Goal: Task Accomplishment & Management: Use online tool/utility

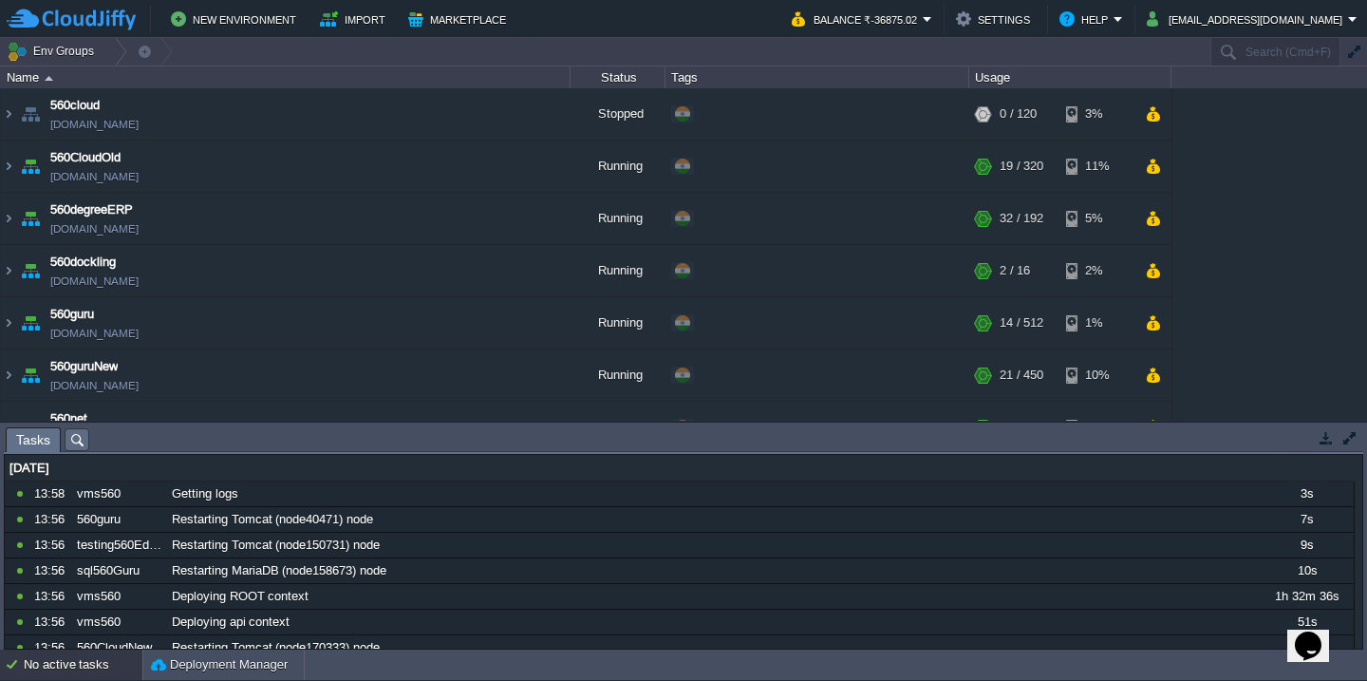
click at [55, 663] on div "No active tasks" at bounding box center [83, 665] width 119 height 30
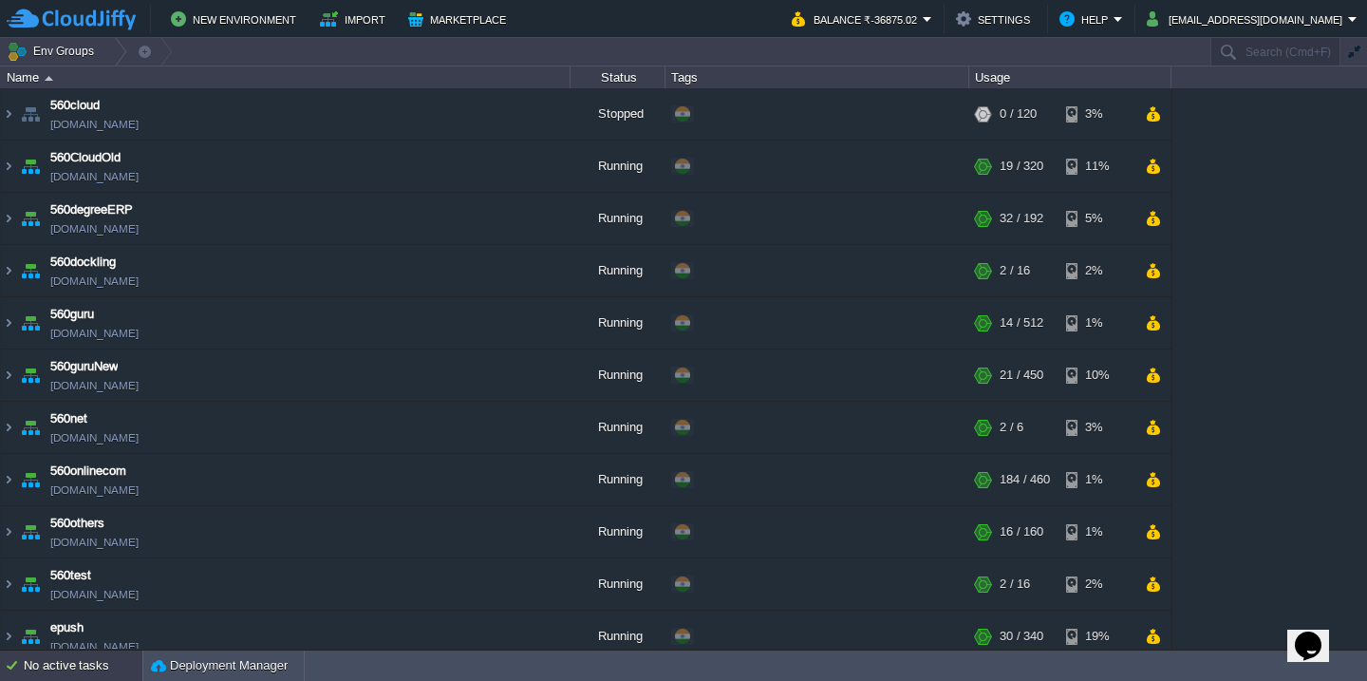
click at [76, 666] on div "No active tasks" at bounding box center [83, 665] width 119 height 30
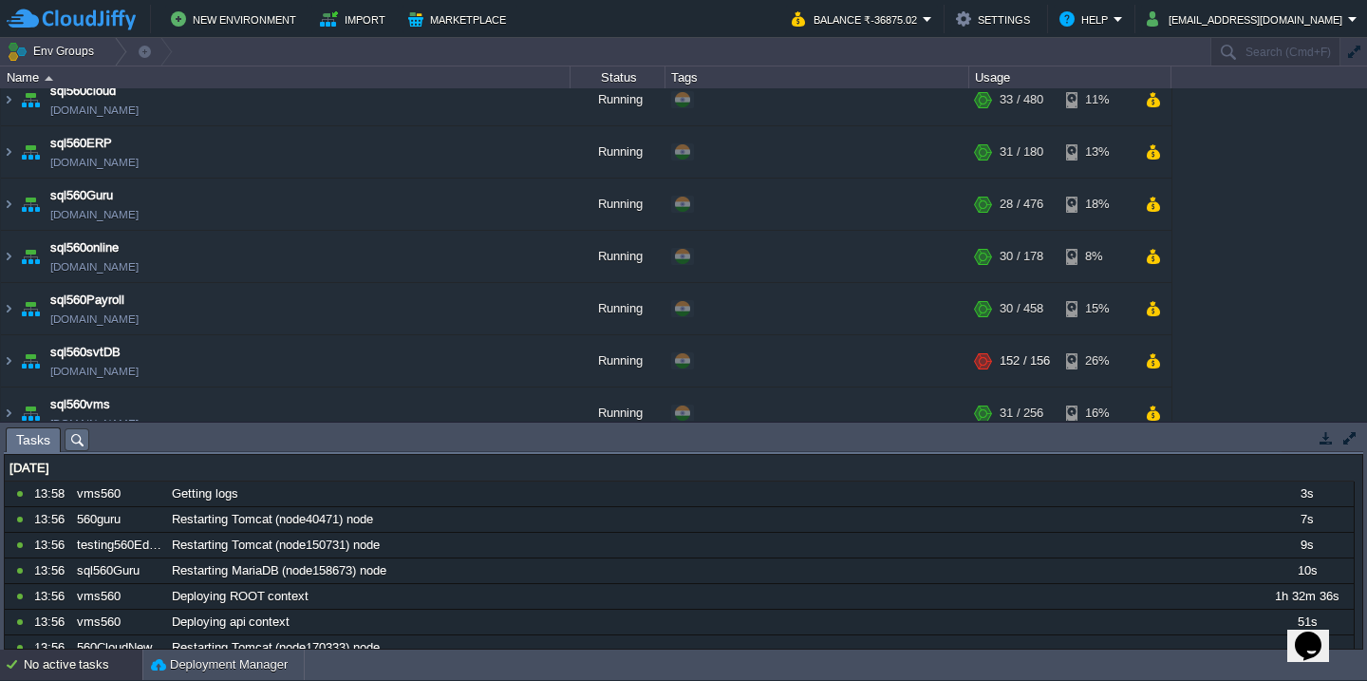
scroll to position [1077, 0]
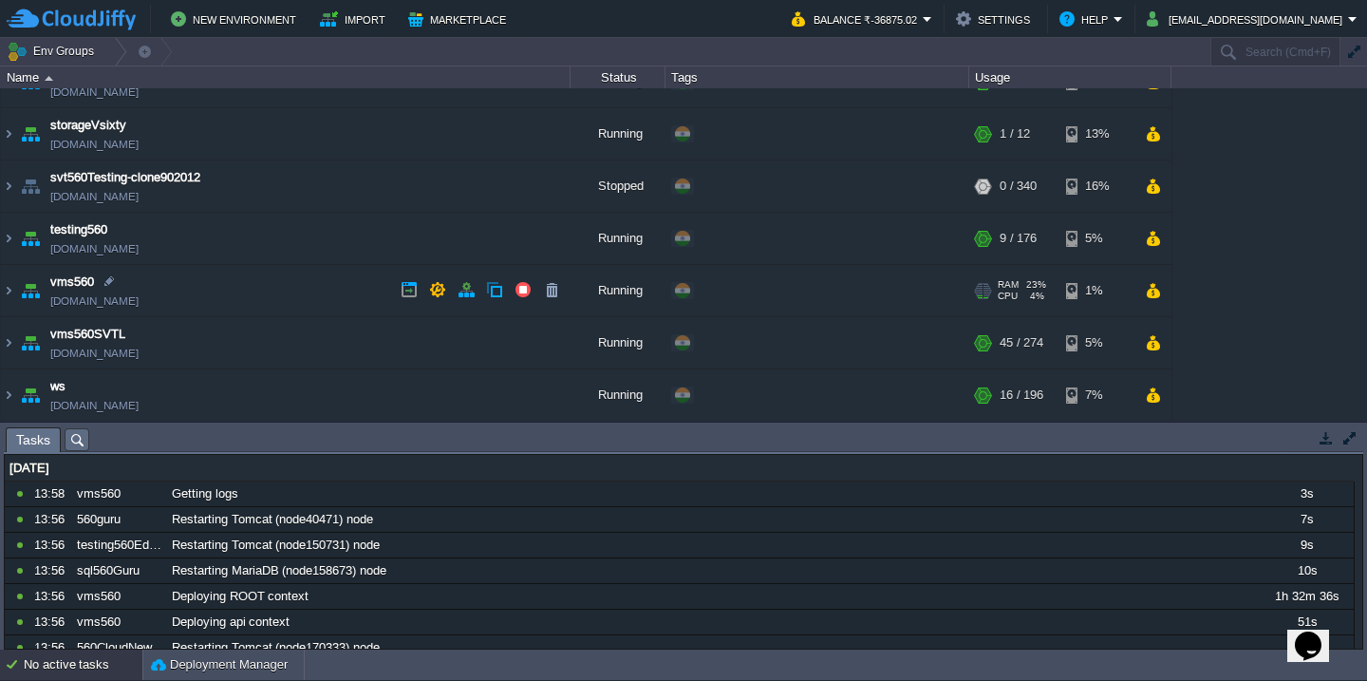
click at [300, 307] on td "vms560 vms560.cloudjiffy.net" at bounding box center [286, 291] width 570 height 52
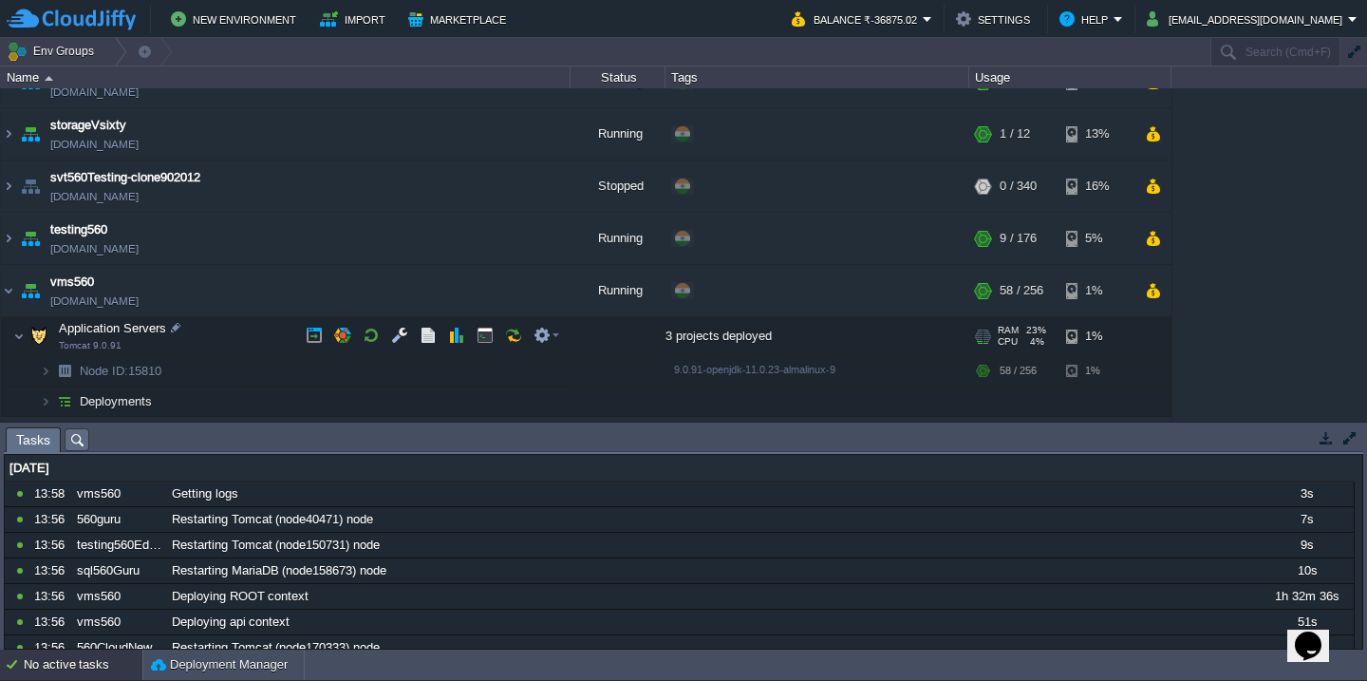
scroll to position [1175, 0]
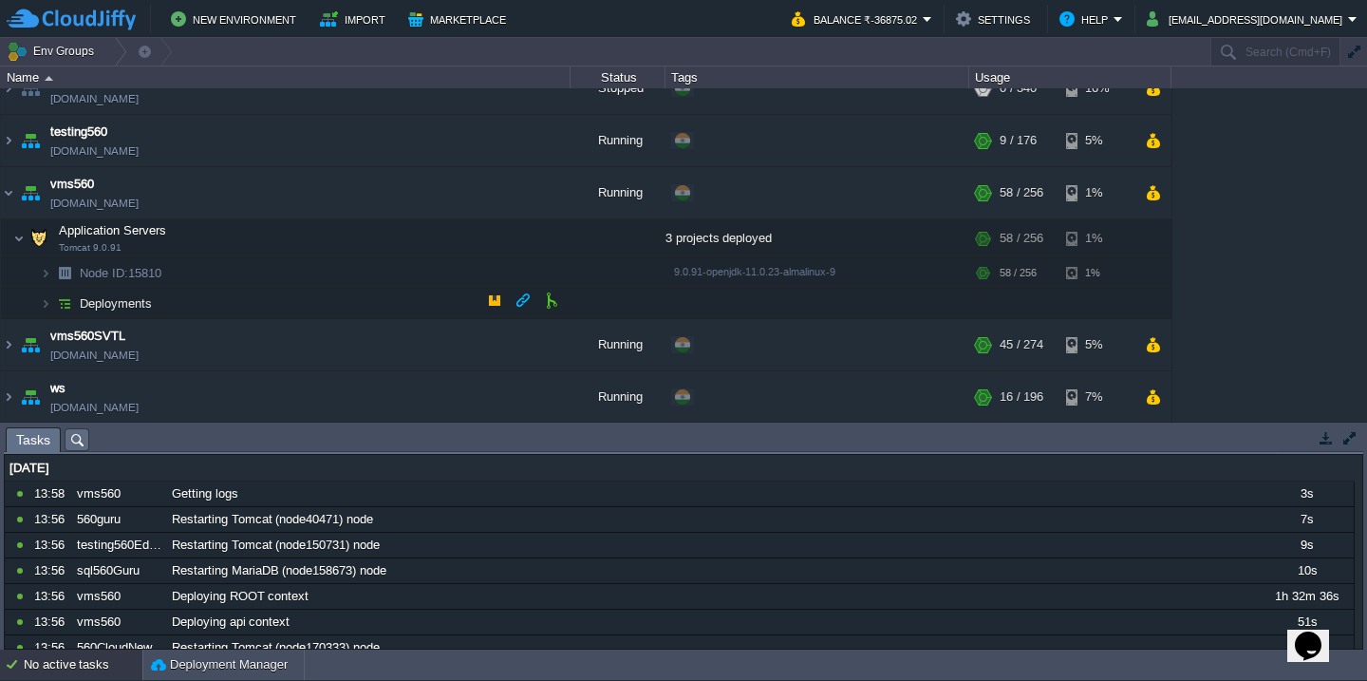
click at [261, 304] on td "Deployments" at bounding box center [286, 304] width 570 height 30
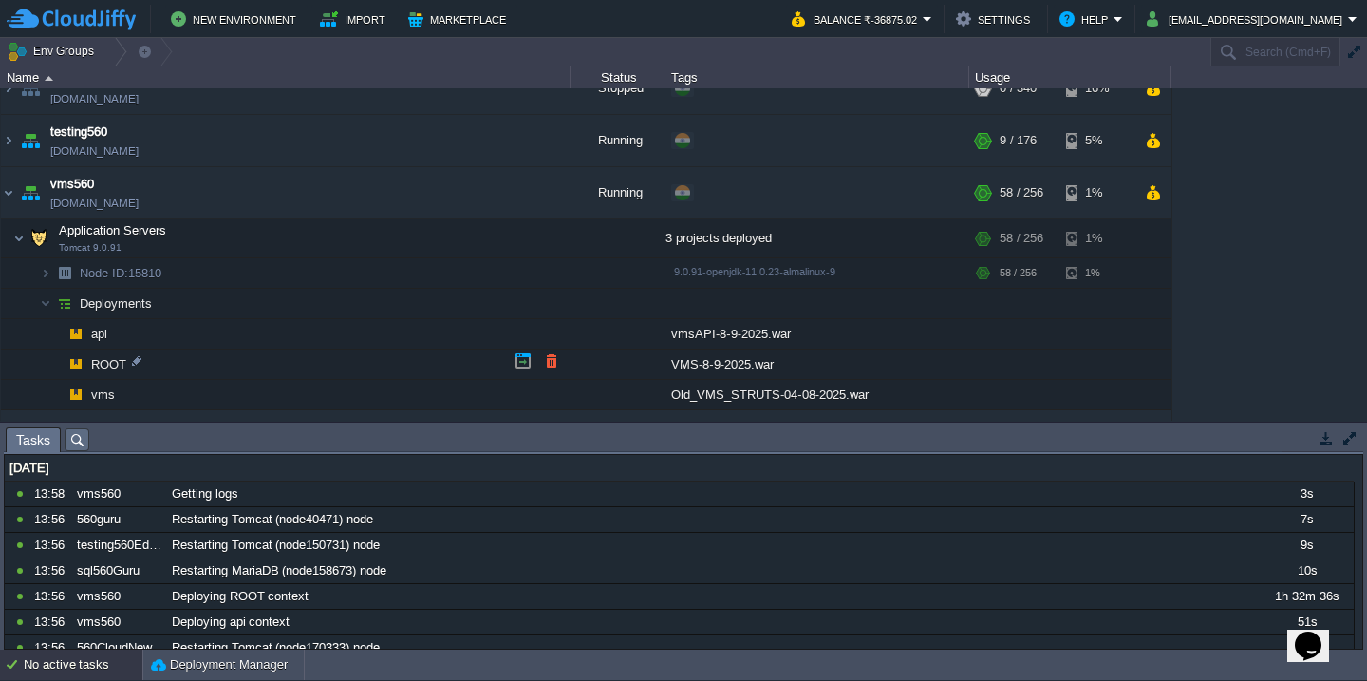
scroll to position [1265, 0]
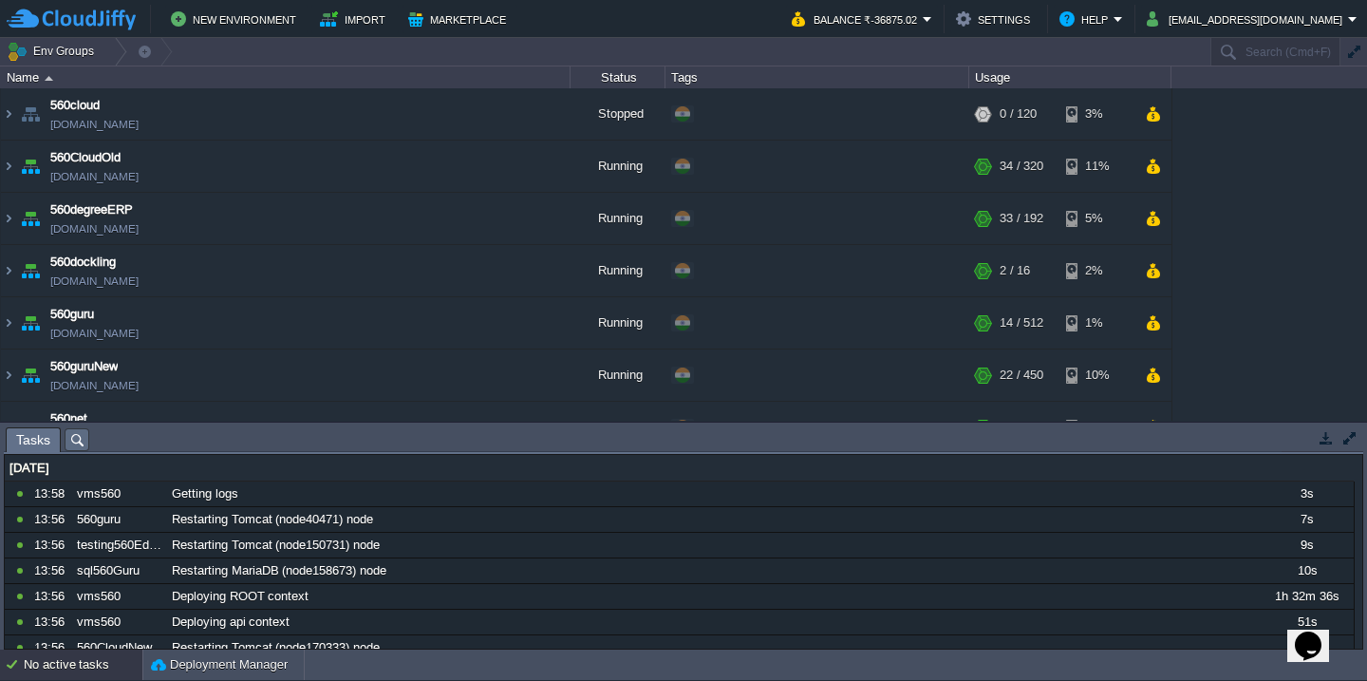
click at [1353, 440] on button "button" at bounding box center [1350, 437] width 17 height 17
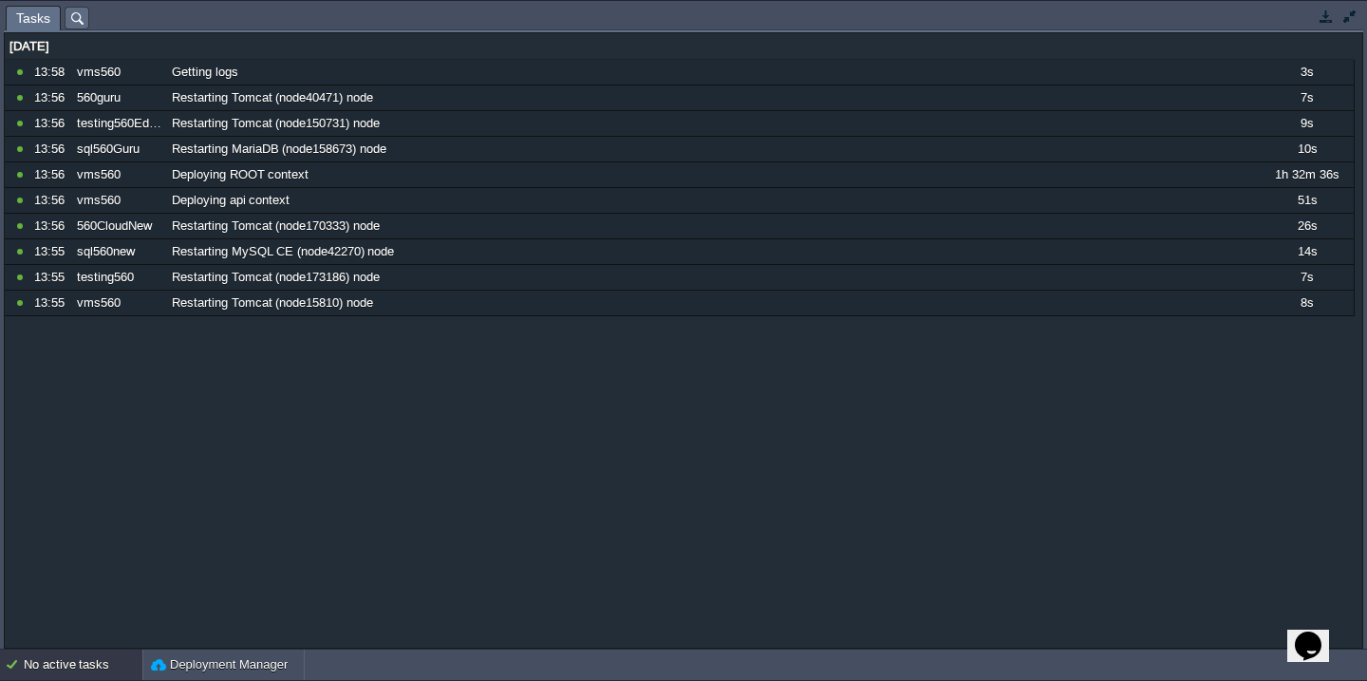
click at [1349, 22] on button "button" at bounding box center [1350, 16] width 17 height 17
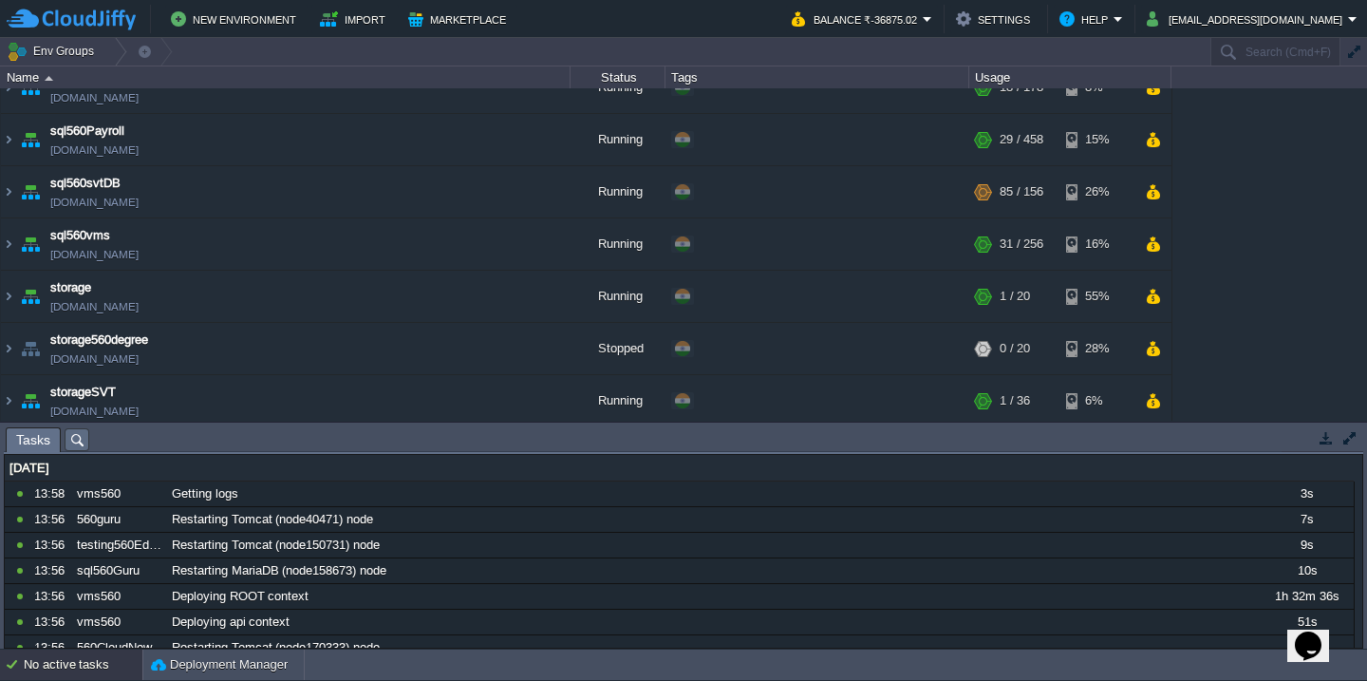
scroll to position [1077, 0]
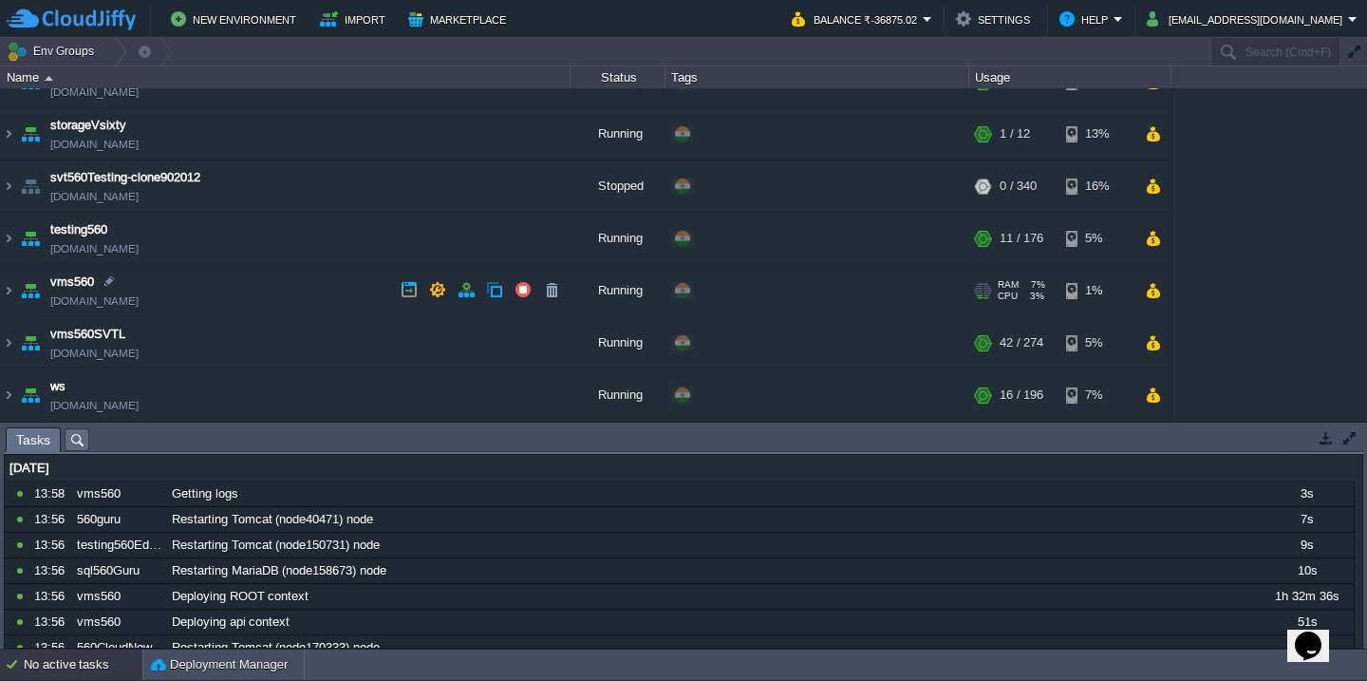
click at [230, 296] on td "vms560 vms560.cloudjiffy.net" at bounding box center [286, 291] width 570 height 52
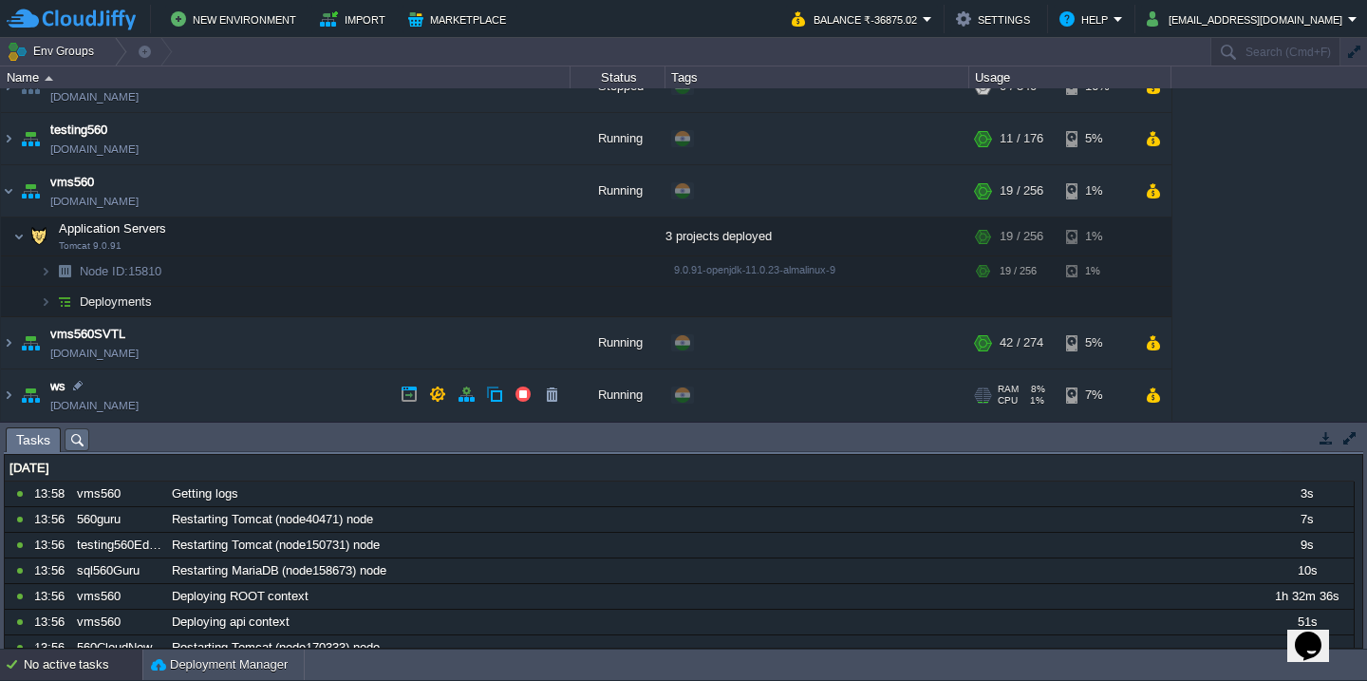
scroll to position [1175, 0]
click at [228, 319] on td "vms560SVTL vms560svtl.cloudjiffy.net" at bounding box center [286, 345] width 570 height 52
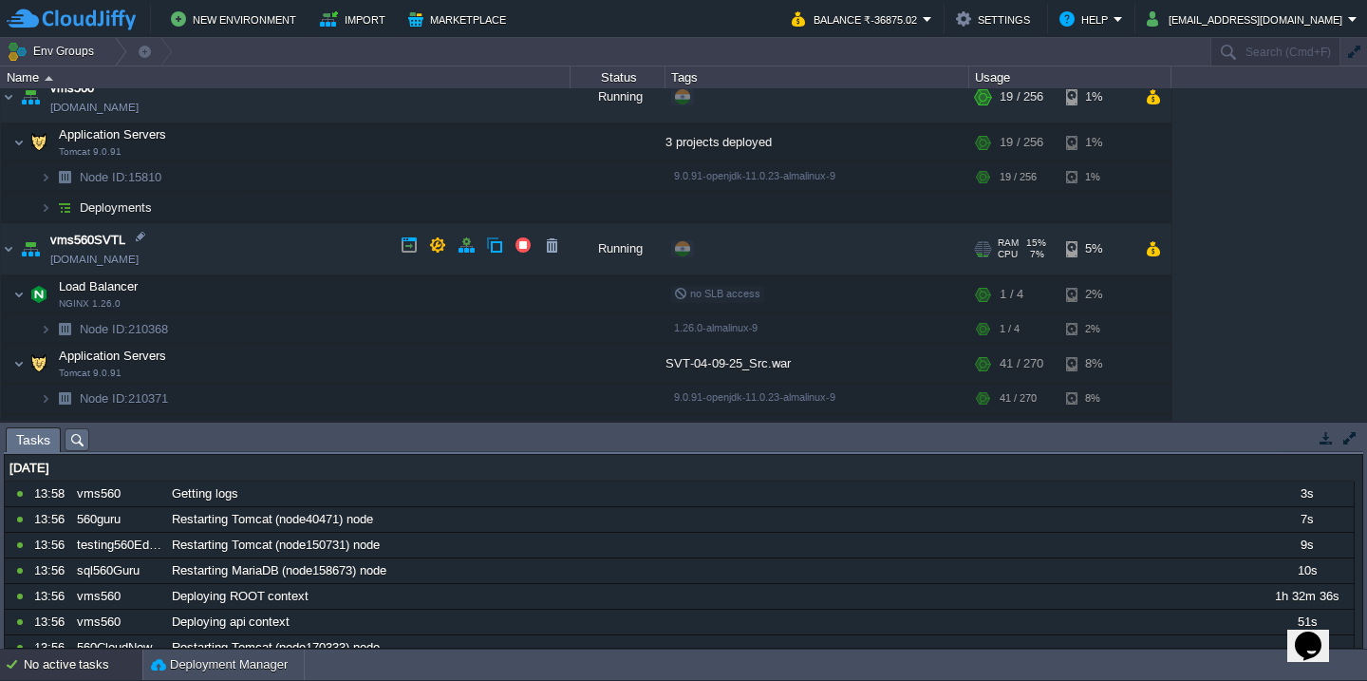
click at [243, 223] on td "vms560SVTL vms560svtl.cloudjiffy.net" at bounding box center [286, 249] width 570 height 52
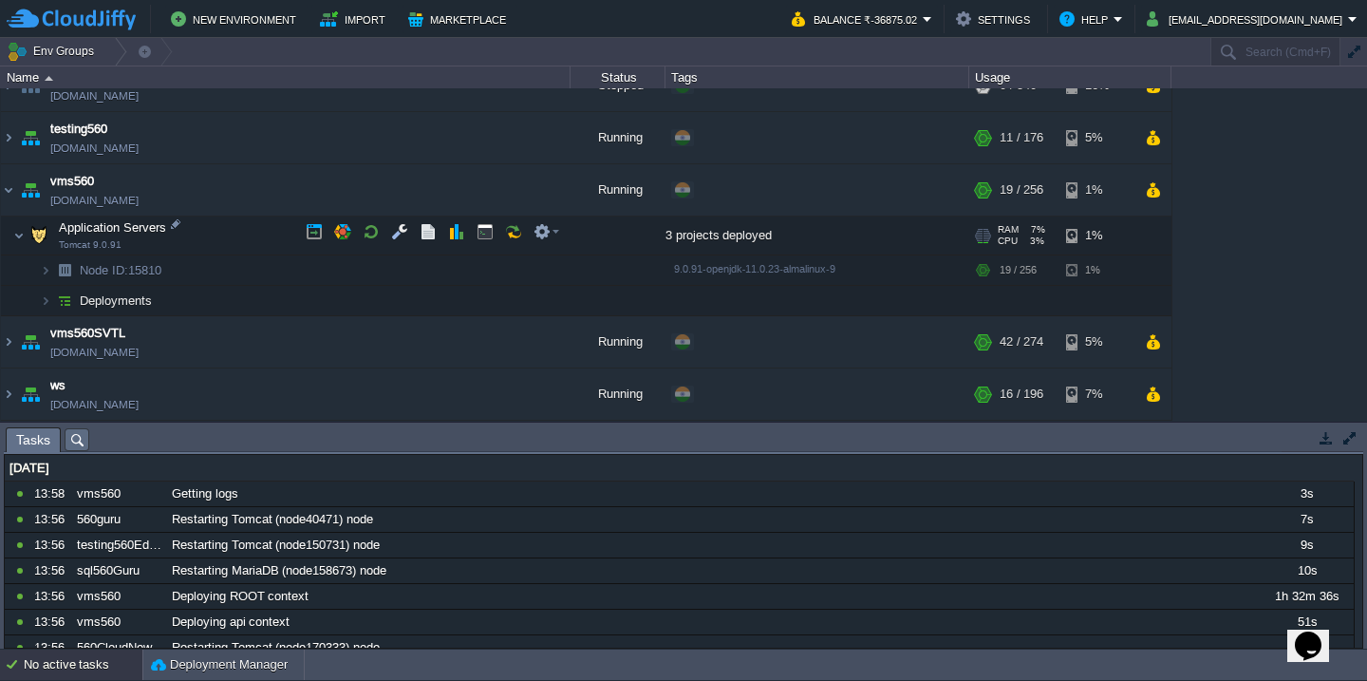
scroll to position [1174, 0]
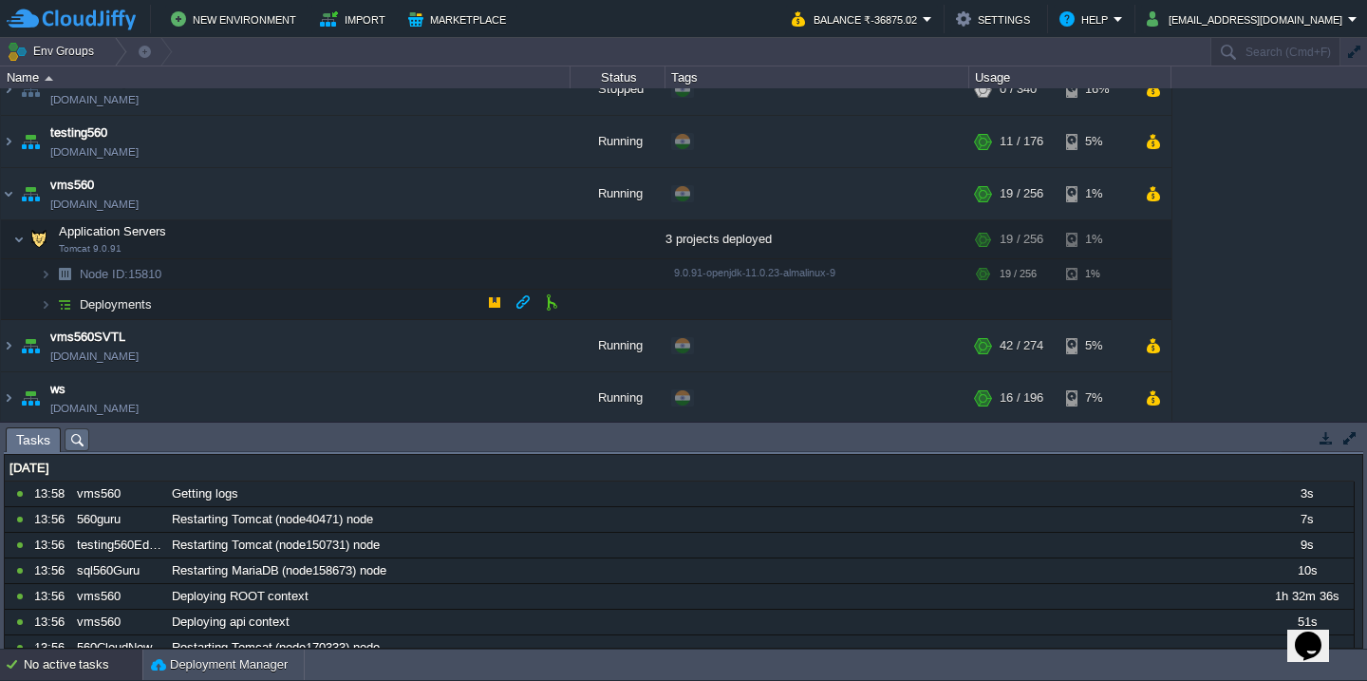
click at [205, 302] on td "Deployments" at bounding box center [286, 305] width 570 height 30
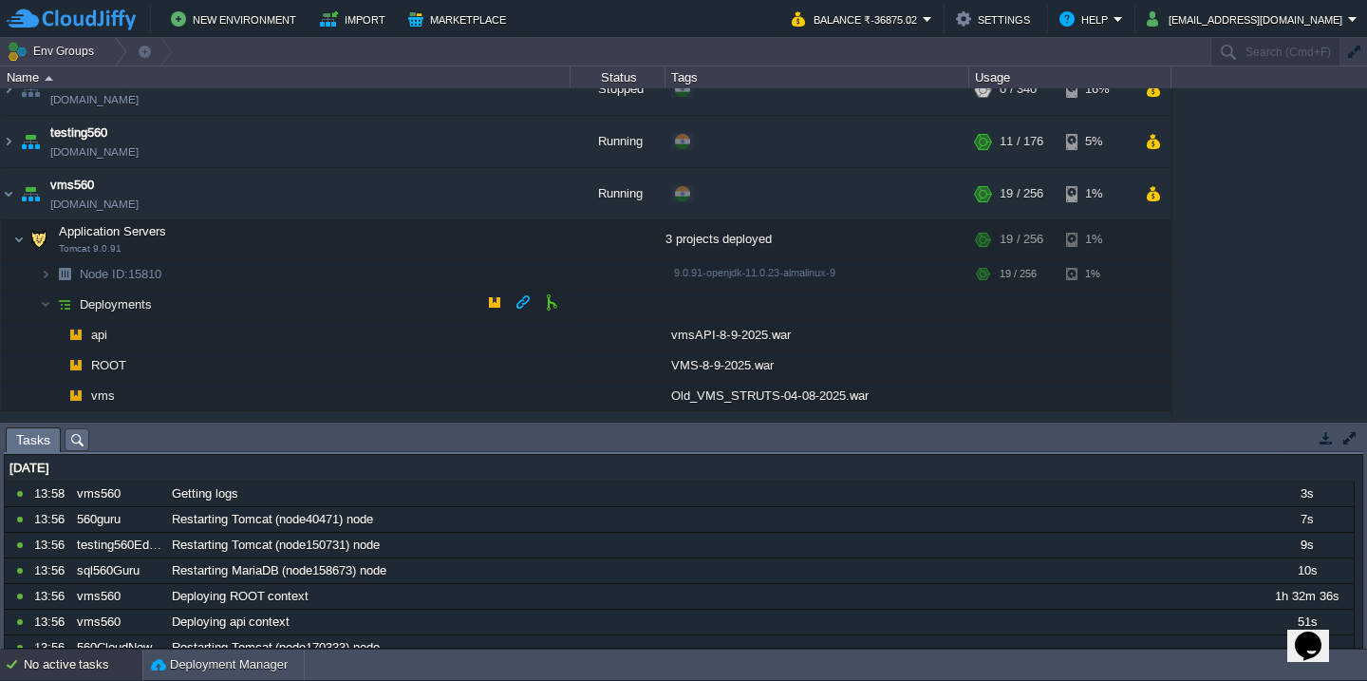
scroll to position [1265, 0]
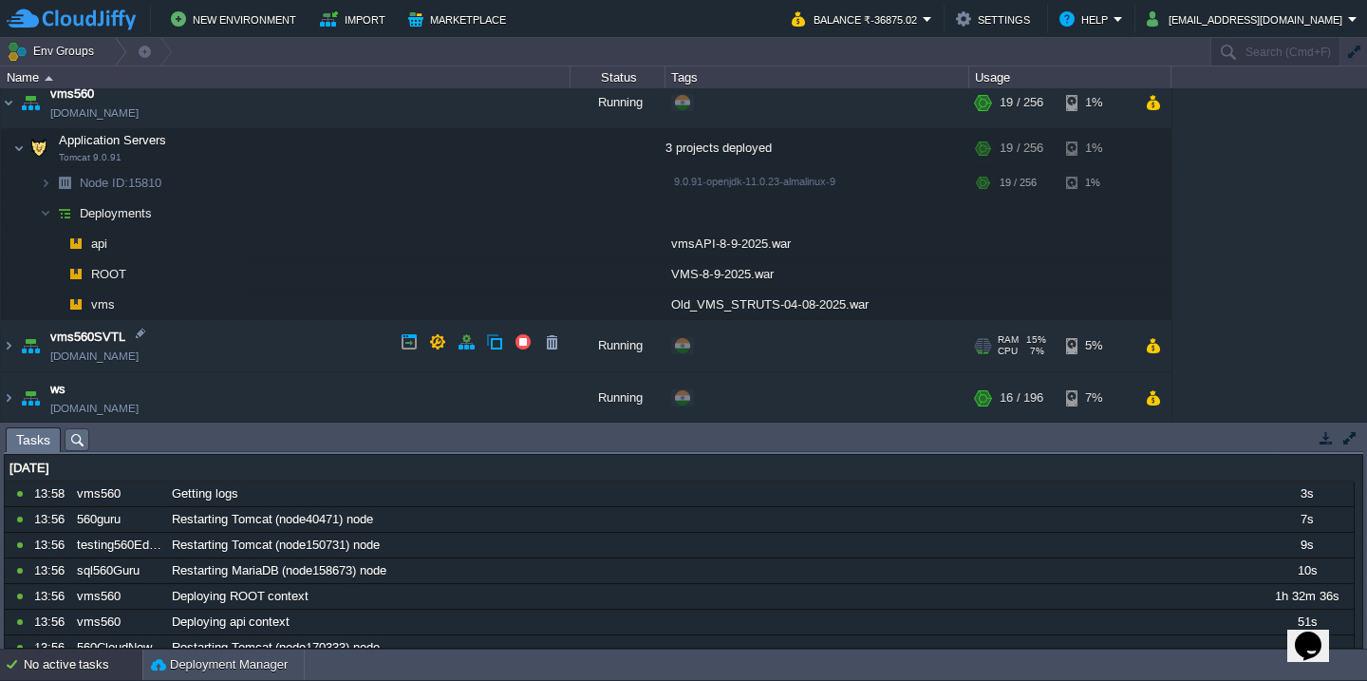
click at [203, 337] on td "vms560SVTL vms560svtl.cloudjiffy.net" at bounding box center [286, 346] width 570 height 52
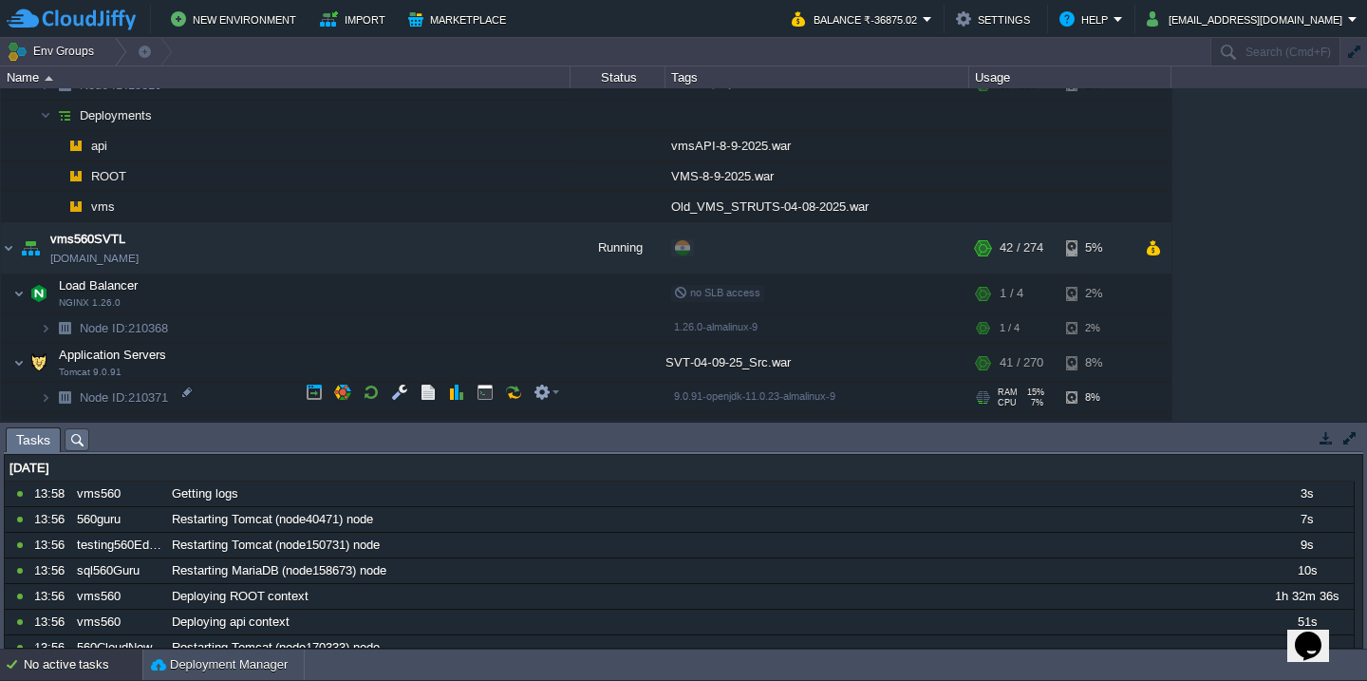
scroll to position [1431, 0]
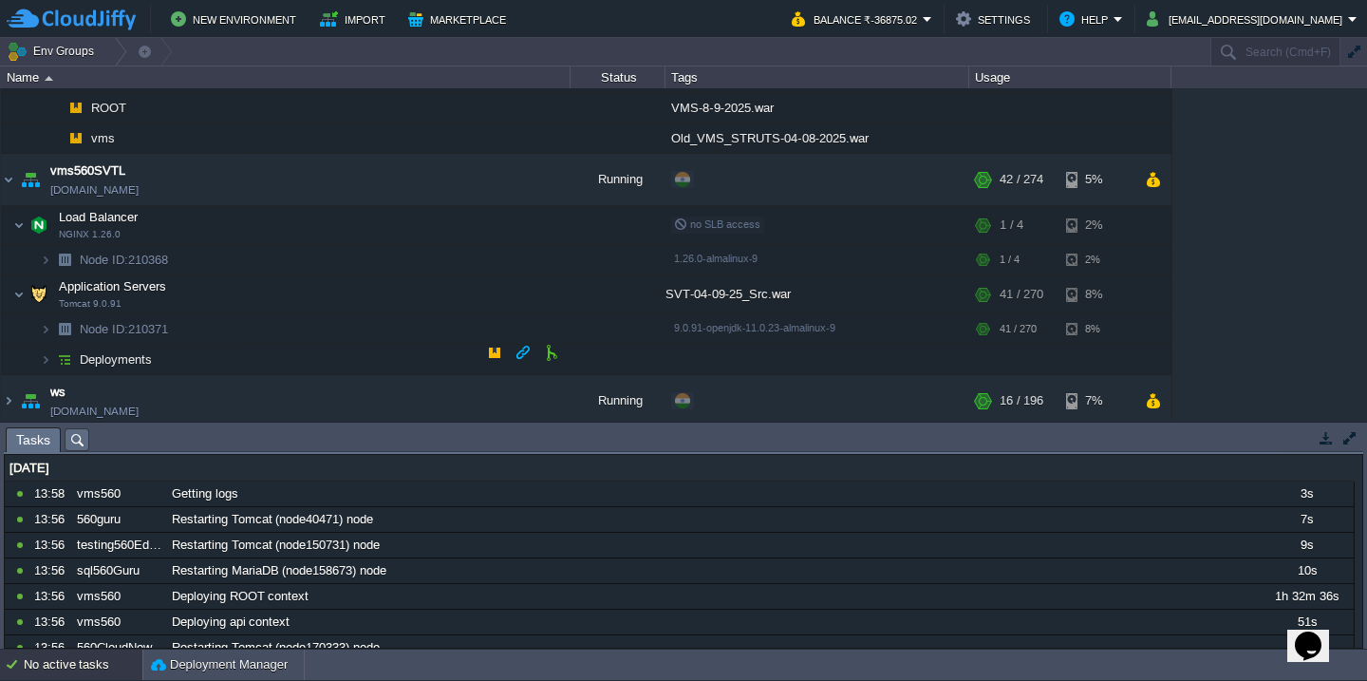
click at [229, 348] on td "Deployments" at bounding box center [286, 360] width 570 height 30
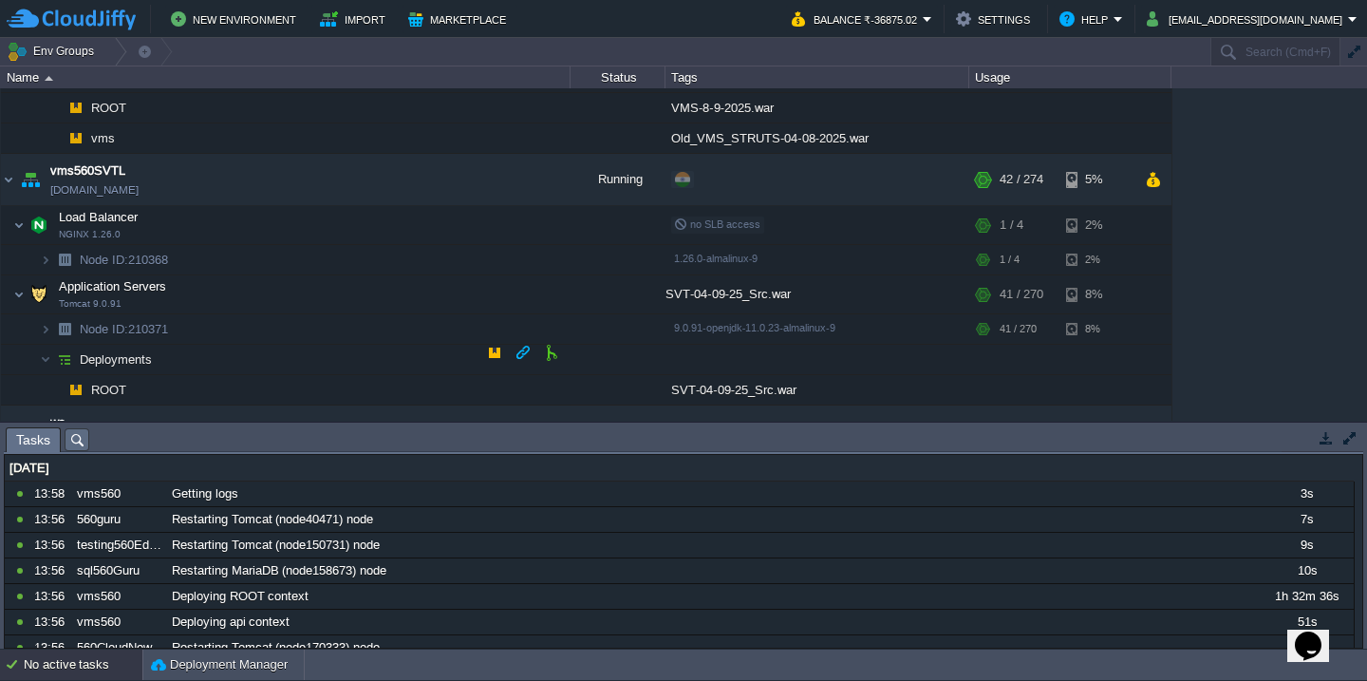
scroll to position [1461, 0]
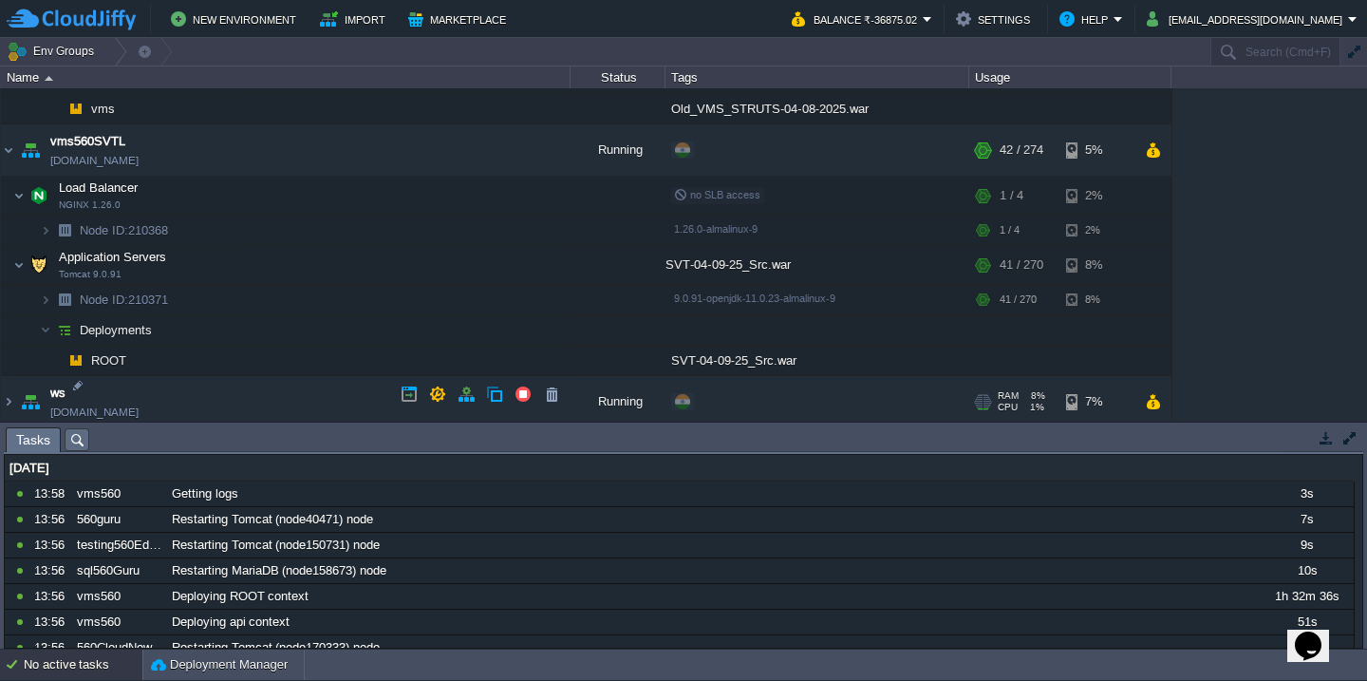
click at [253, 393] on td "ws test560.cloudjiffy.net" at bounding box center [286, 402] width 570 height 52
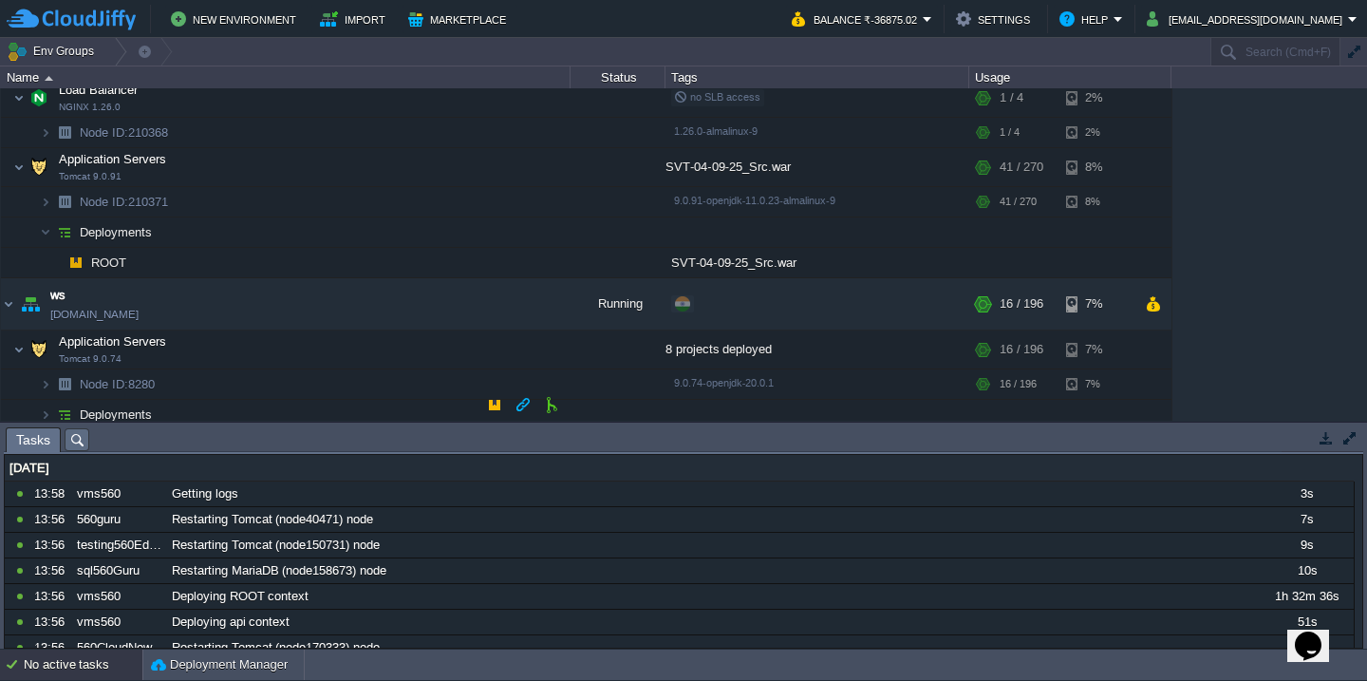
click at [230, 400] on td "Deployments" at bounding box center [286, 415] width 570 height 30
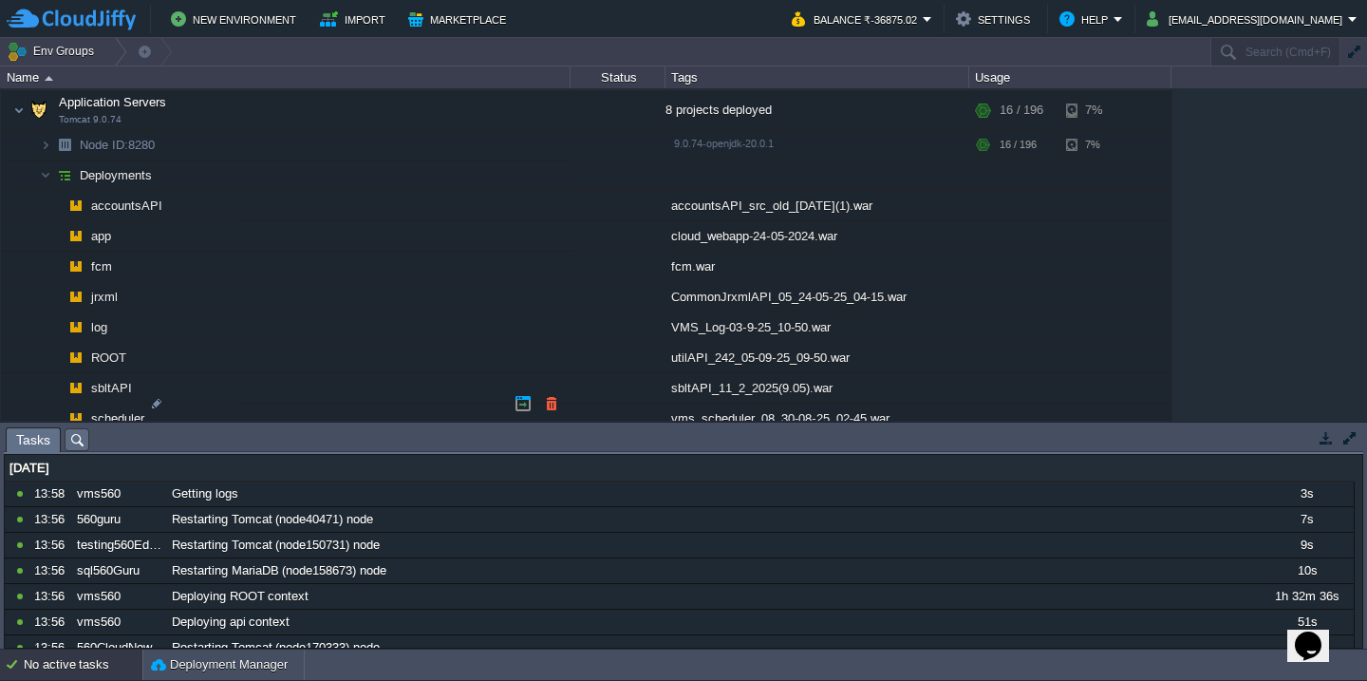
scroll to position [1797, 0]
click at [188, 657] on button "Deployment Manager" at bounding box center [219, 664] width 137 height 19
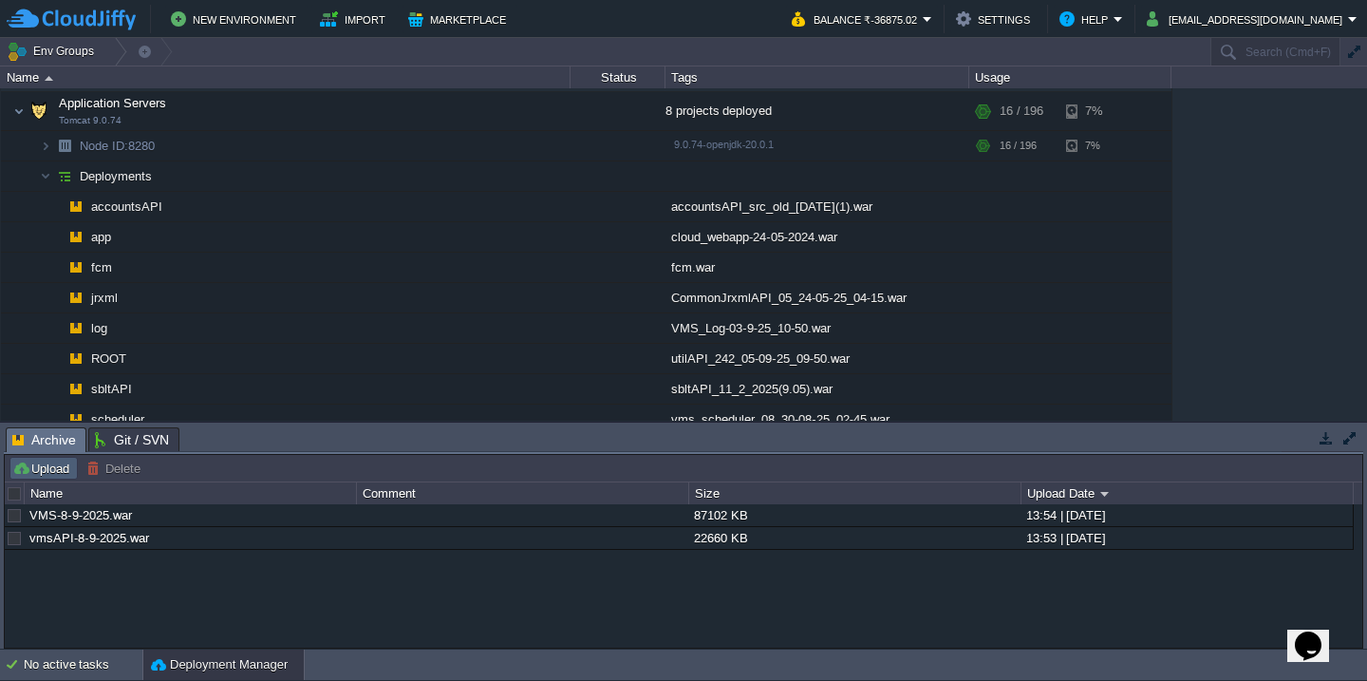
click at [48, 471] on button "Upload" at bounding box center [43, 468] width 63 height 17
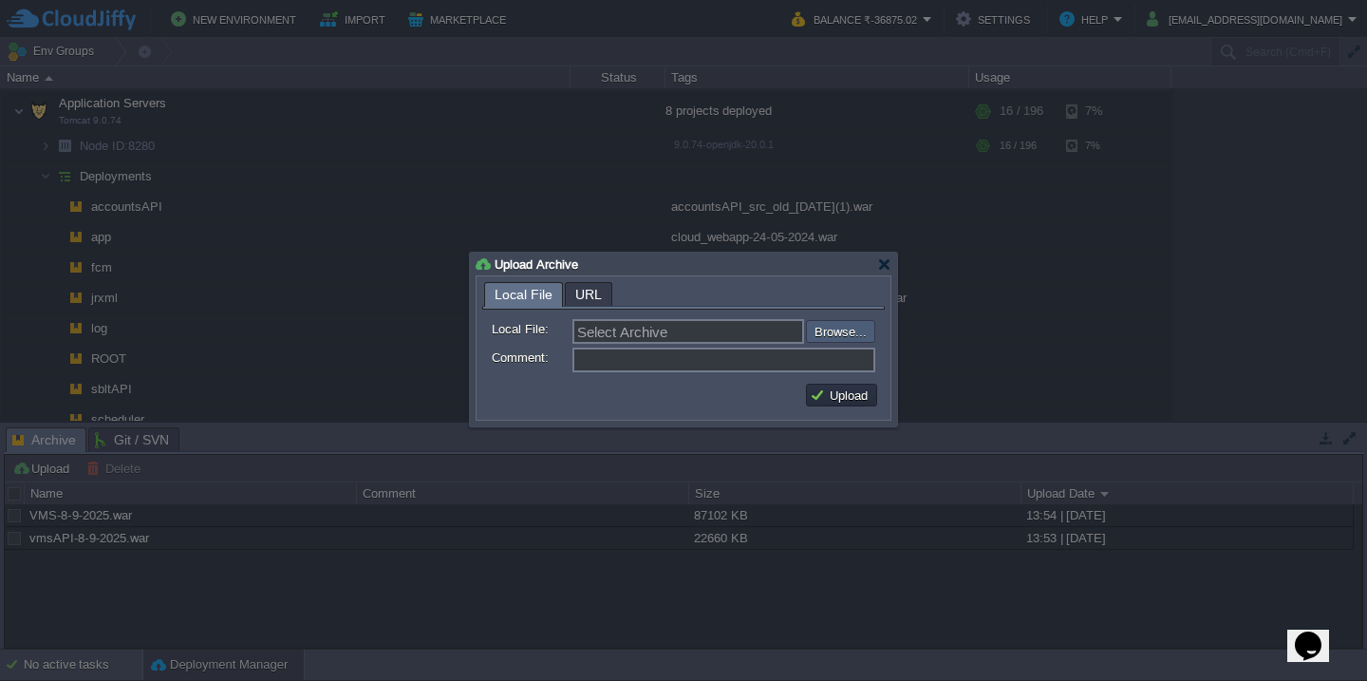
click at [860, 337] on input "file" at bounding box center [755, 331] width 240 height 23
type input "C:\fakepath\utilAPI_244_08-09-25_03-05.war"
type input "utilAPI_244_08-09-25_03-05.war"
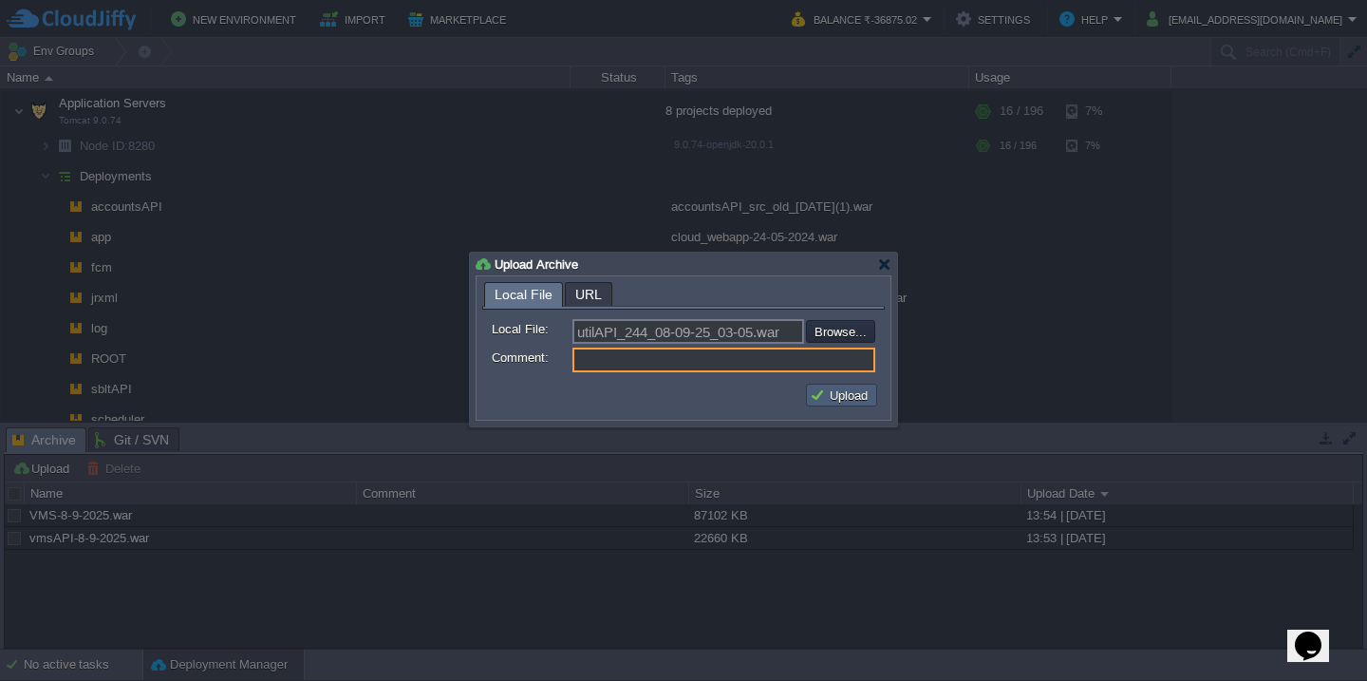
click at [841, 392] on button "Upload" at bounding box center [842, 394] width 64 height 17
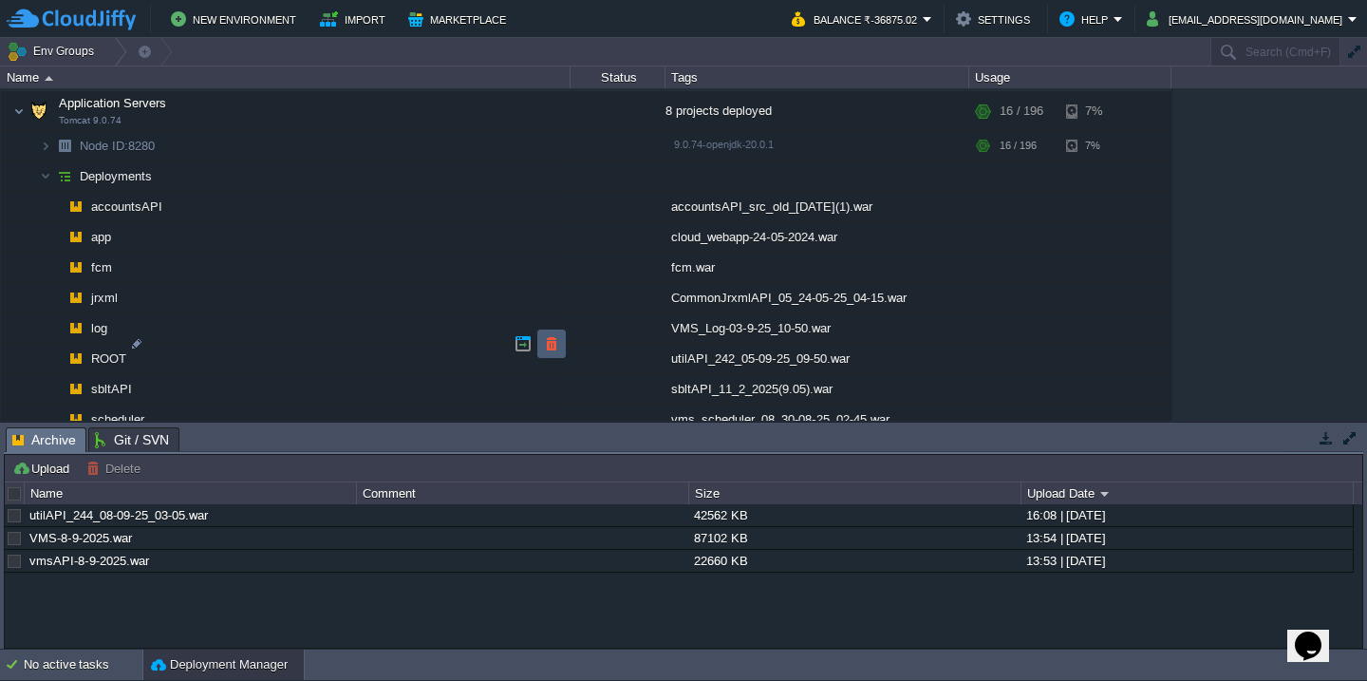
click at [558, 350] on button "button" at bounding box center [551, 343] width 17 height 17
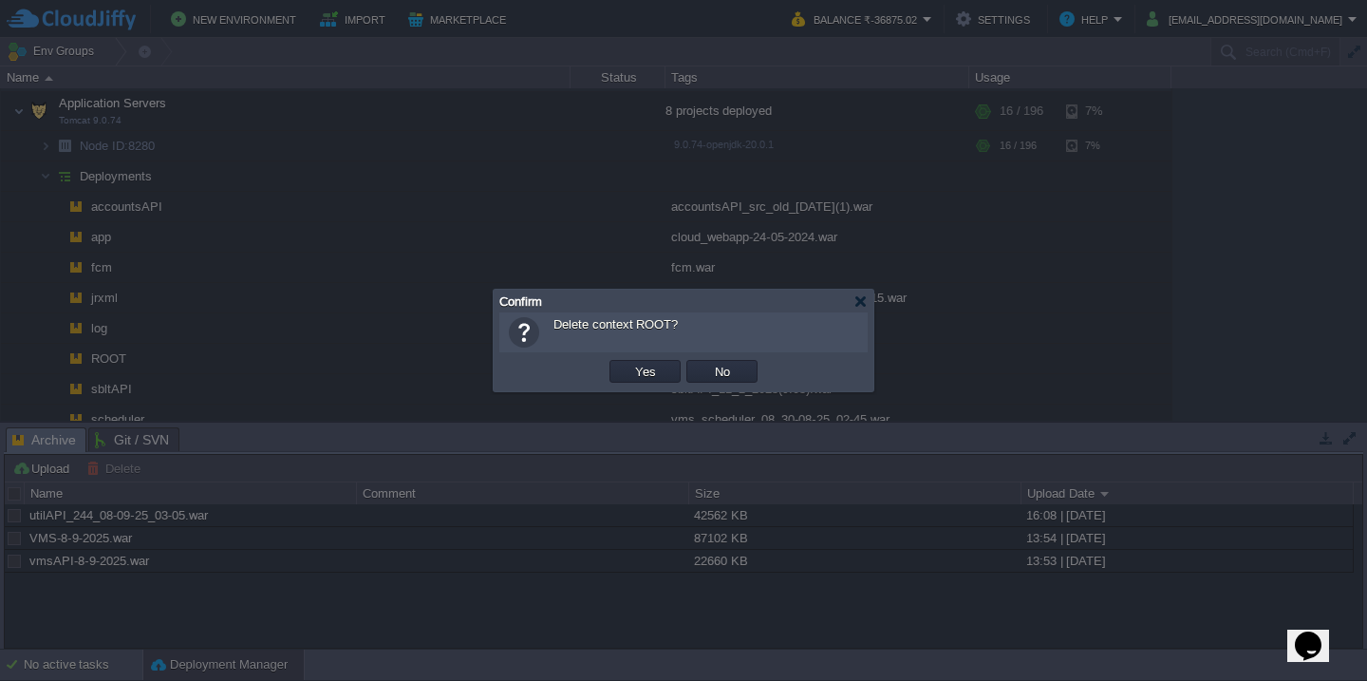
click at [630, 363] on button "Yes" at bounding box center [646, 371] width 32 height 17
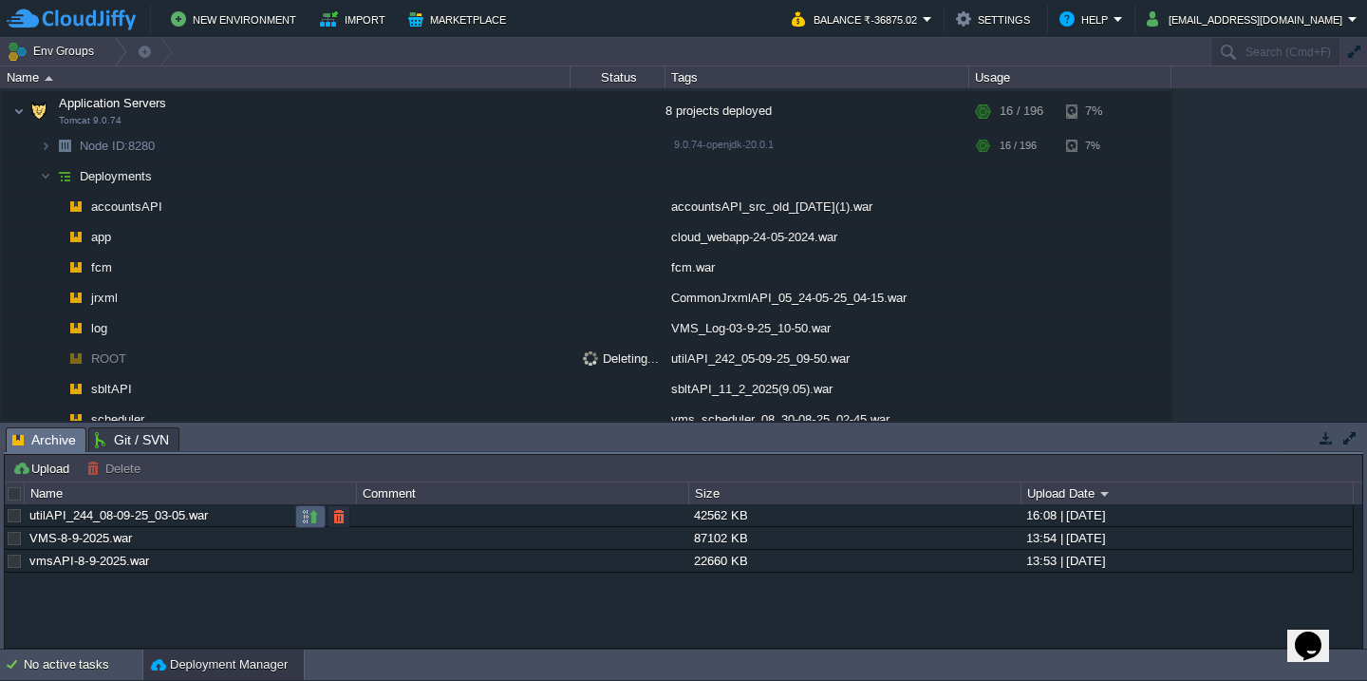
click at [312, 523] on button "button" at bounding box center [310, 516] width 17 height 17
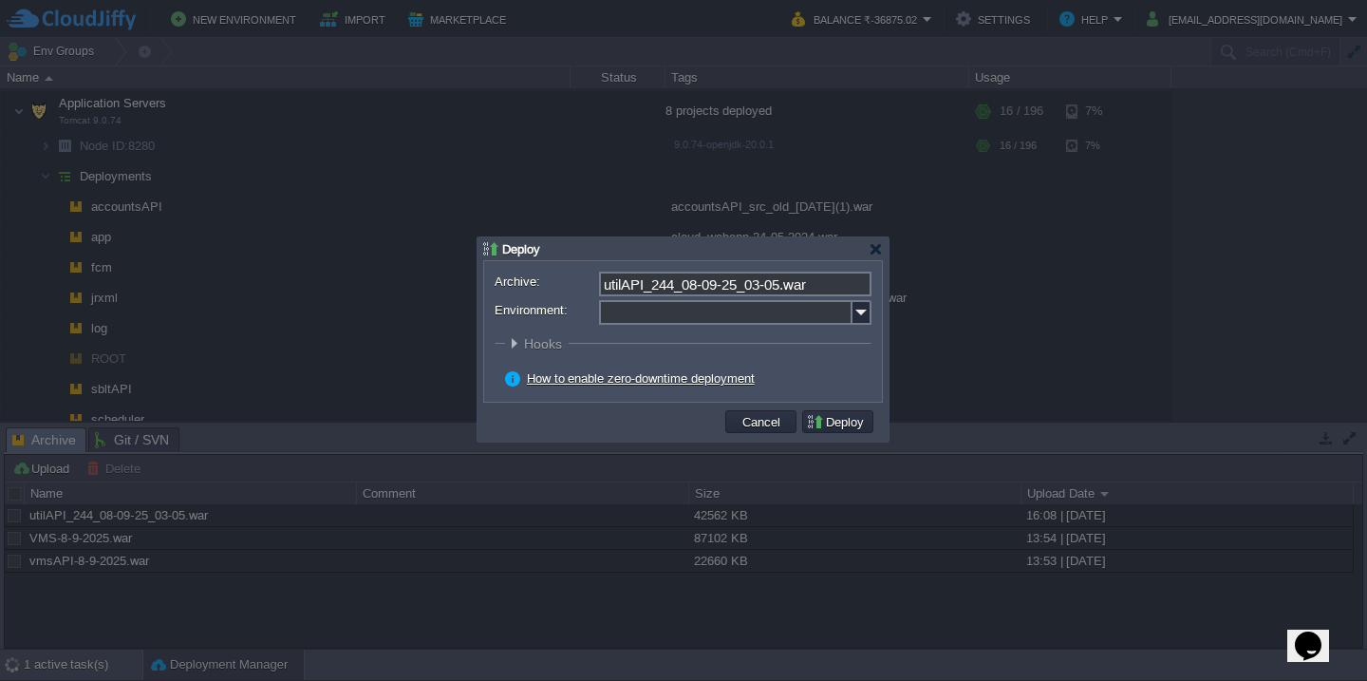
click at [682, 309] on input "Environment:" at bounding box center [726, 312] width 254 height 25
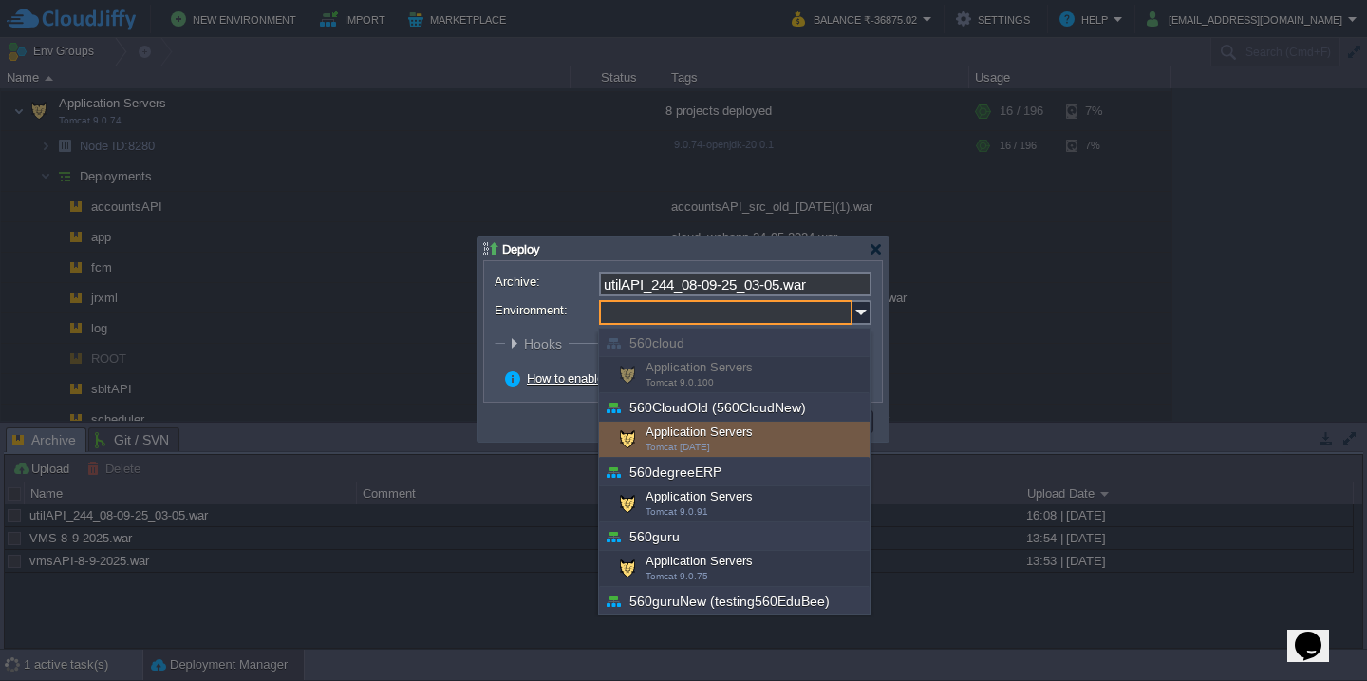
scroll to position [684, 0]
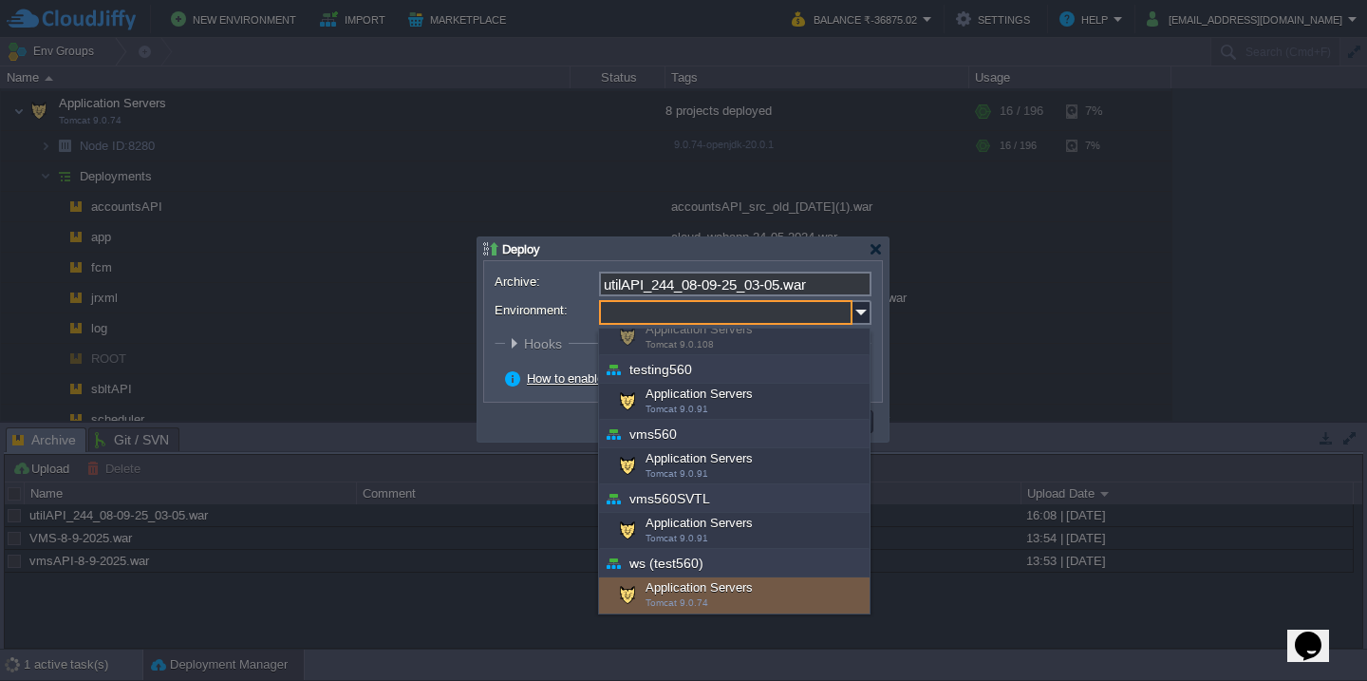
click at [671, 594] on div "Application Servers Tomcat 9.0.74" at bounding box center [734, 595] width 271 height 36
type input "Application Servers (ws (test560))"
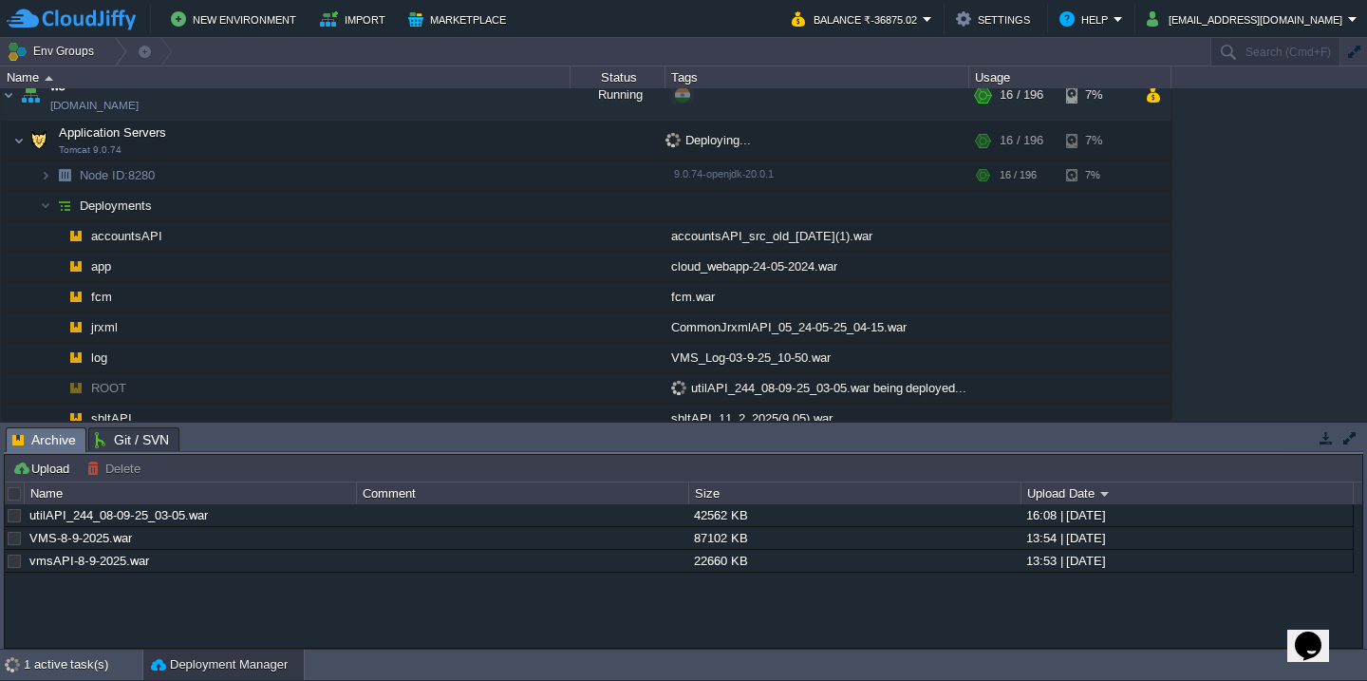
scroll to position [1790, 0]
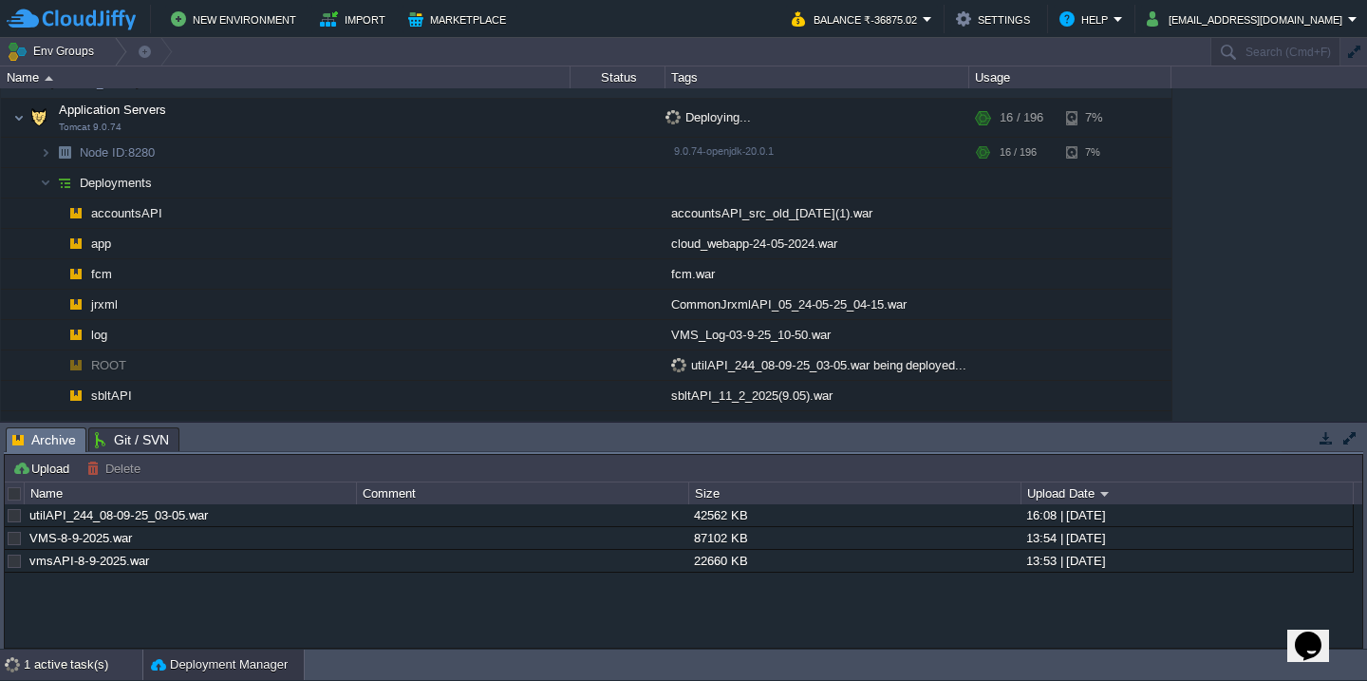
click at [41, 661] on div "1 active task(s)" at bounding box center [83, 665] width 119 height 30
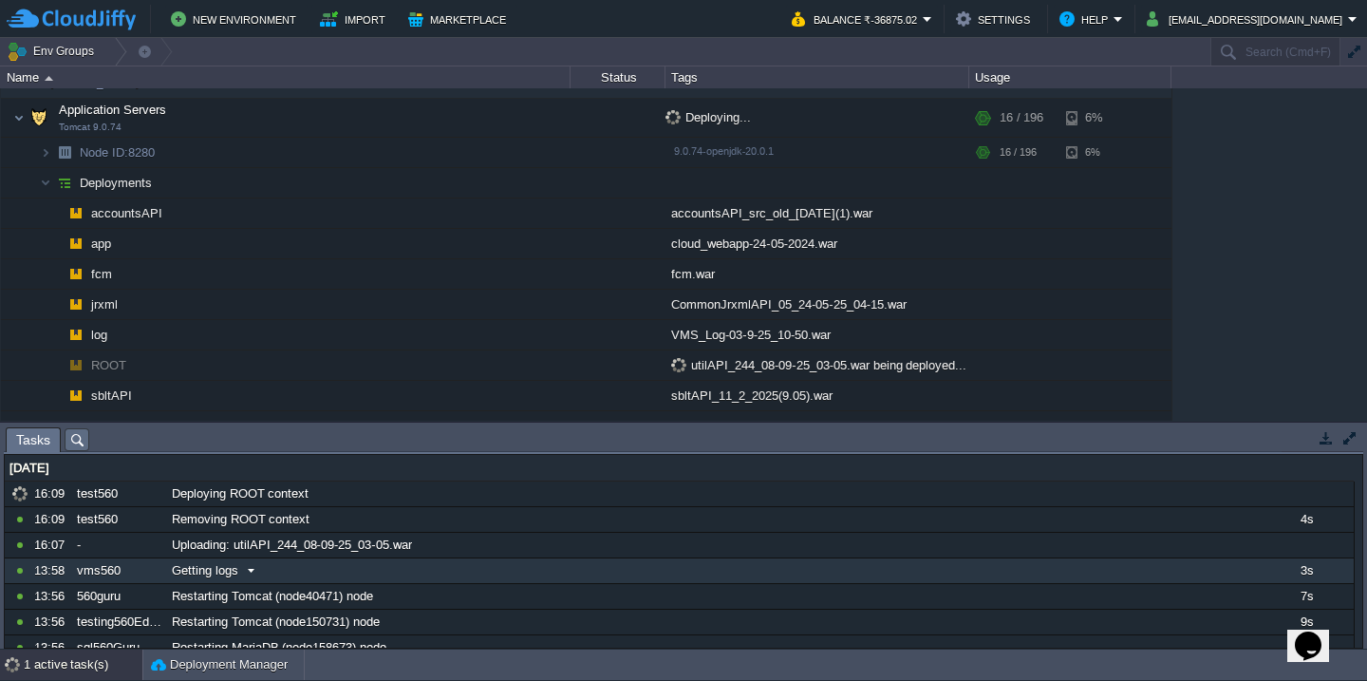
scroll to position [167, 0]
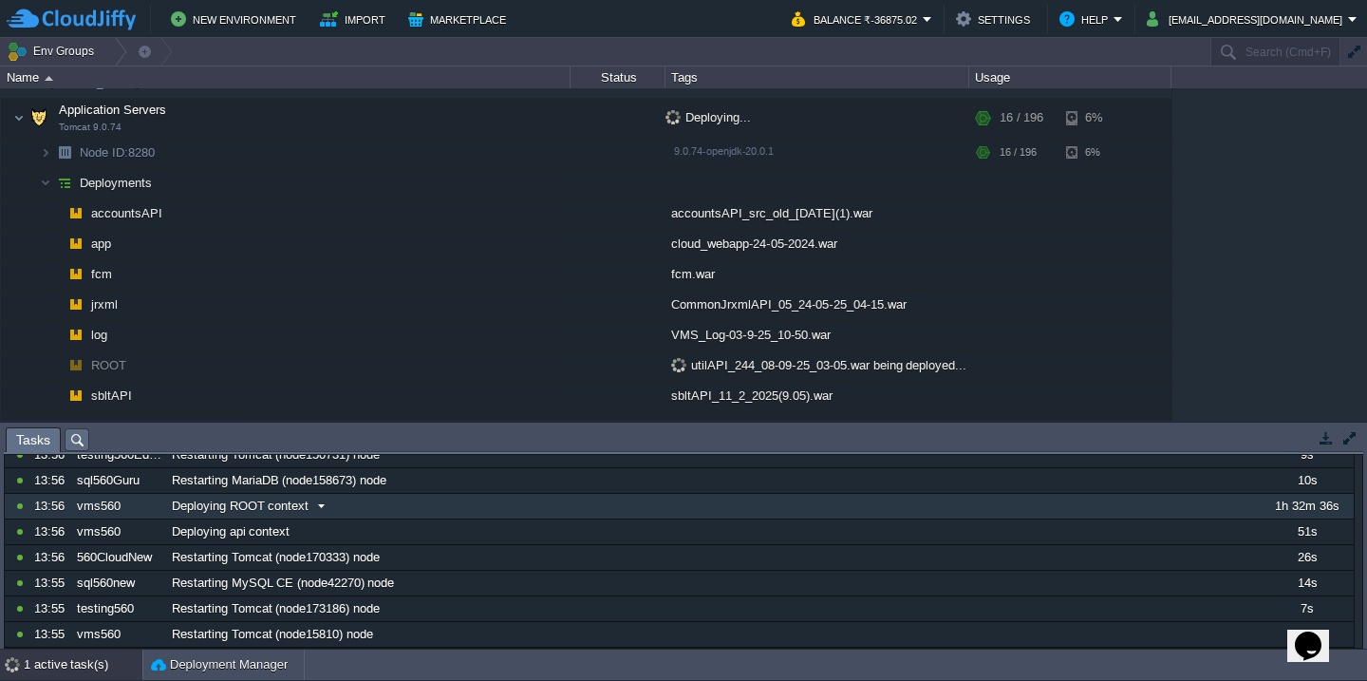
click at [332, 501] on div "Deploying ROOT context" at bounding box center [712, 506] width 1091 height 25
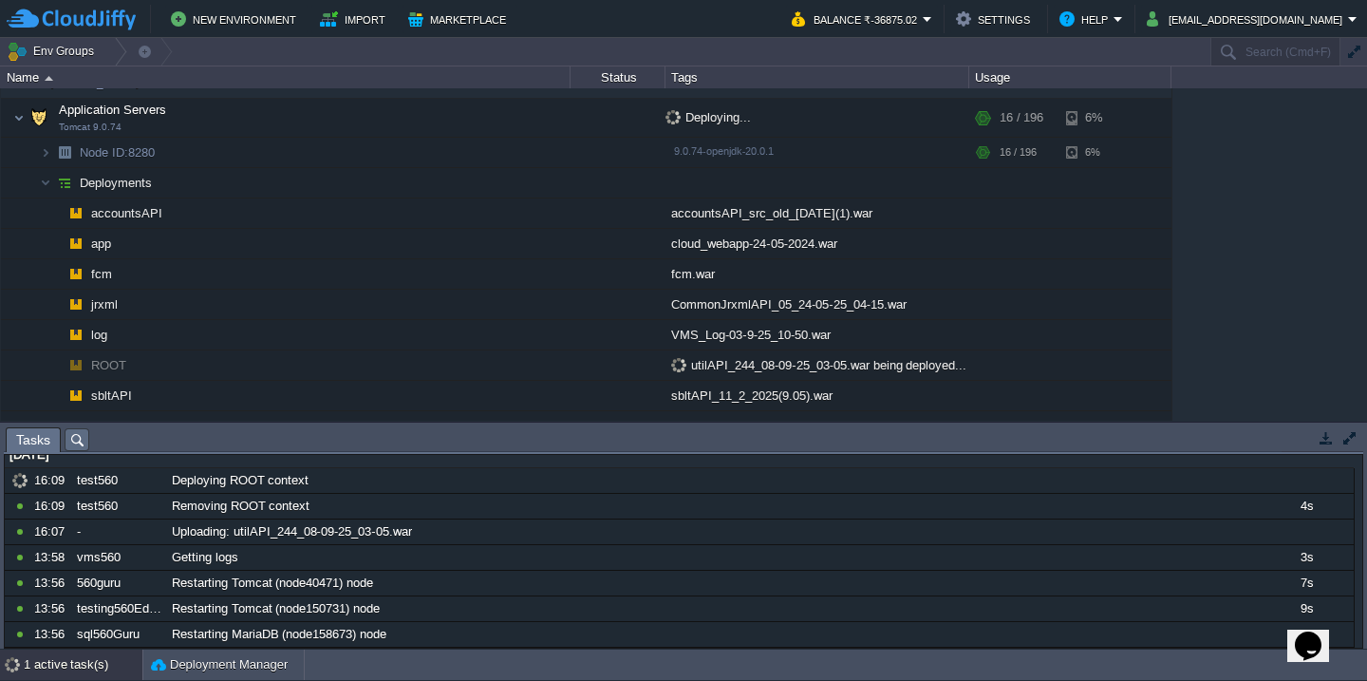
scroll to position [0, 0]
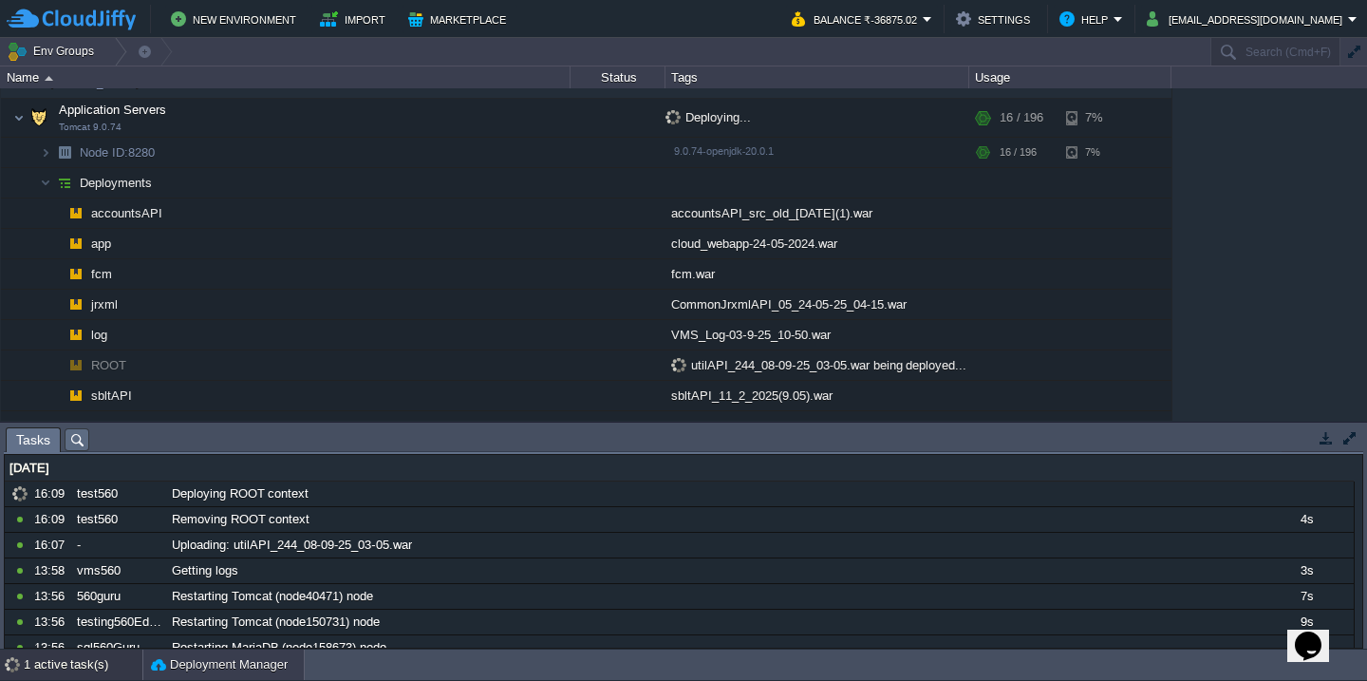
click at [192, 662] on button "Deployment Manager" at bounding box center [219, 664] width 137 height 19
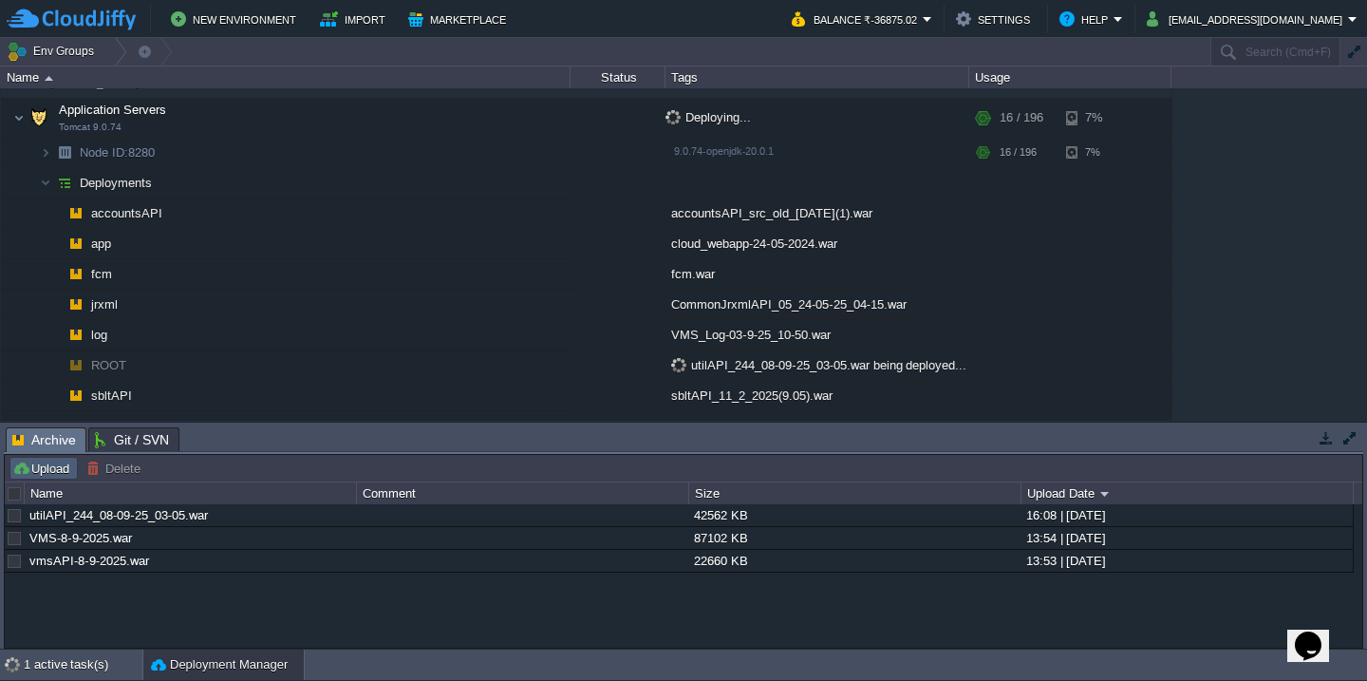
click at [68, 468] on button "Upload" at bounding box center [43, 468] width 63 height 17
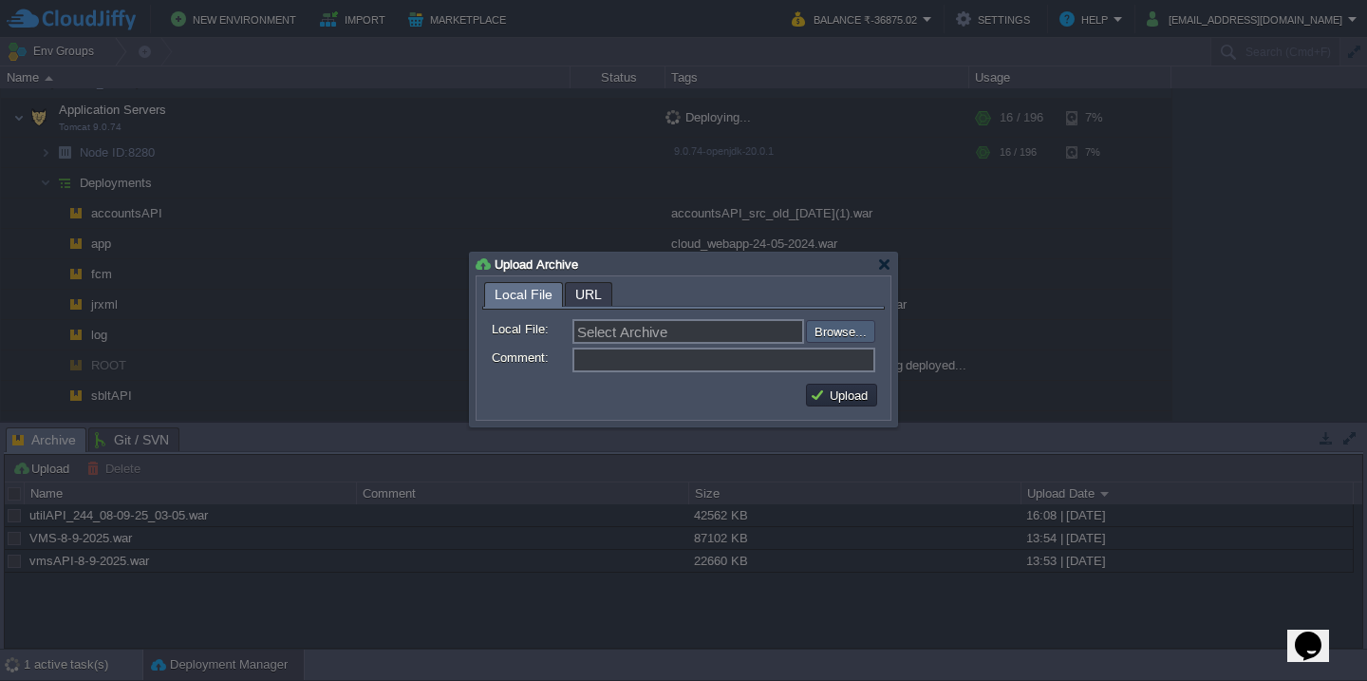
click at [855, 336] on input "file" at bounding box center [755, 331] width 240 height 23
type input "C:\fakepath\HRMSAPI_08-09-2025-16_20.war"
type input "HRMSAPI_08-09-2025-16_20.war"
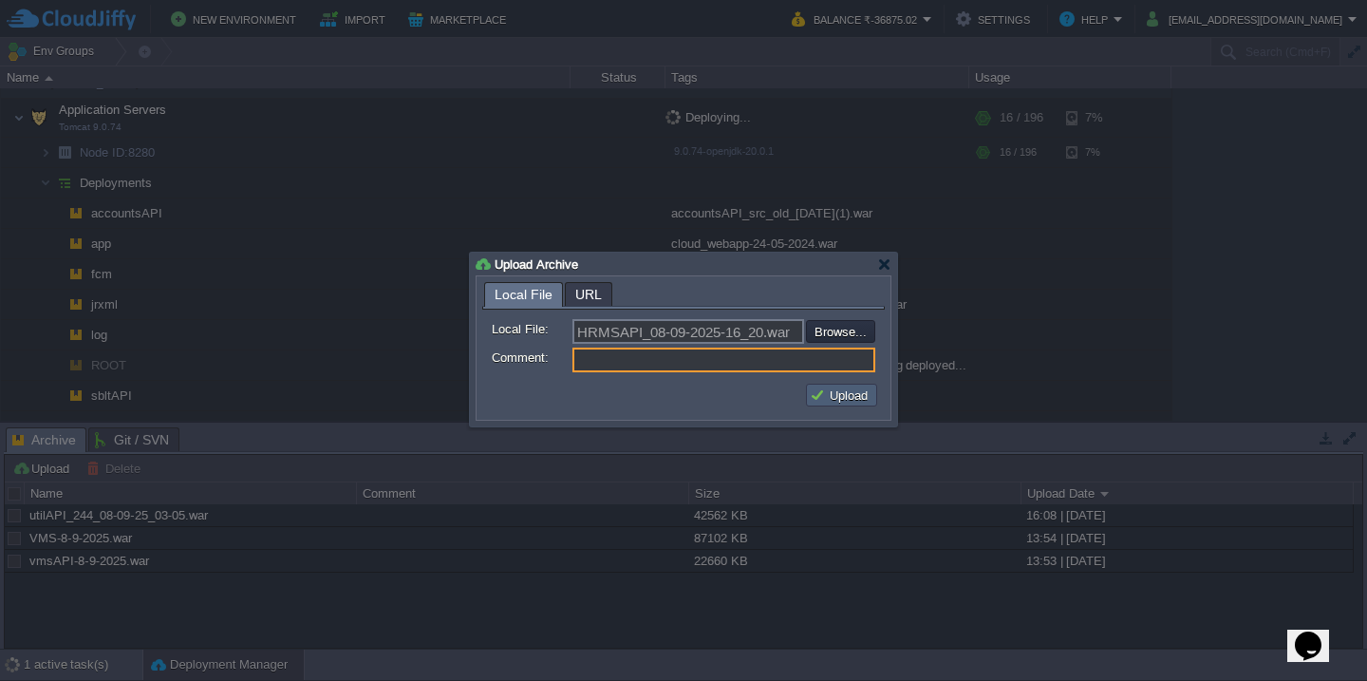
click at [846, 388] on button "Upload" at bounding box center [842, 394] width 64 height 17
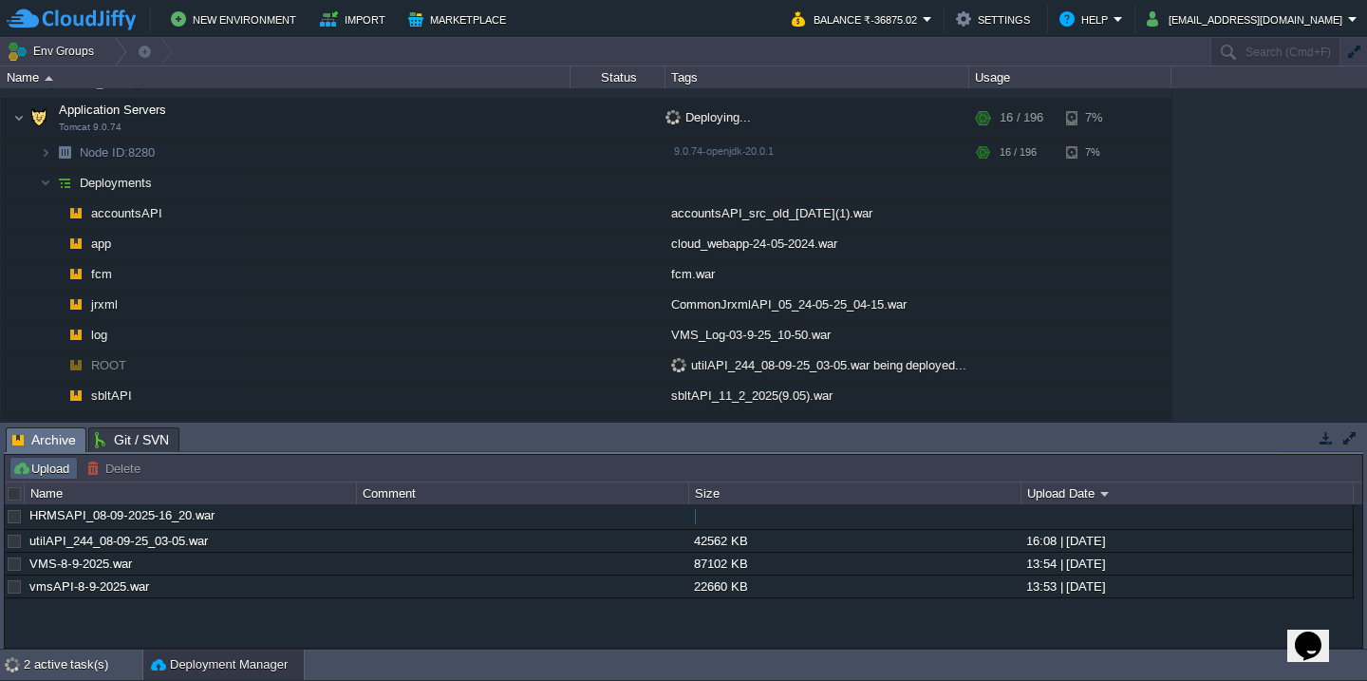
click at [53, 472] on button "Upload" at bounding box center [43, 468] width 63 height 17
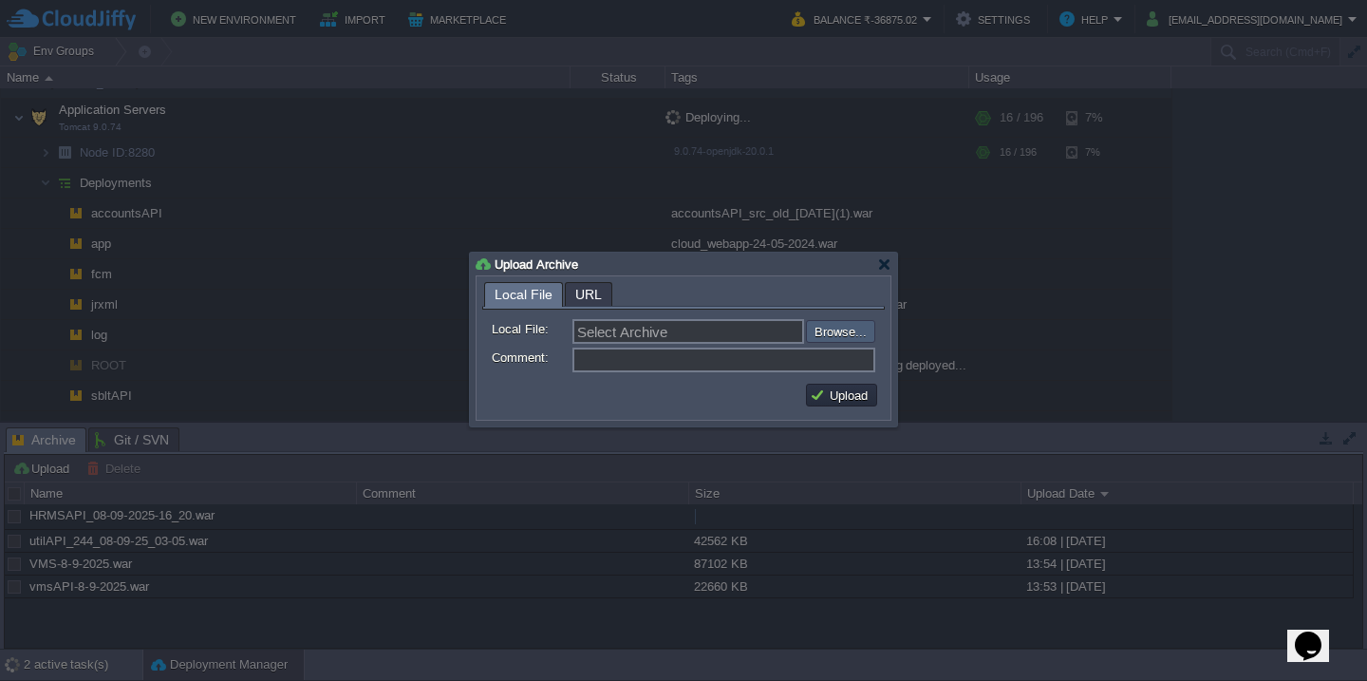
click at [832, 335] on input "file" at bounding box center [755, 331] width 240 height 23
type input "C:\fakepath\HRMS_08-09-2025-16_20.war"
type input "HRMS_08-09-2025-16_20.war"
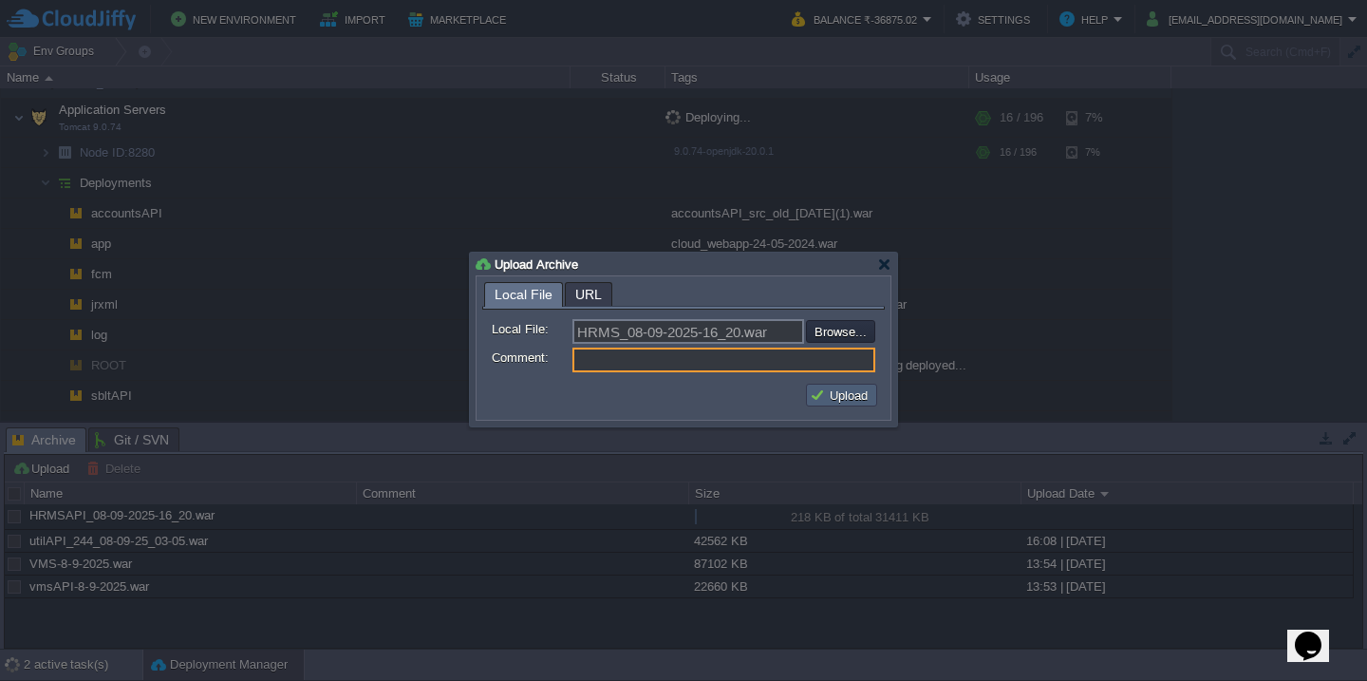
click at [812, 404] on button "Upload" at bounding box center [842, 394] width 64 height 17
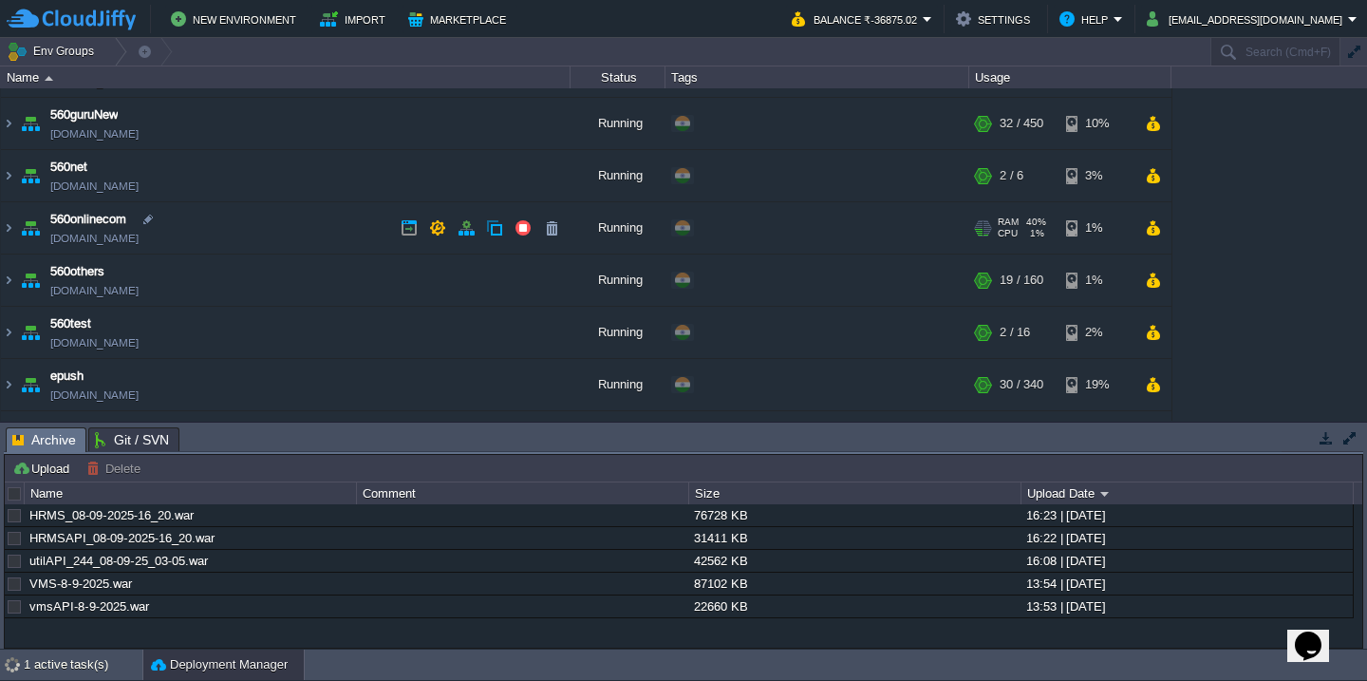
scroll to position [254, 0]
click at [272, 217] on td "560onlinecom 560onlinecom.cloudjiffy.net" at bounding box center [286, 225] width 570 height 52
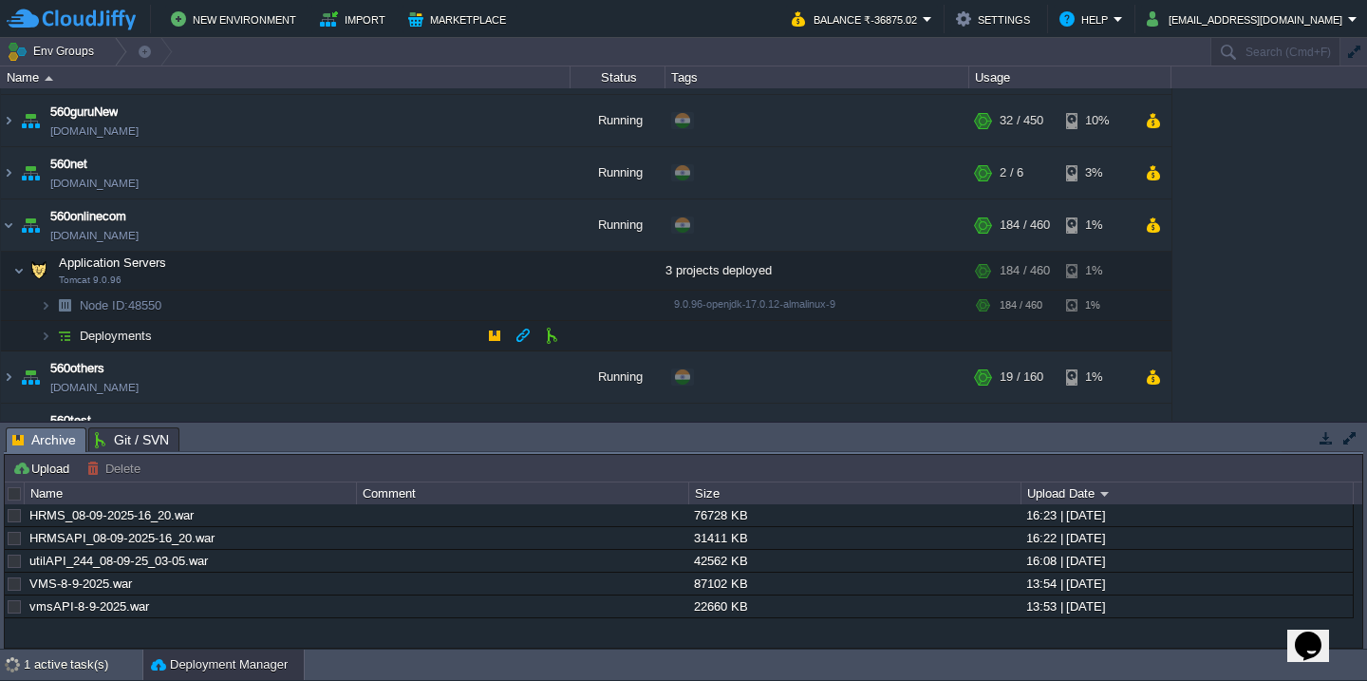
click at [239, 331] on td "Deployments" at bounding box center [286, 336] width 570 height 30
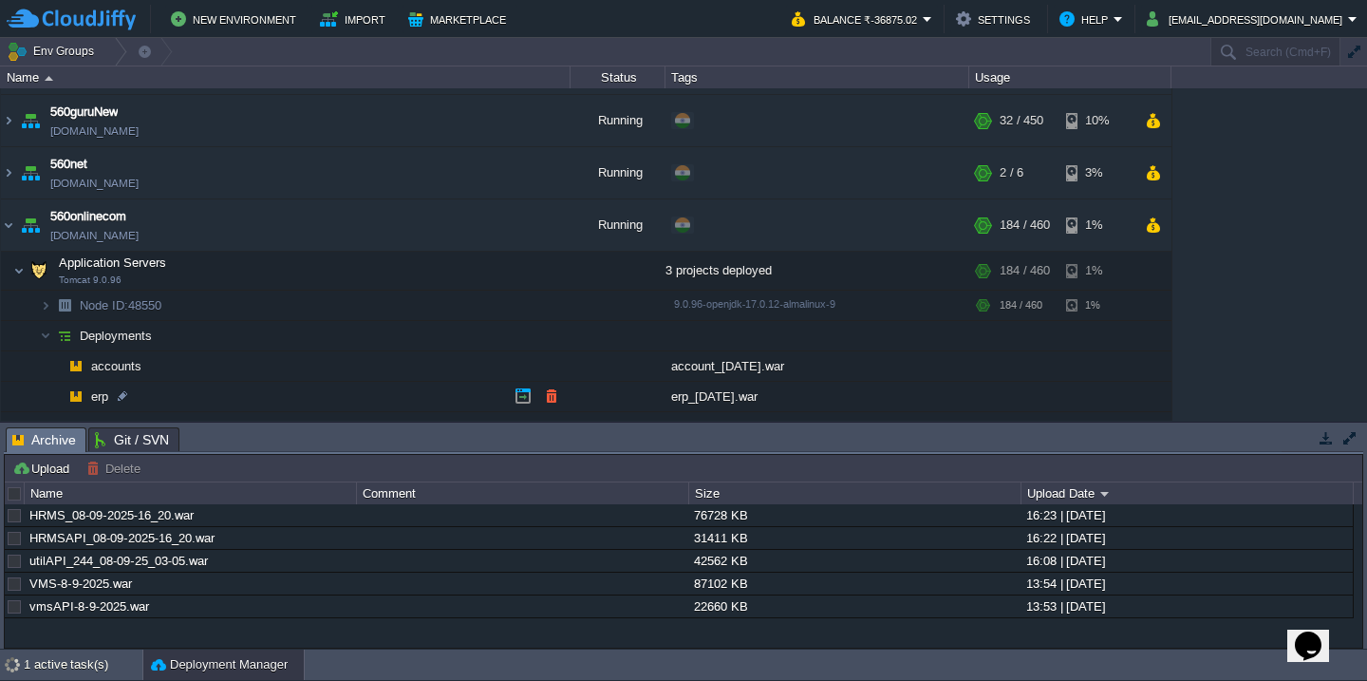
scroll to position [361, 0]
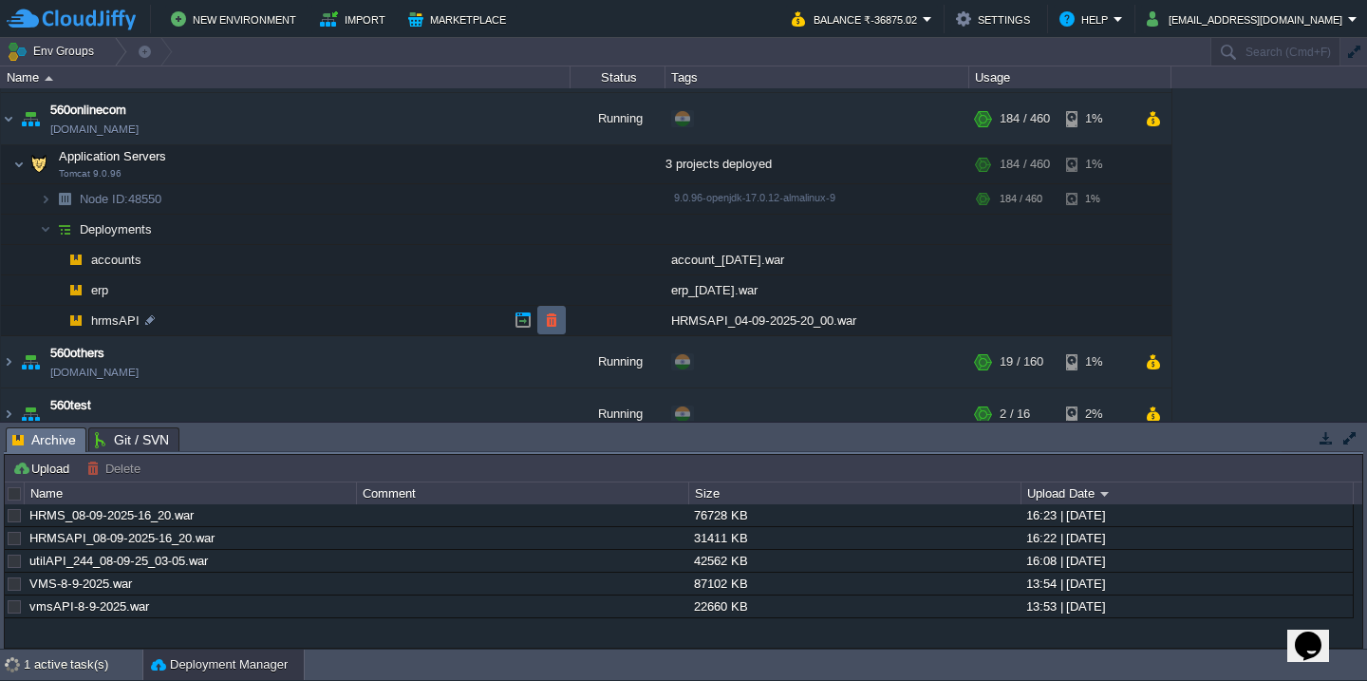
click at [552, 318] on button "button" at bounding box center [551, 319] width 17 height 17
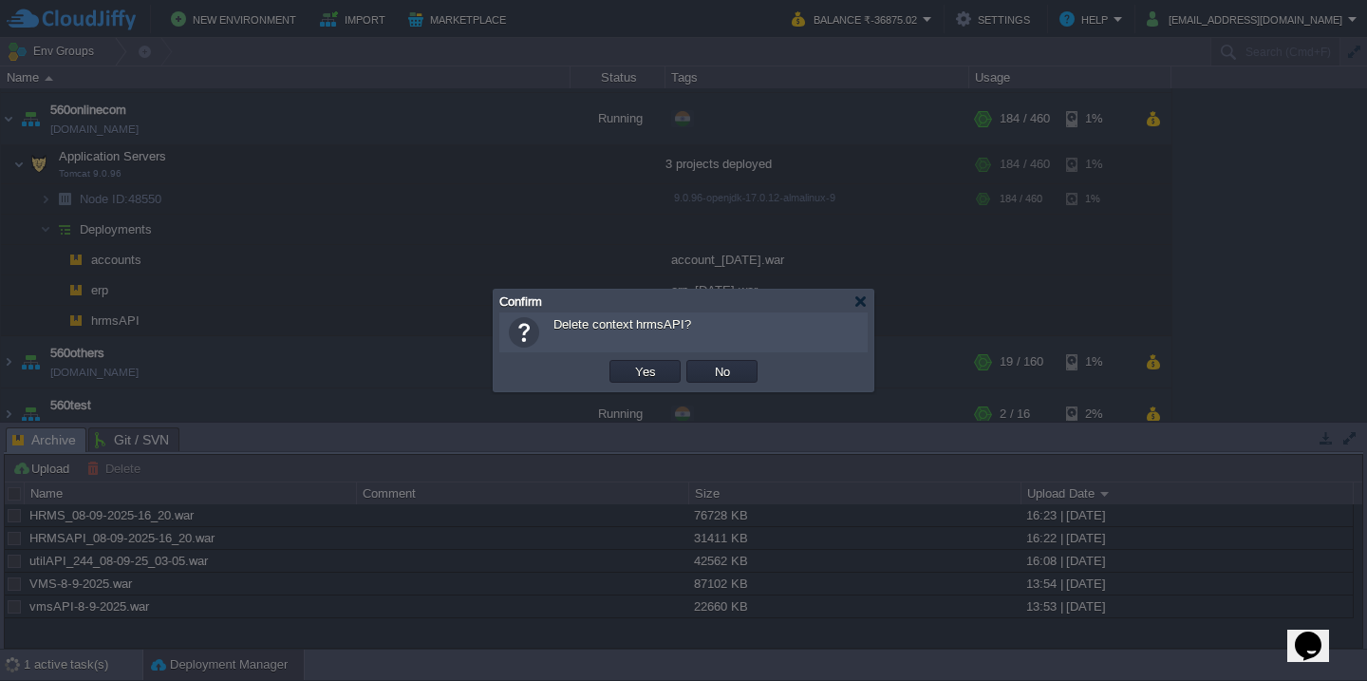
click at [630, 363] on button "Yes" at bounding box center [646, 371] width 32 height 17
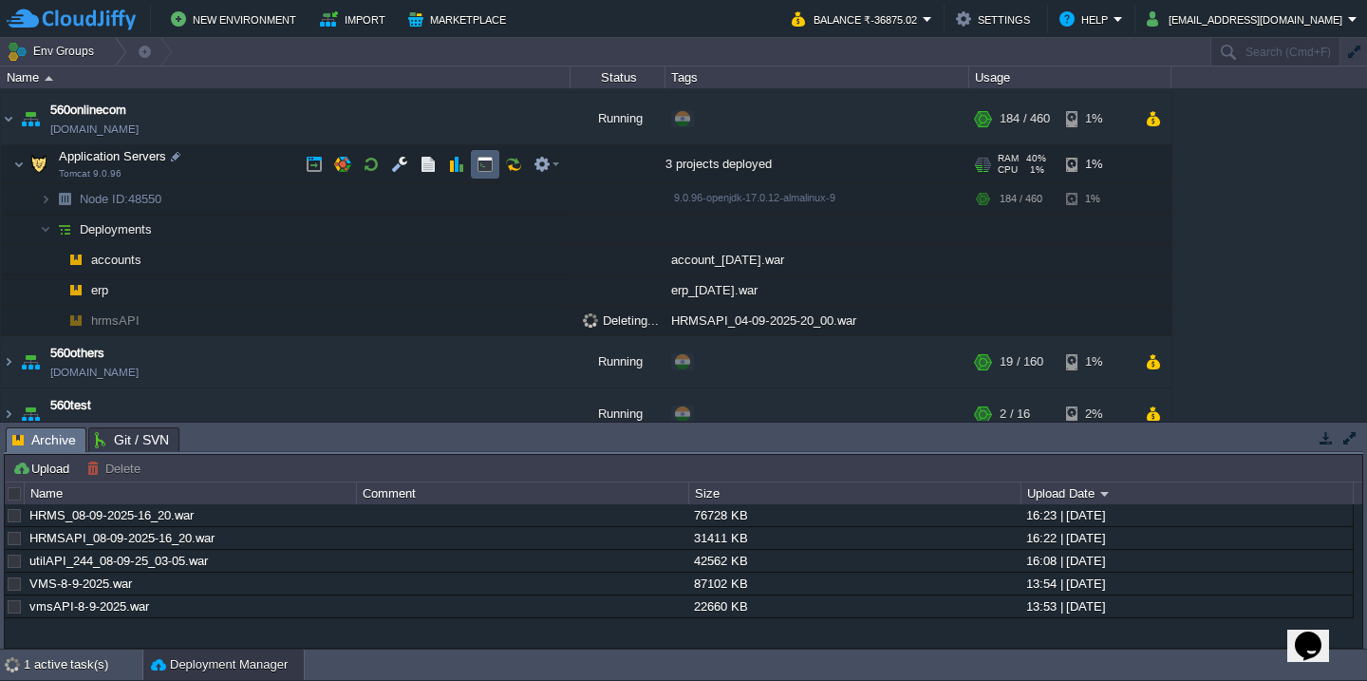
click at [485, 165] on button "button" at bounding box center [485, 164] width 17 height 17
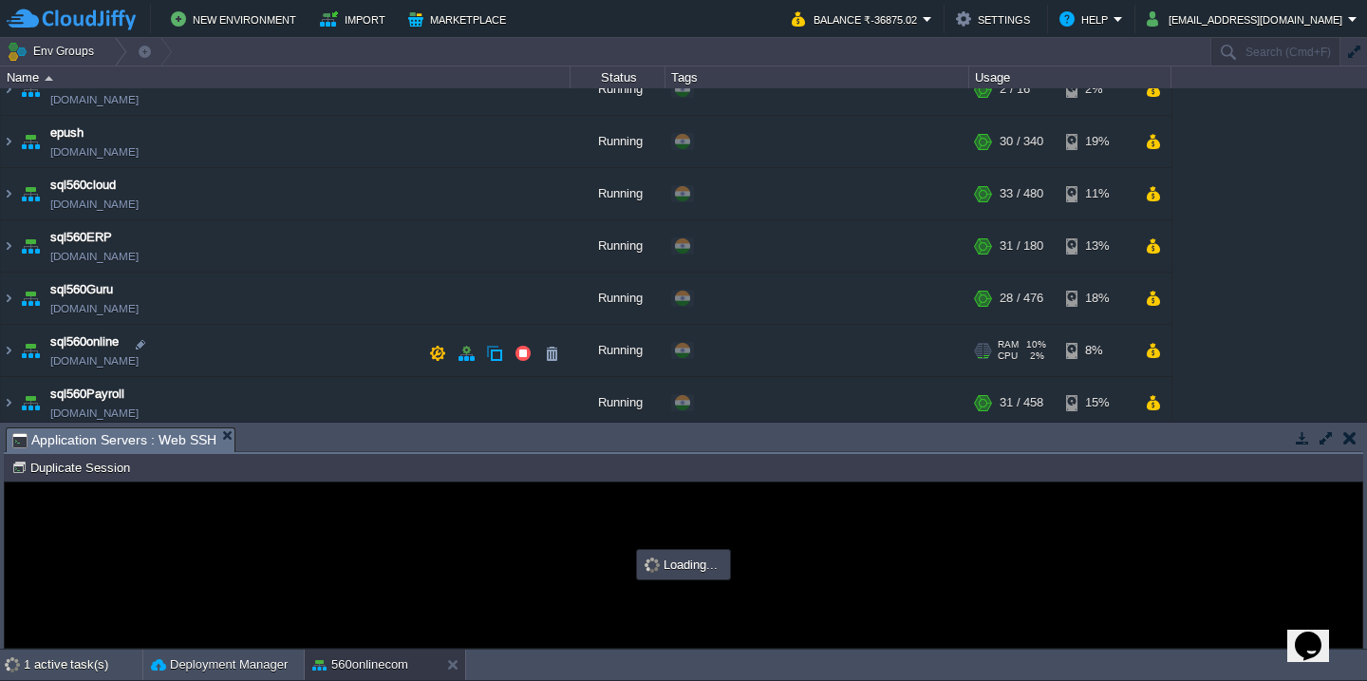
scroll to position [707, 0]
click at [289, 287] on td "sql560online sql560online.cloudjiffy.net" at bounding box center [286, 299] width 570 height 52
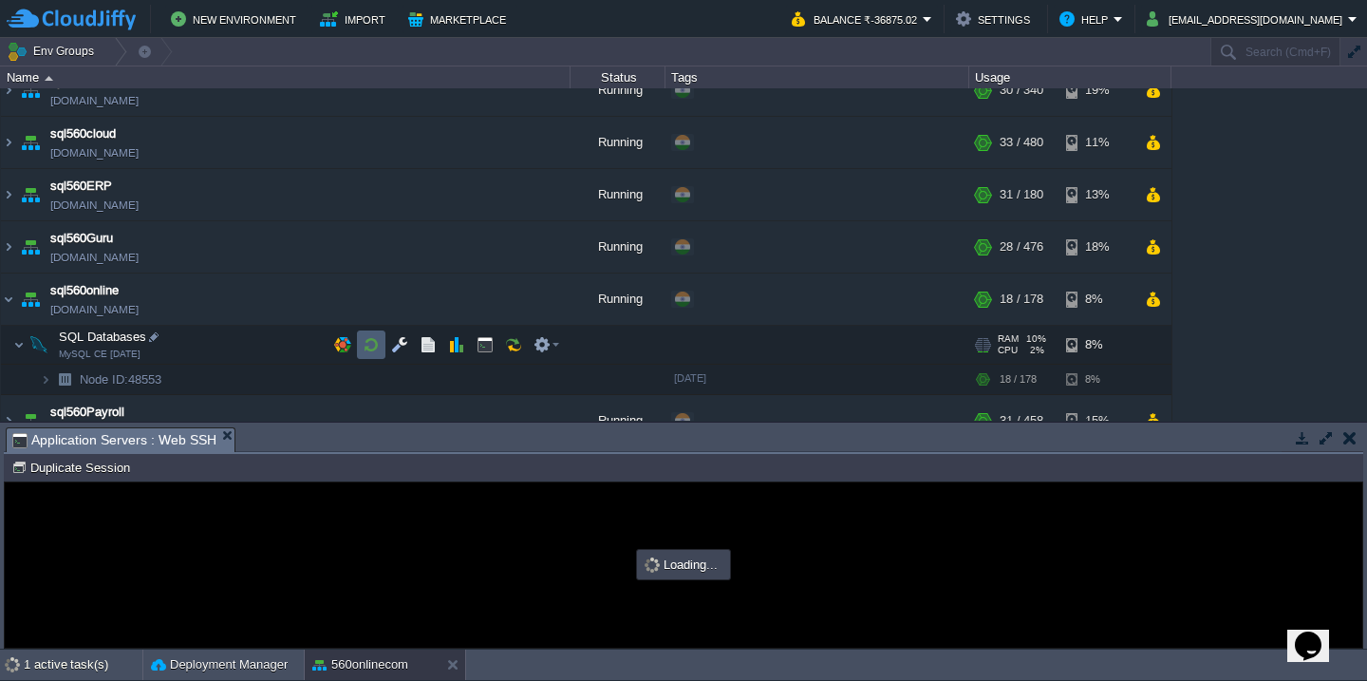
scroll to position [0, 0]
click at [371, 341] on button "button" at bounding box center [371, 344] width 17 height 17
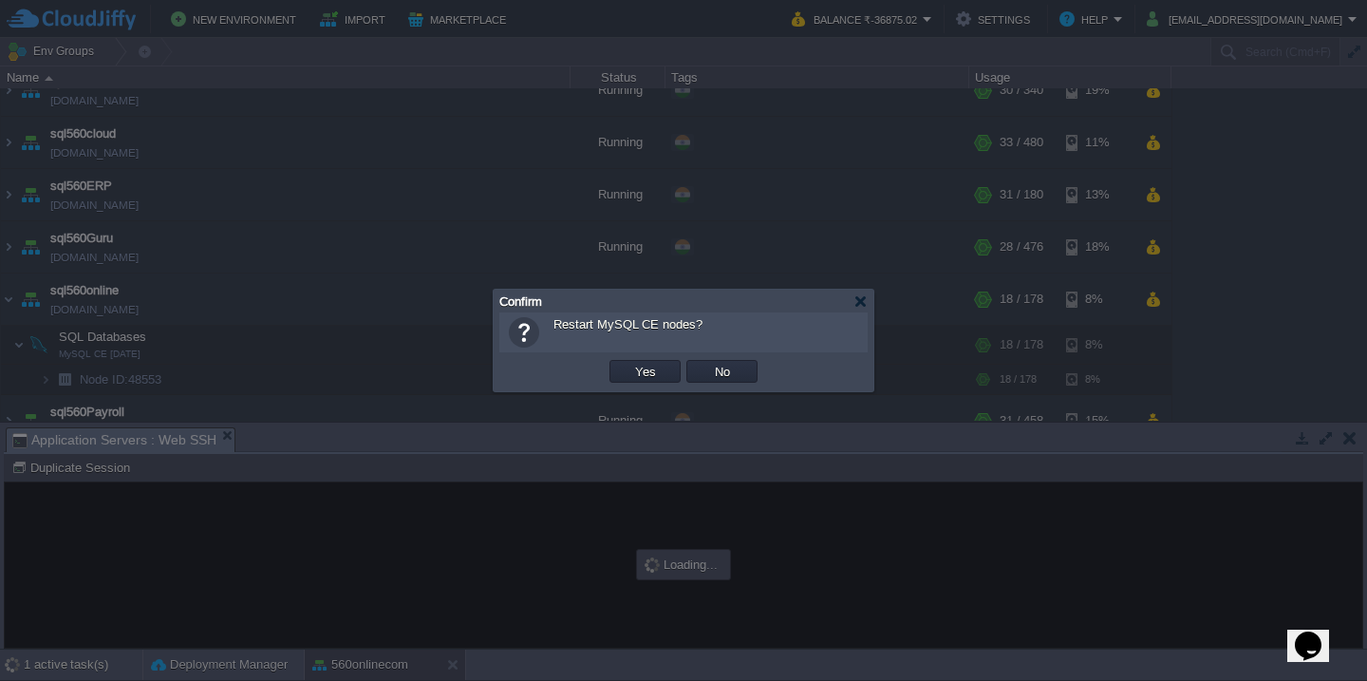
click at [630, 363] on button "Yes" at bounding box center [646, 371] width 32 height 17
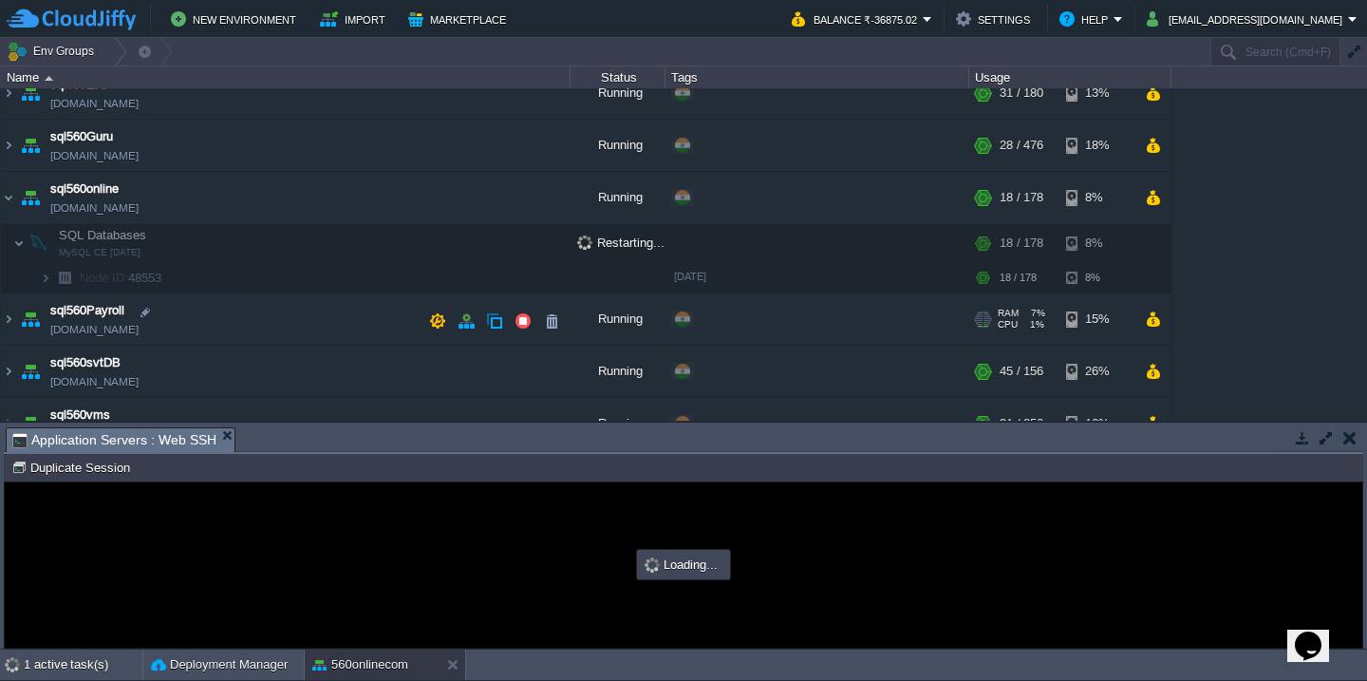
scroll to position [807, 0]
type input "#000000"
click at [292, 335] on td "sql560Payroll sql560payroll.cloudjiffy.net" at bounding box center [286, 320] width 570 height 52
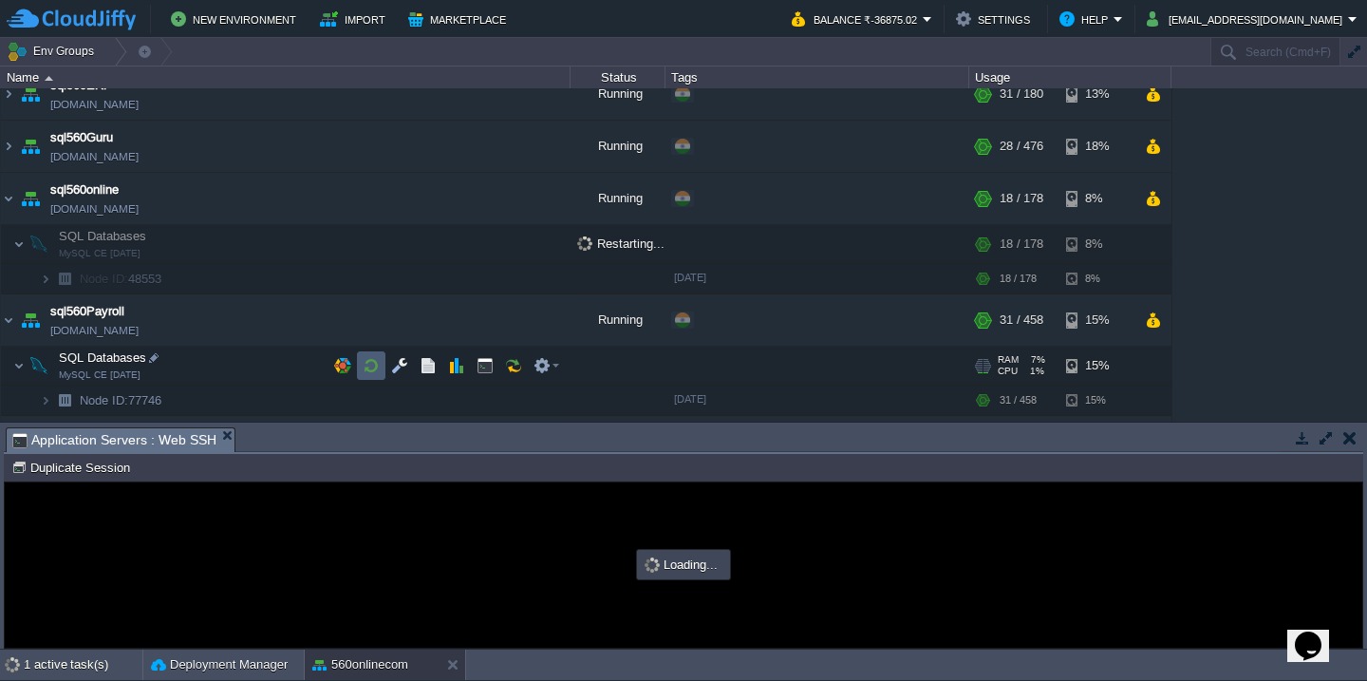
click at [358, 362] on td at bounding box center [371, 365] width 28 height 28
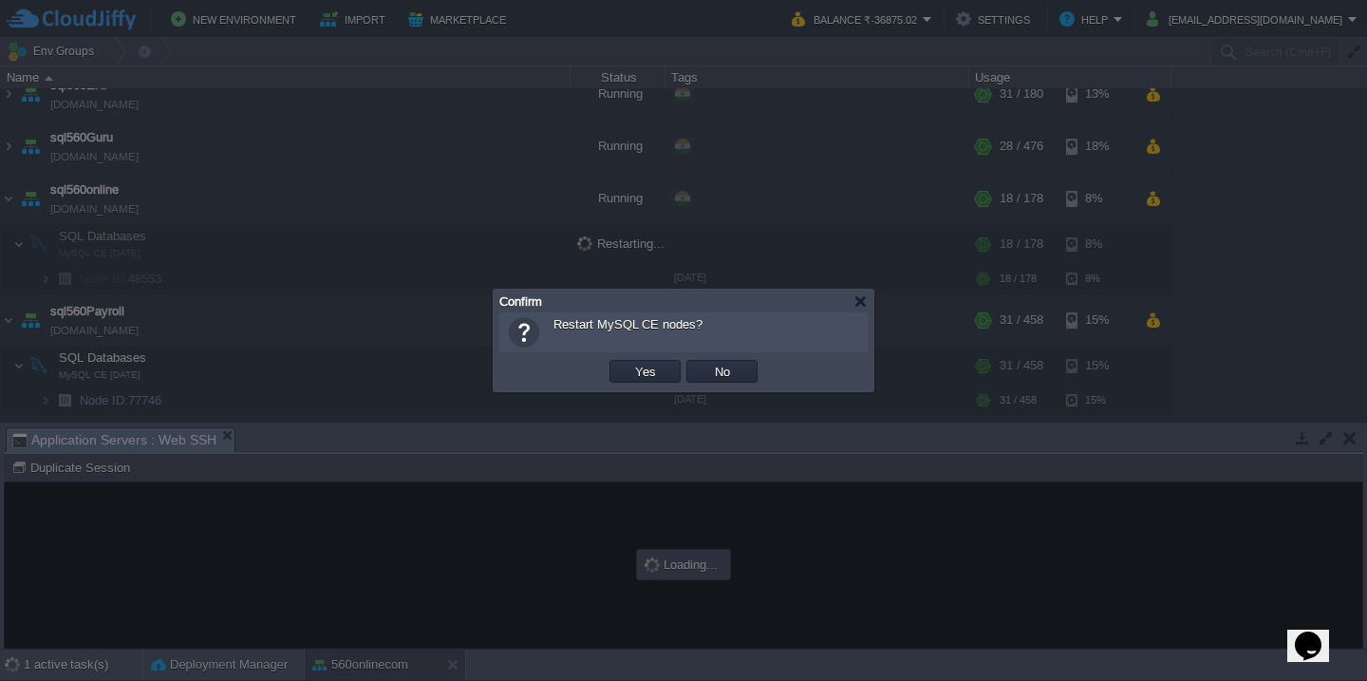
click at [630, 363] on button "Yes" at bounding box center [646, 371] width 32 height 17
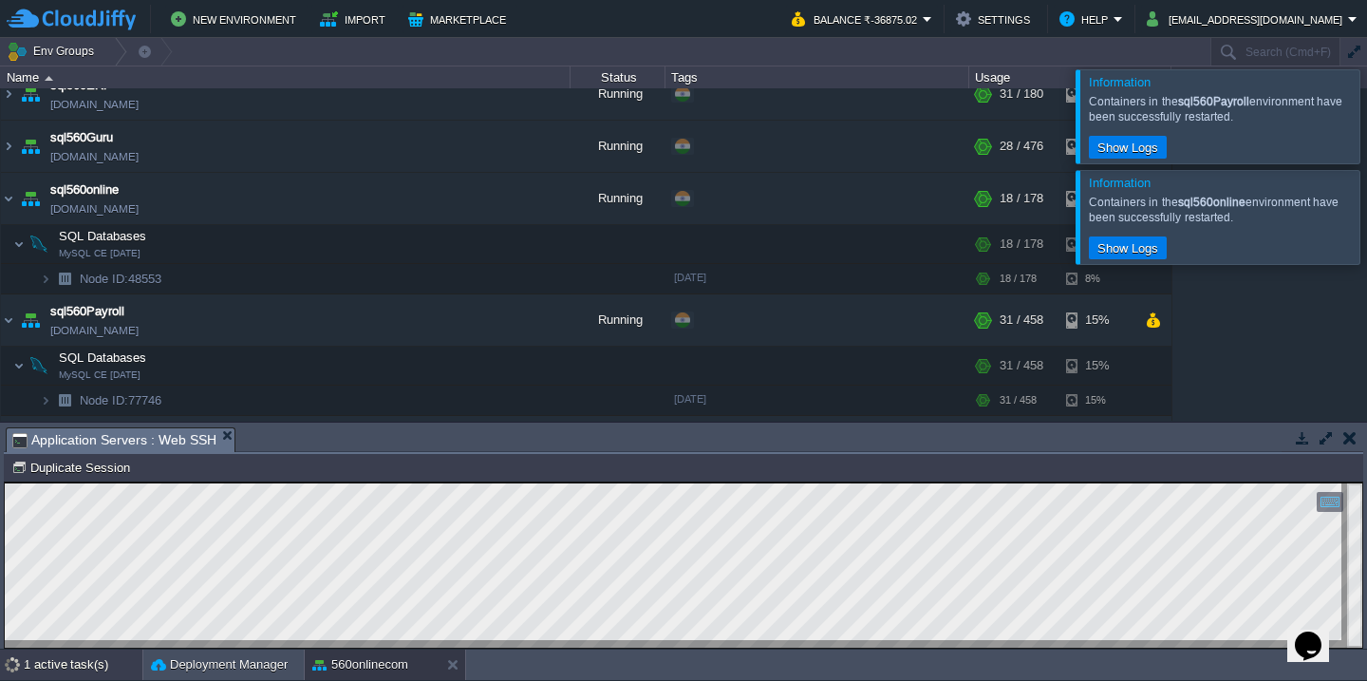
click at [65, 666] on div "1 active task(s)" at bounding box center [83, 665] width 119 height 30
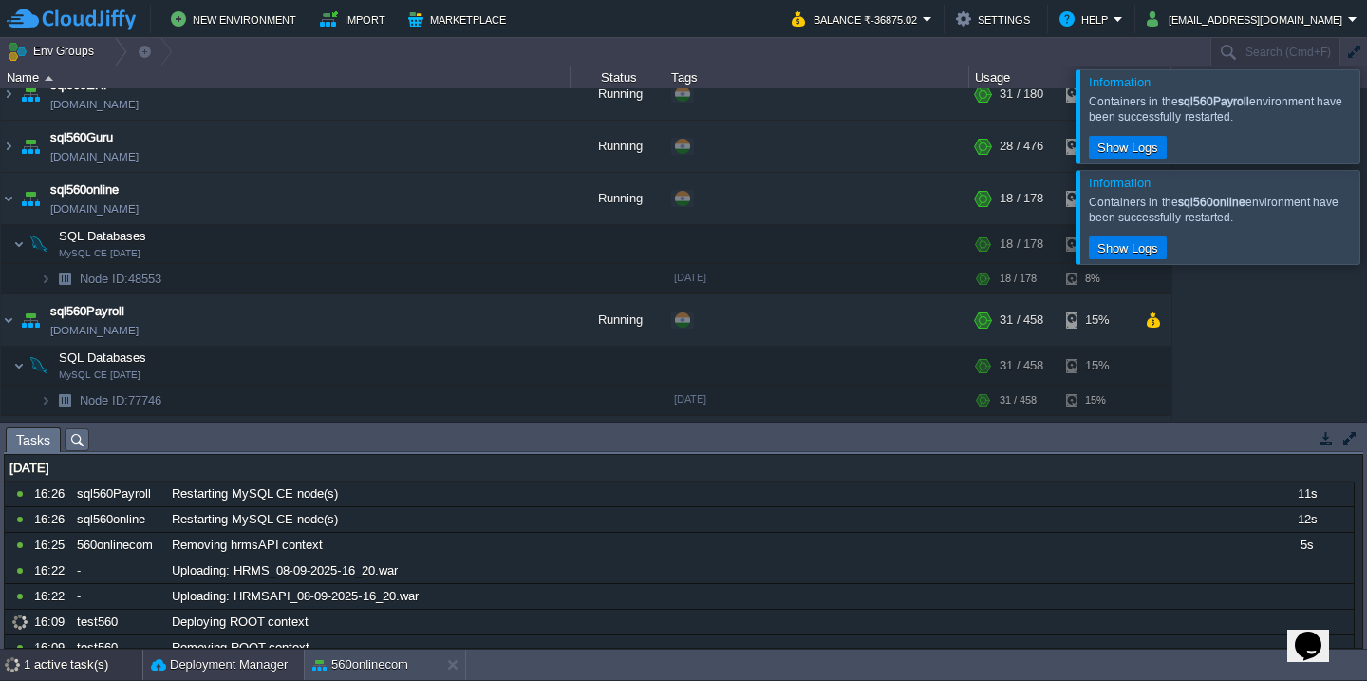
click at [176, 669] on button "Deployment Manager" at bounding box center [219, 664] width 137 height 19
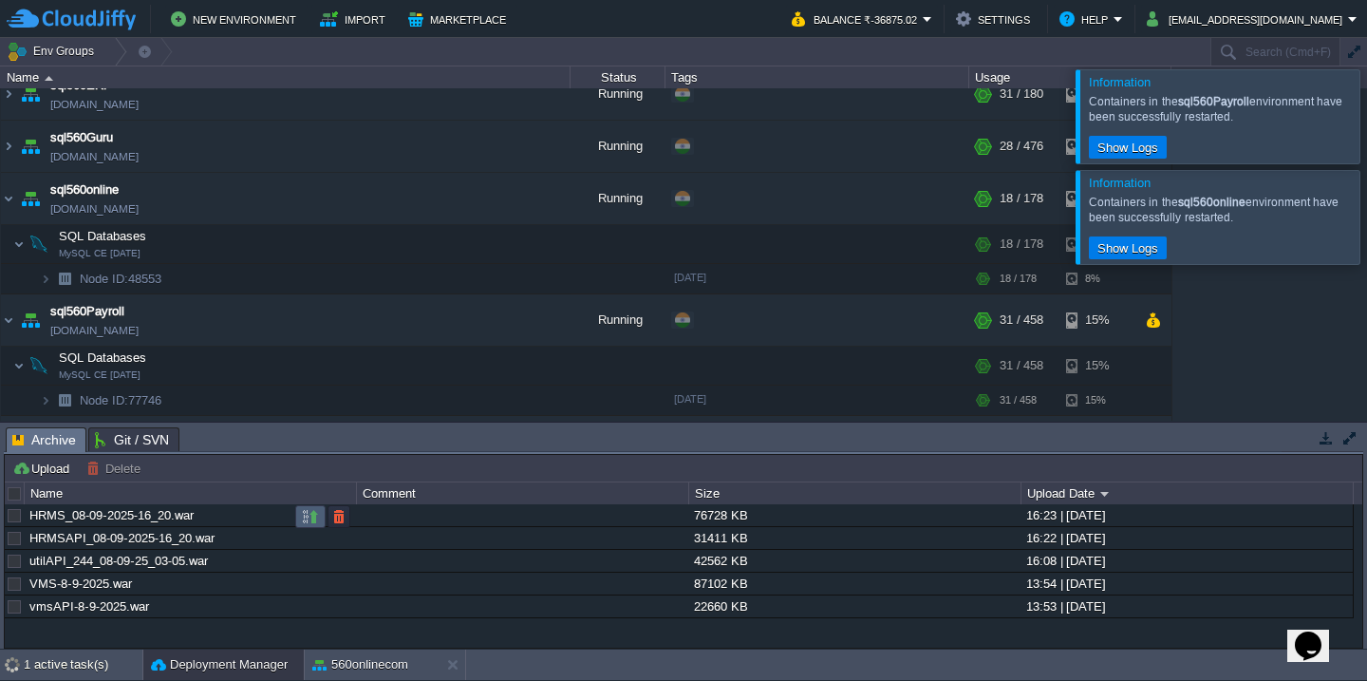
click at [304, 518] on button "button" at bounding box center [310, 516] width 17 height 17
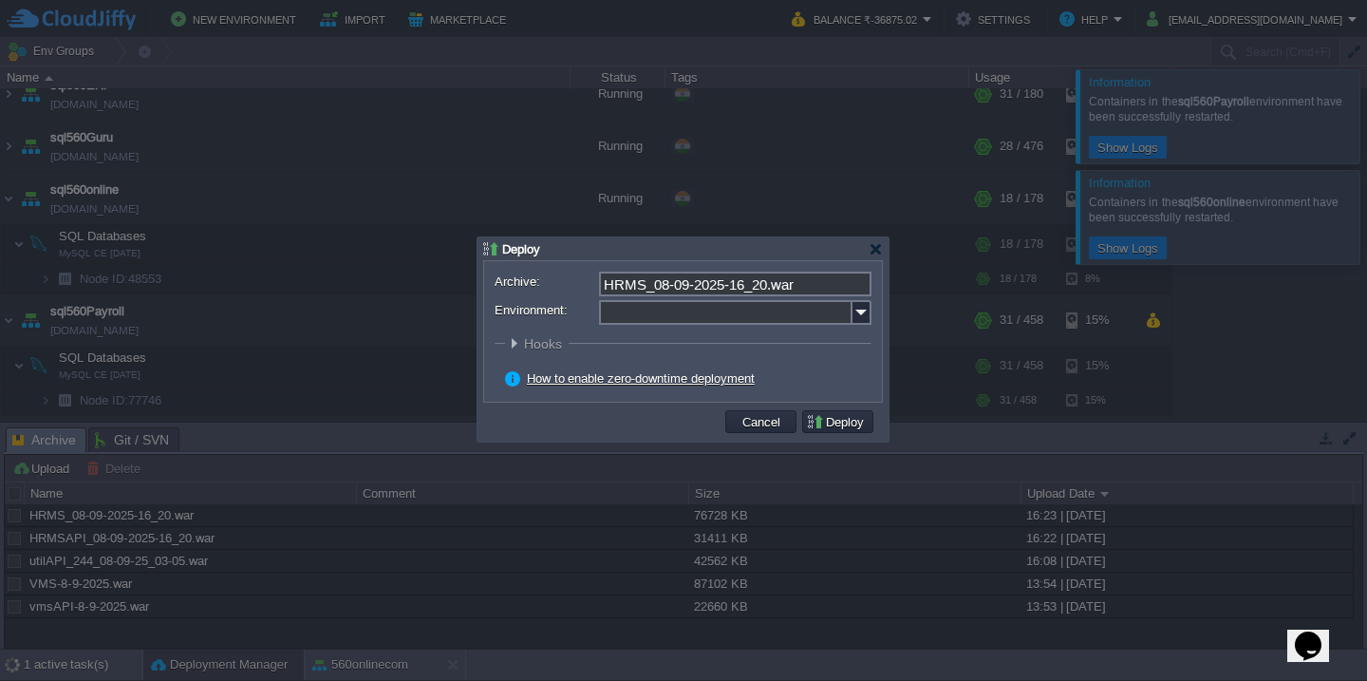
click at [628, 319] on input "Environment:" at bounding box center [726, 312] width 254 height 25
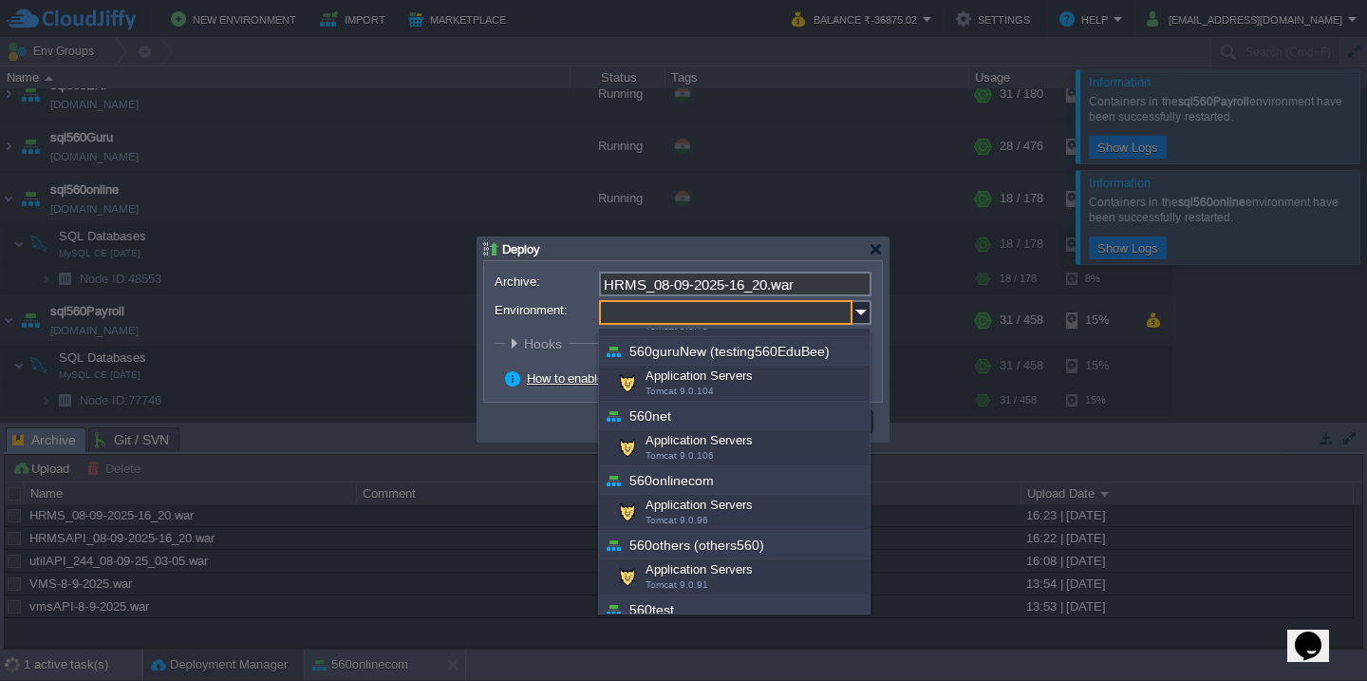
scroll to position [285, 0]
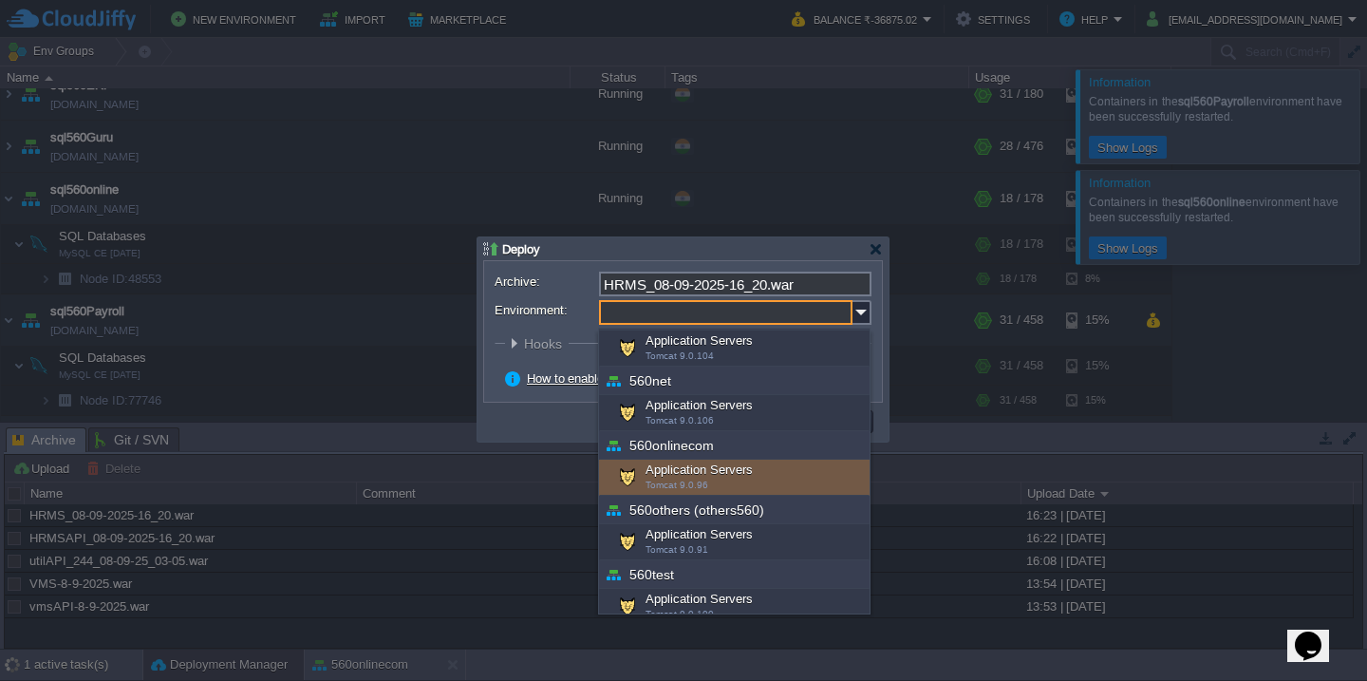
click at [681, 481] on span "Tomcat 9.0.96" at bounding box center [677, 485] width 63 height 10
type input "Application Servers (560onlinecom)"
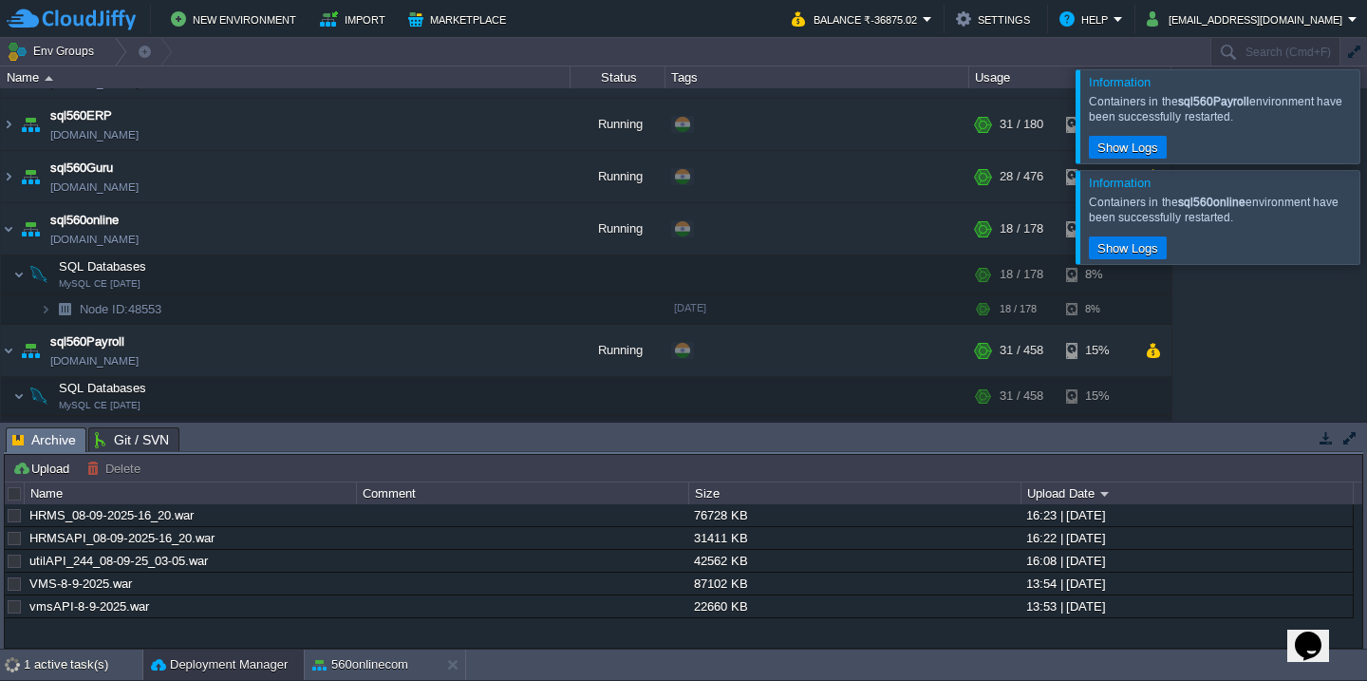
scroll to position [422, 0]
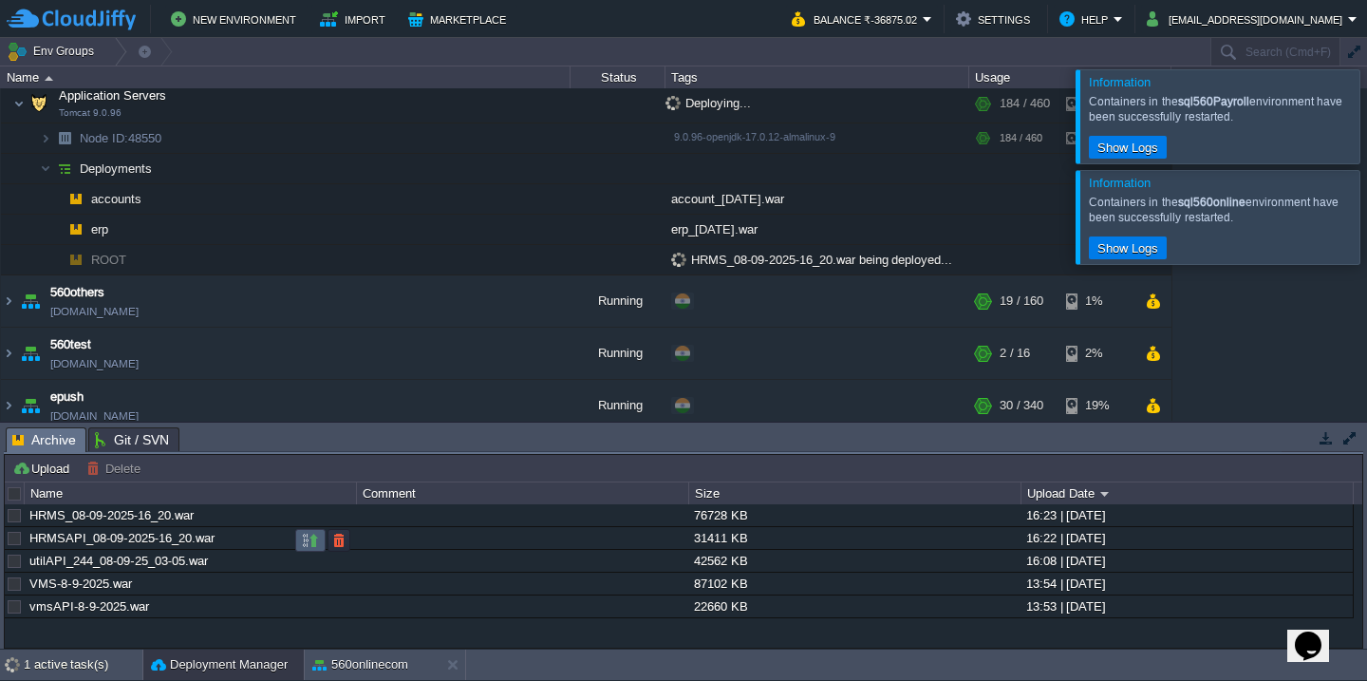
click at [308, 544] on button "button" at bounding box center [310, 540] width 17 height 17
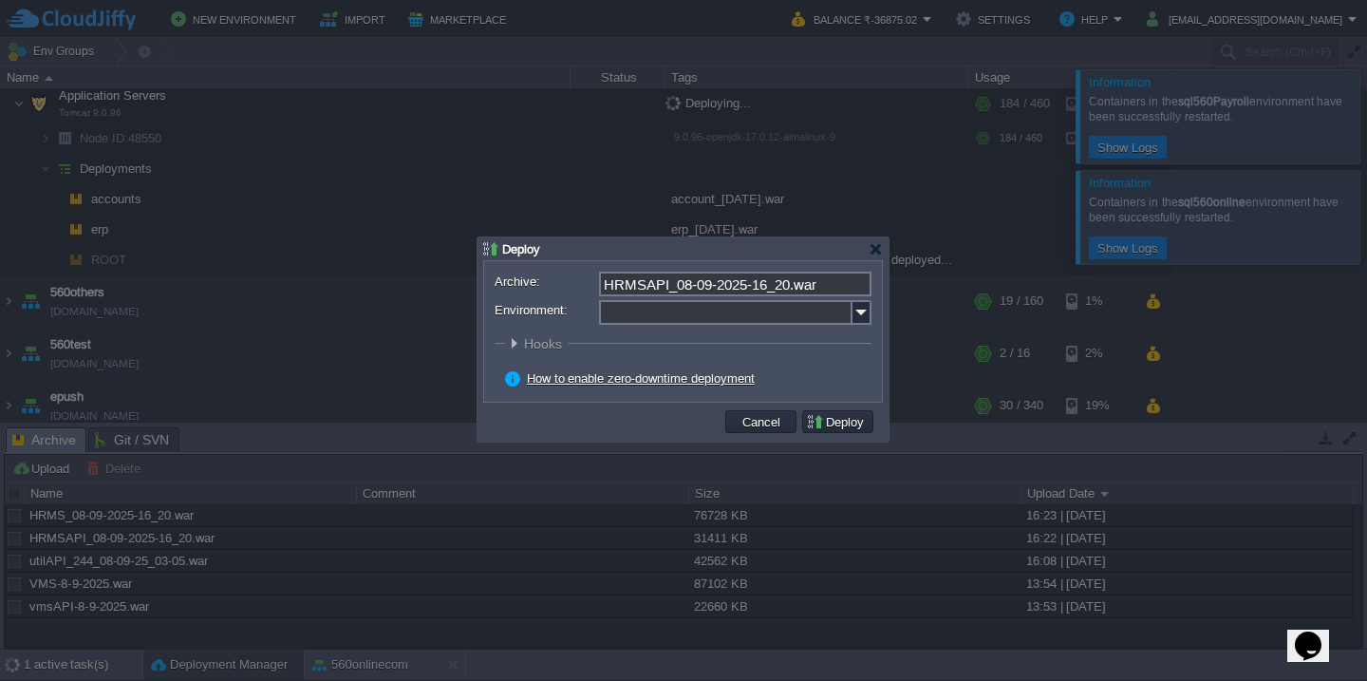
click at [708, 319] on input "Environment:" at bounding box center [726, 312] width 254 height 25
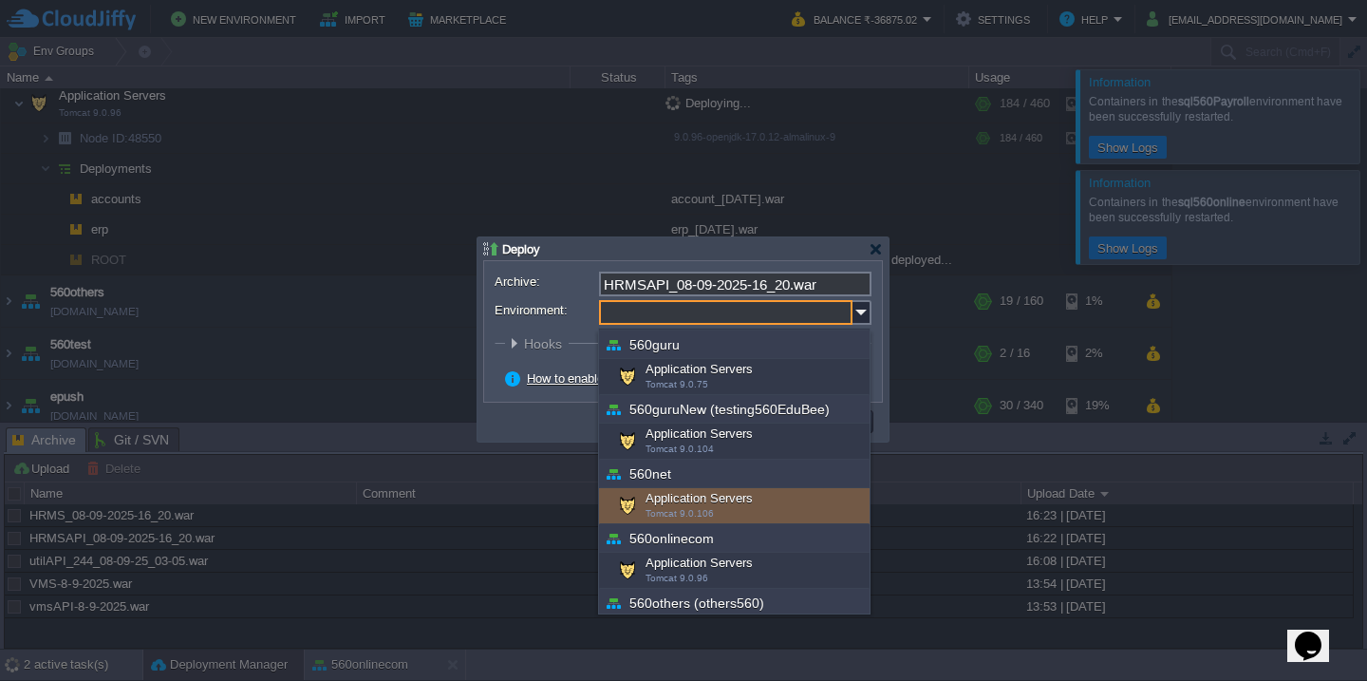
scroll to position [281, 0]
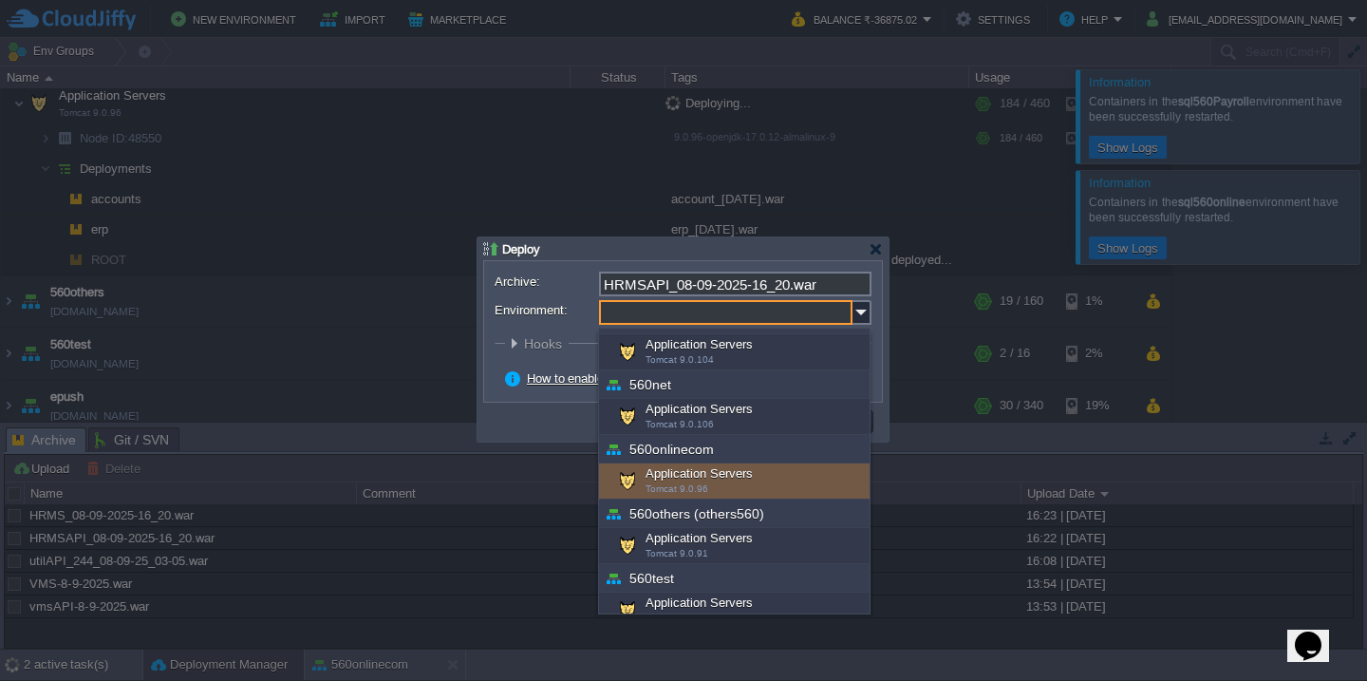
click at [694, 486] on span "Tomcat 9.0.96" at bounding box center [677, 488] width 63 height 10
type input "Application Servers (560onlinecom)"
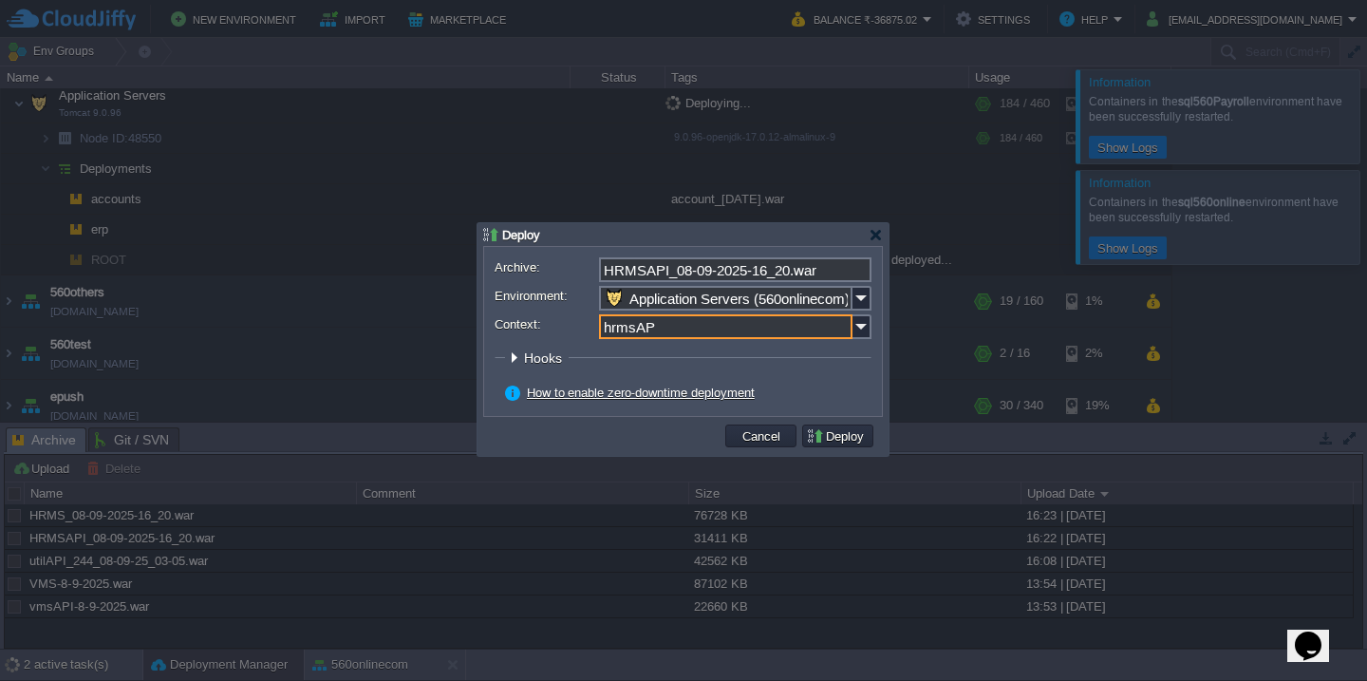
type input "hrmsAPI"
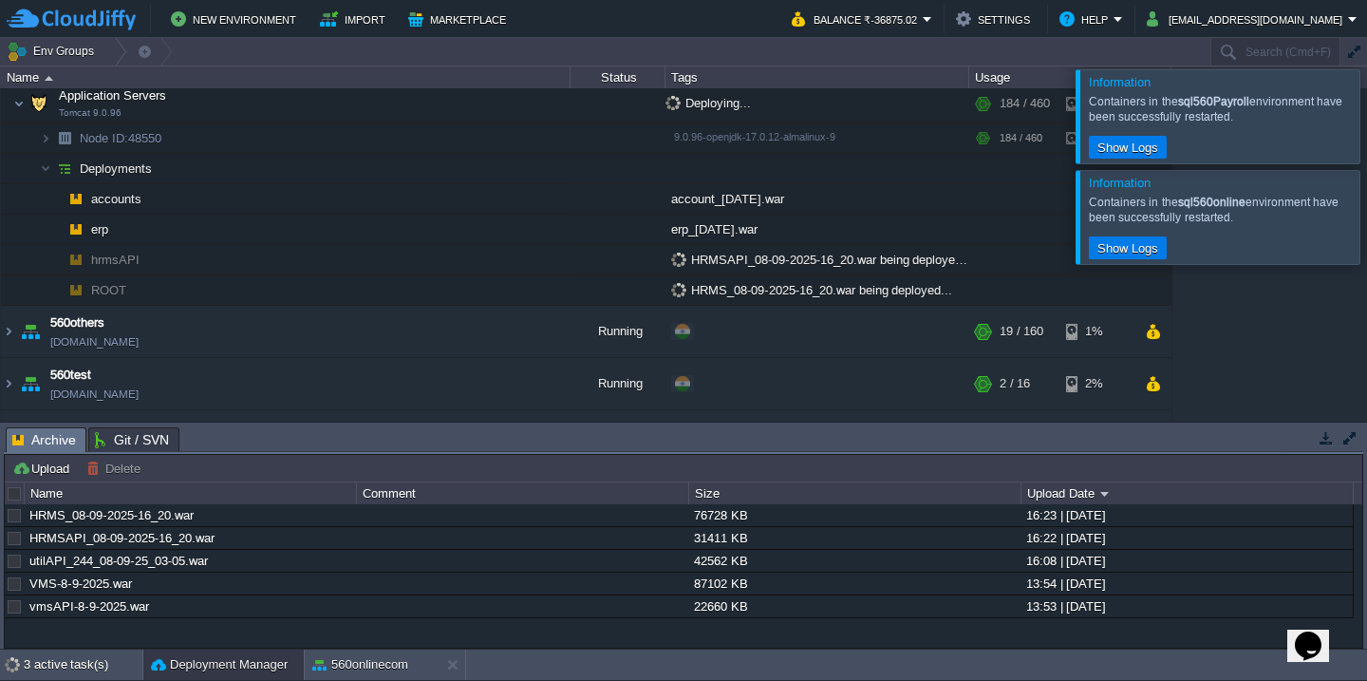
click at [1366, 102] on div at bounding box center [1390, 115] width 0 height 93
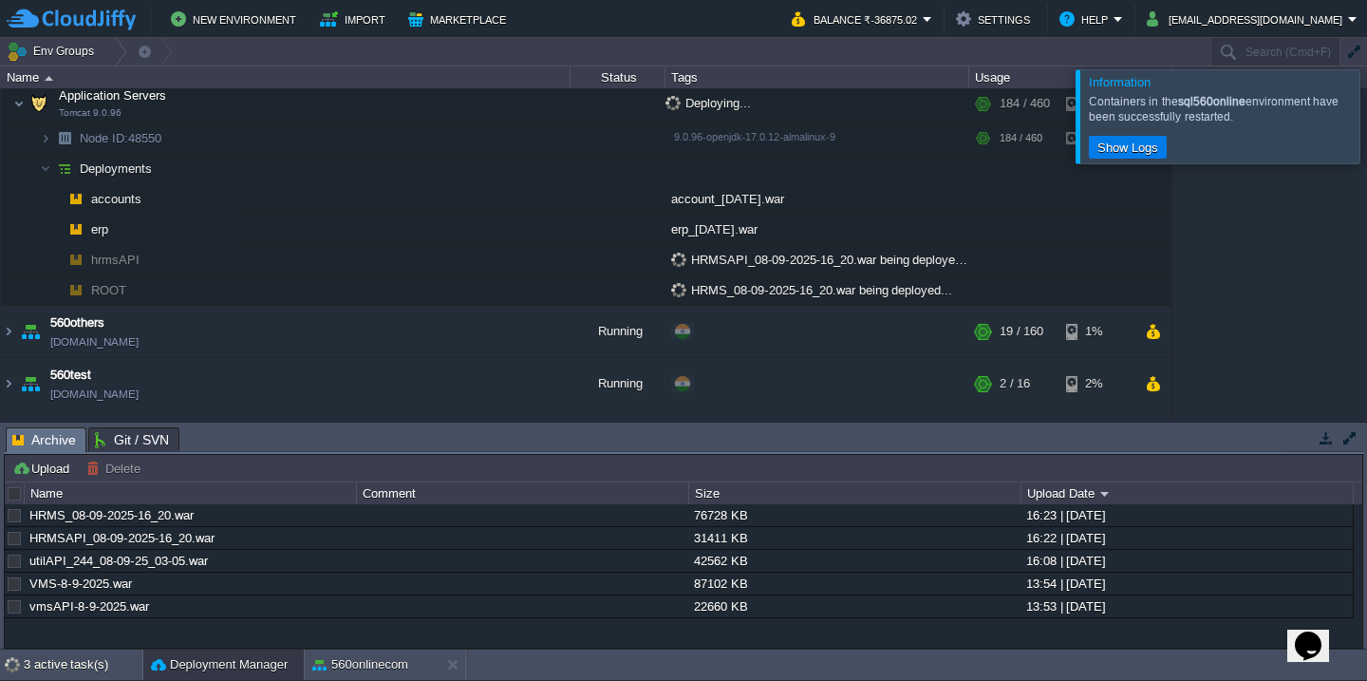
click at [1366, 102] on div at bounding box center [1390, 115] width 0 height 93
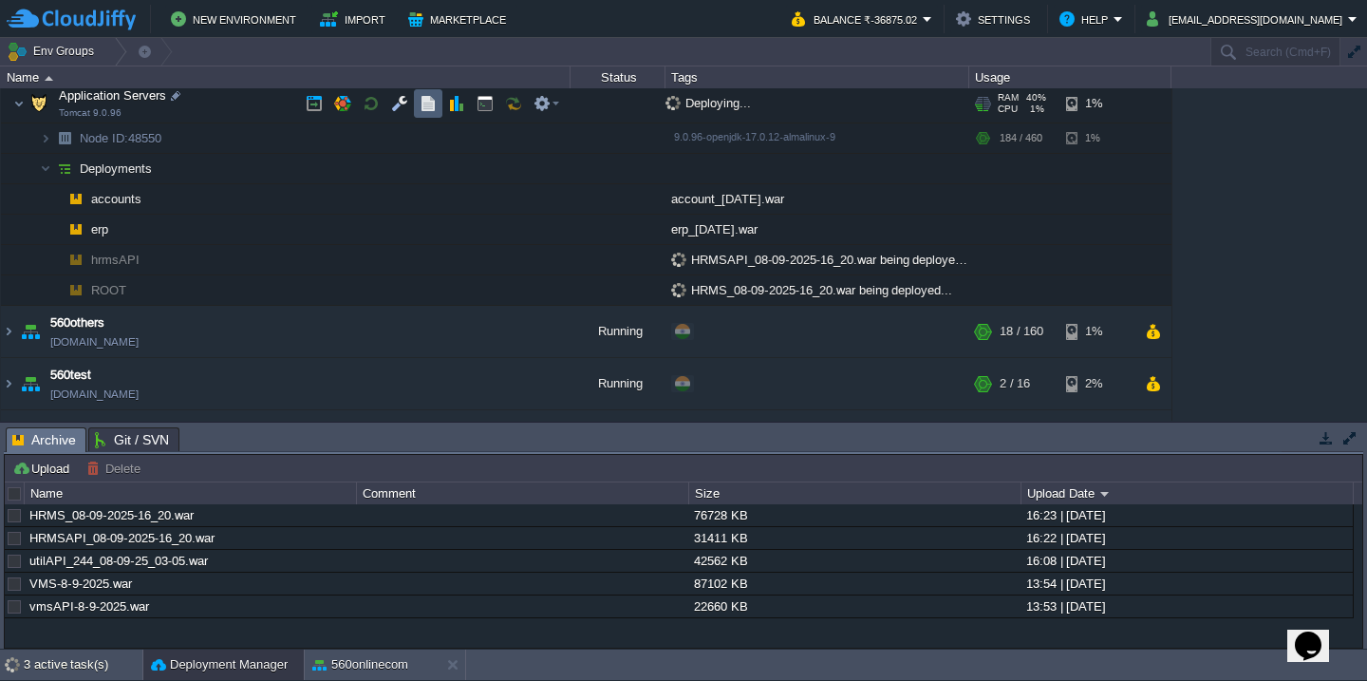
click at [430, 108] on button "button" at bounding box center [428, 103] width 17 height 17
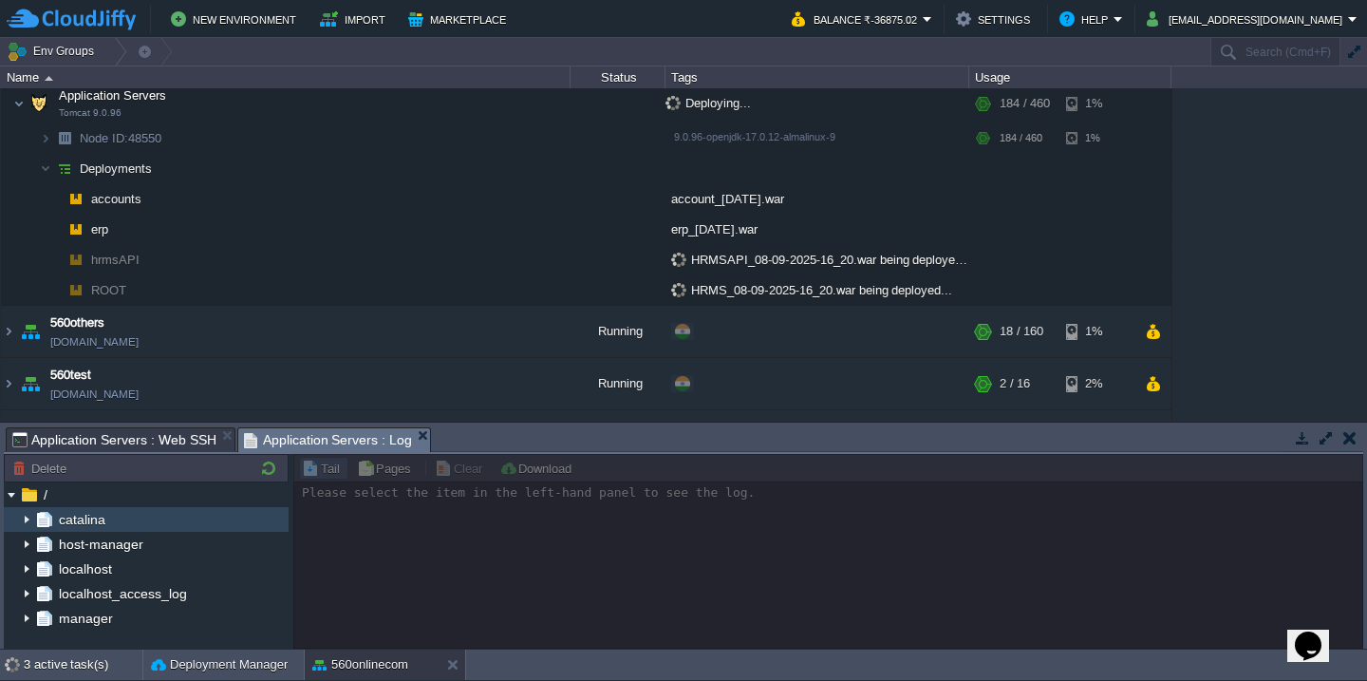
click at [24, 518] on img at bounding box center [26, 519] width 15 height 25
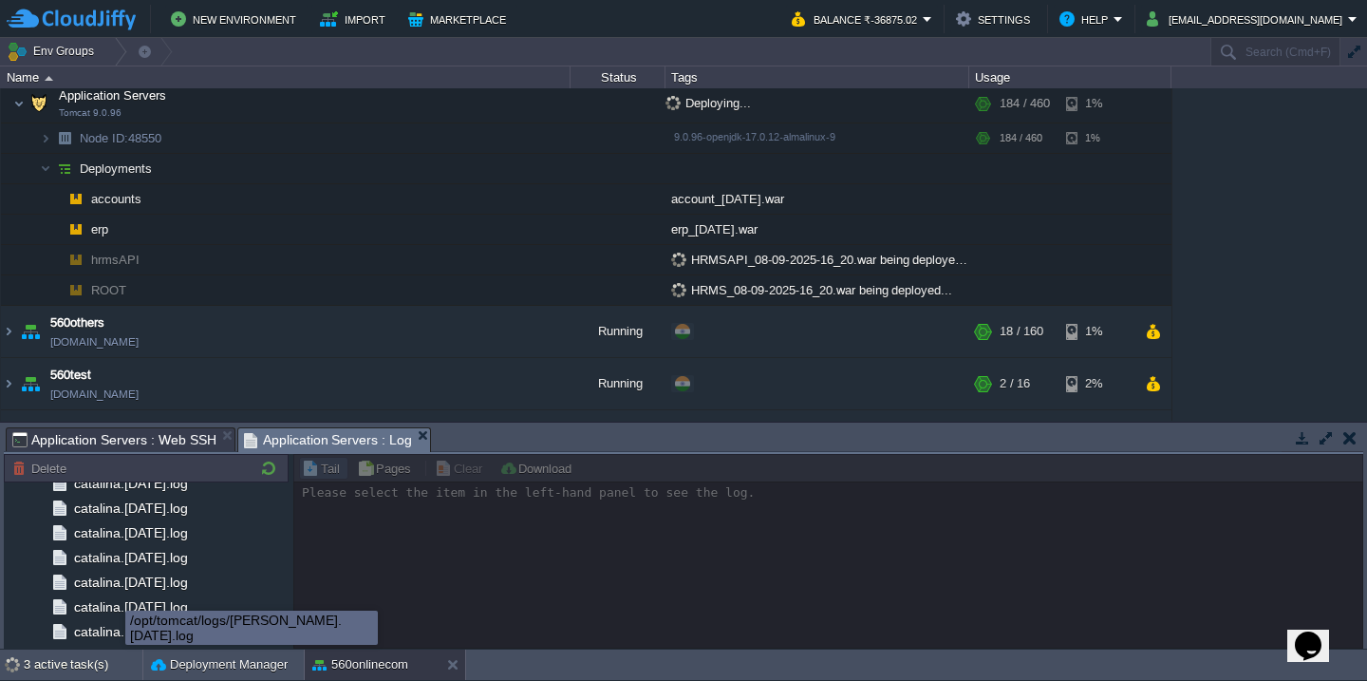
scroll to position [2254, 0]
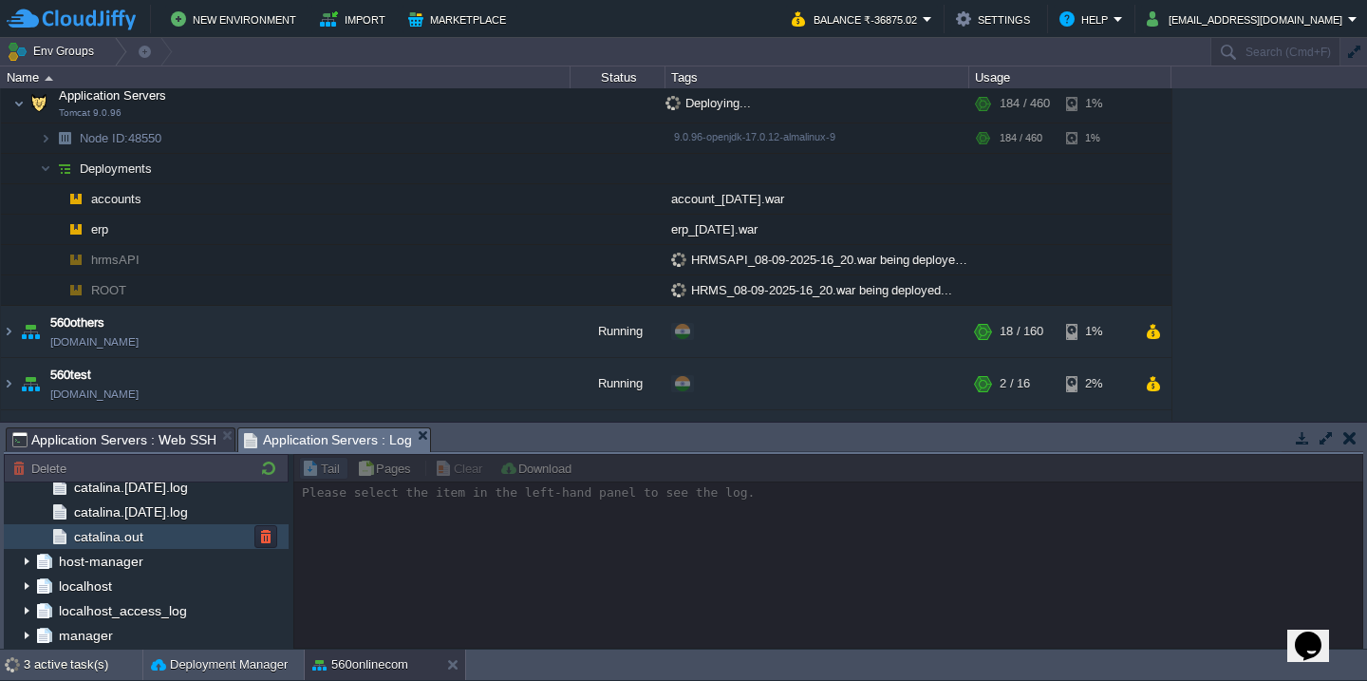
click at [170, 537] on div "catalina.out" at bounding box center [146, 536] width 285 height 25
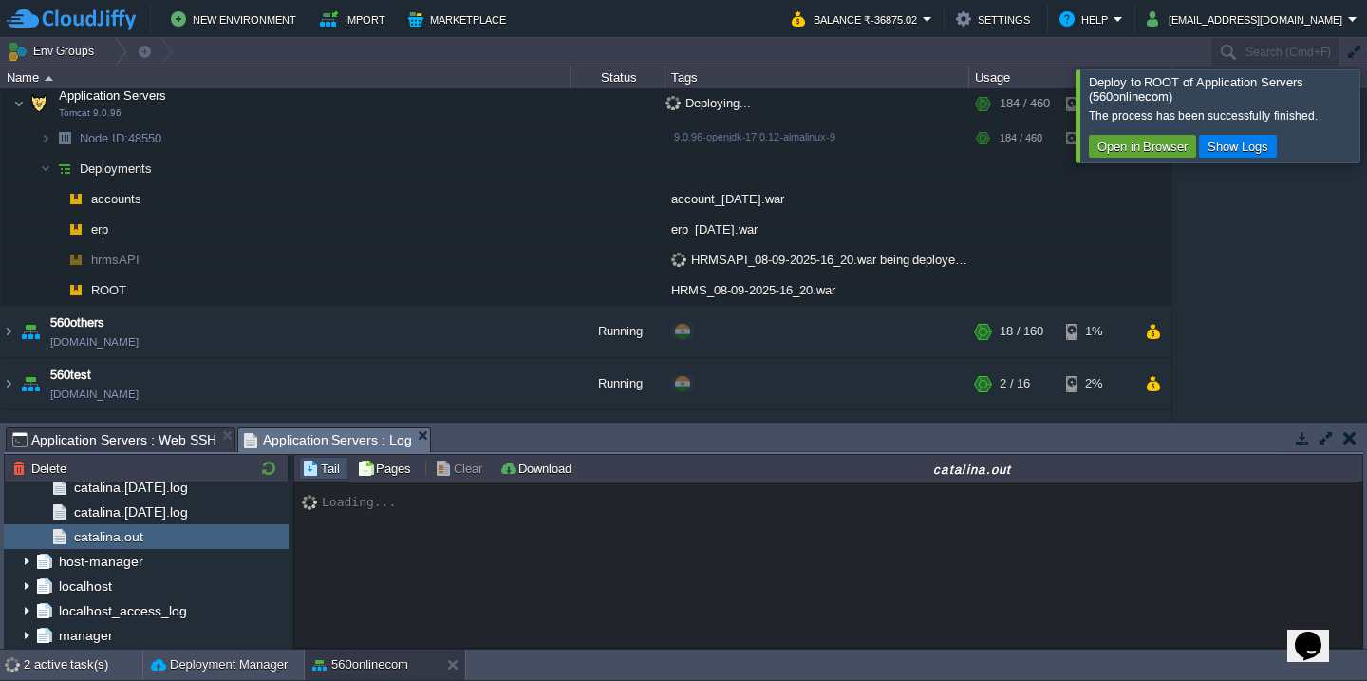
click at [1366, 124] on div at bounding box center [1390, 115] width 0 height 92
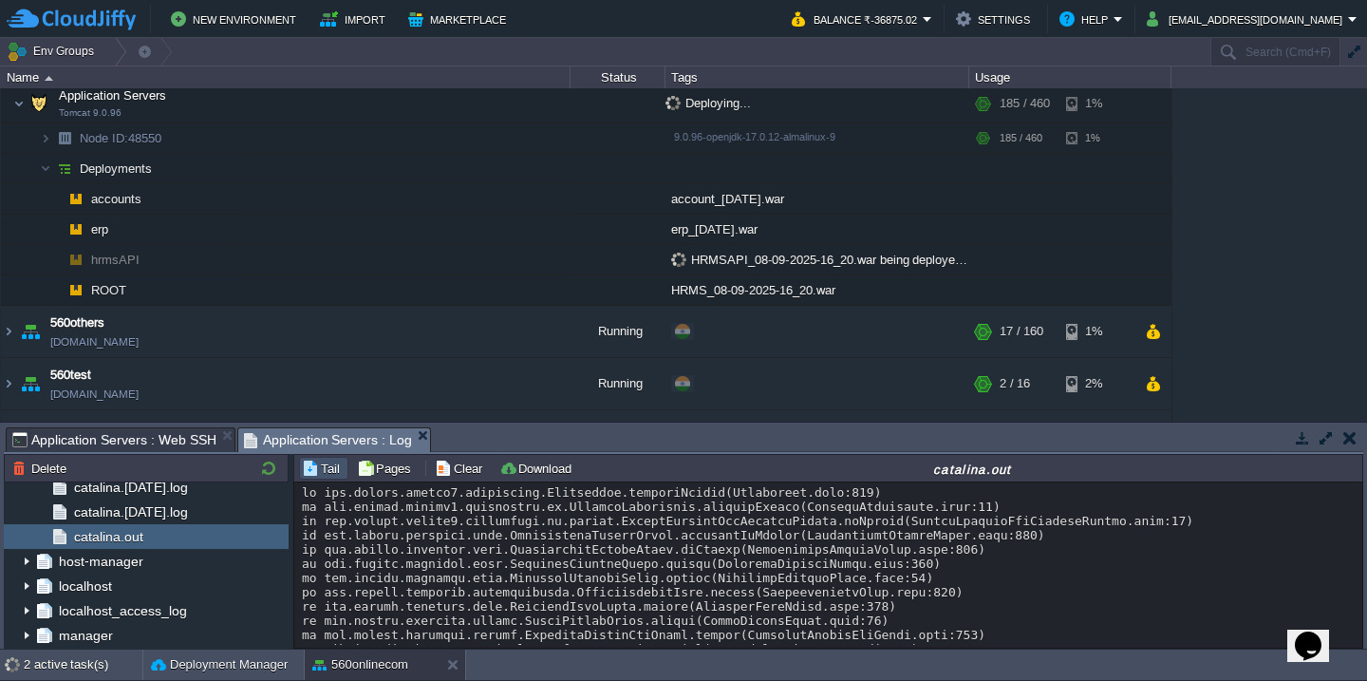
scroll to position [17314, 0]
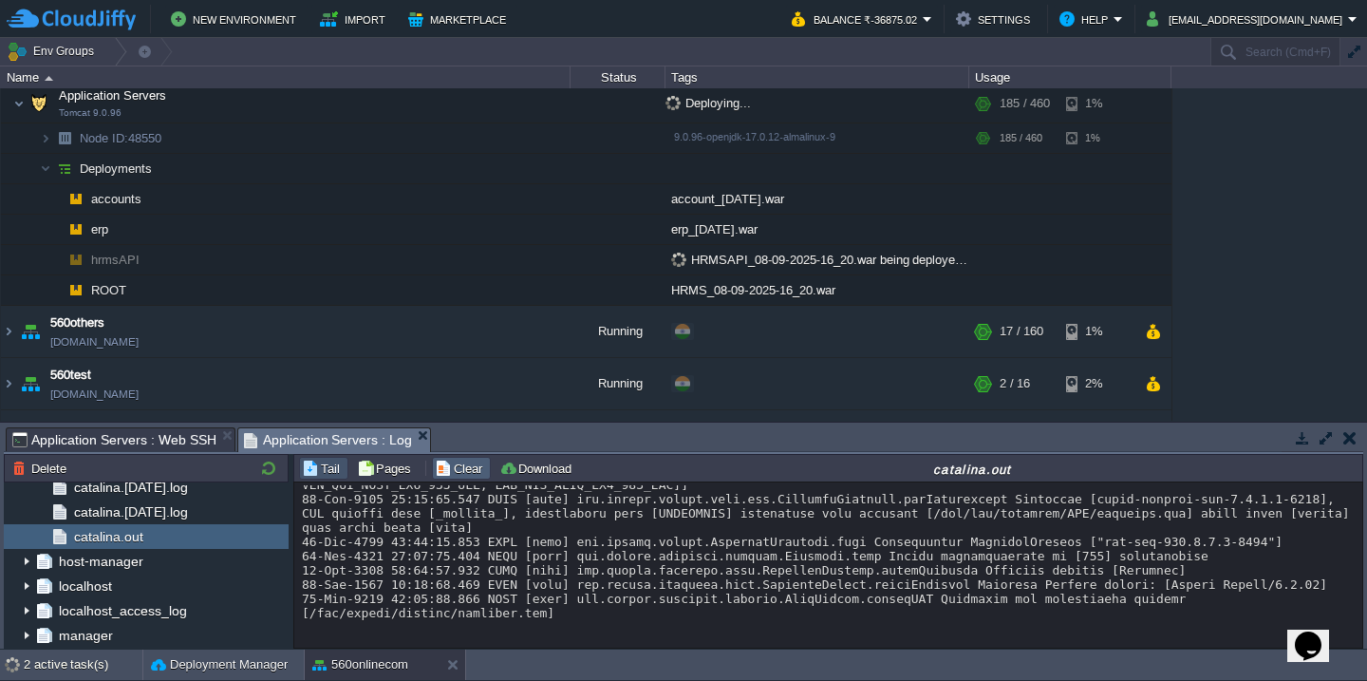
click at [457, 474] on button "Clear" at bounding box center [461, 468] width 53 height 17
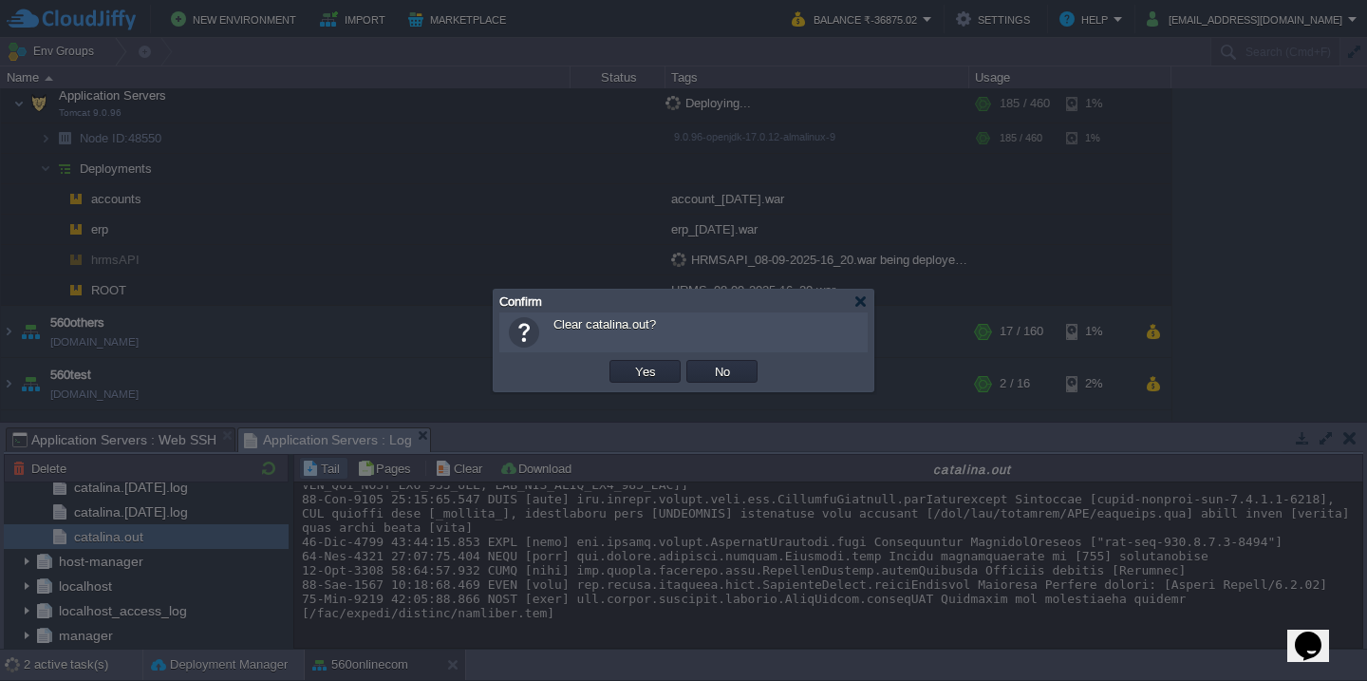
click at [630, 363] on button "Yes" at bounding box center [646, 371] width 32 height 17
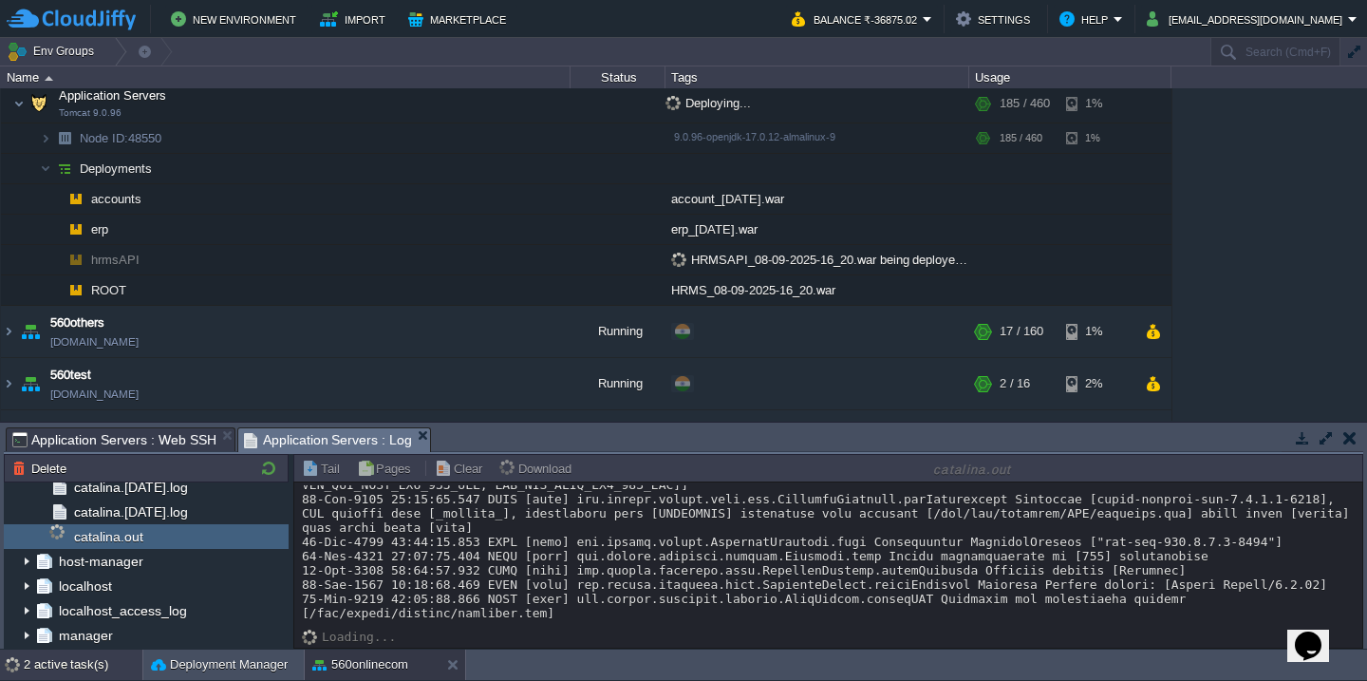
click at [56, 665] on div "2 active task(s)" at bounding box center [83, 665] width 119 height 30
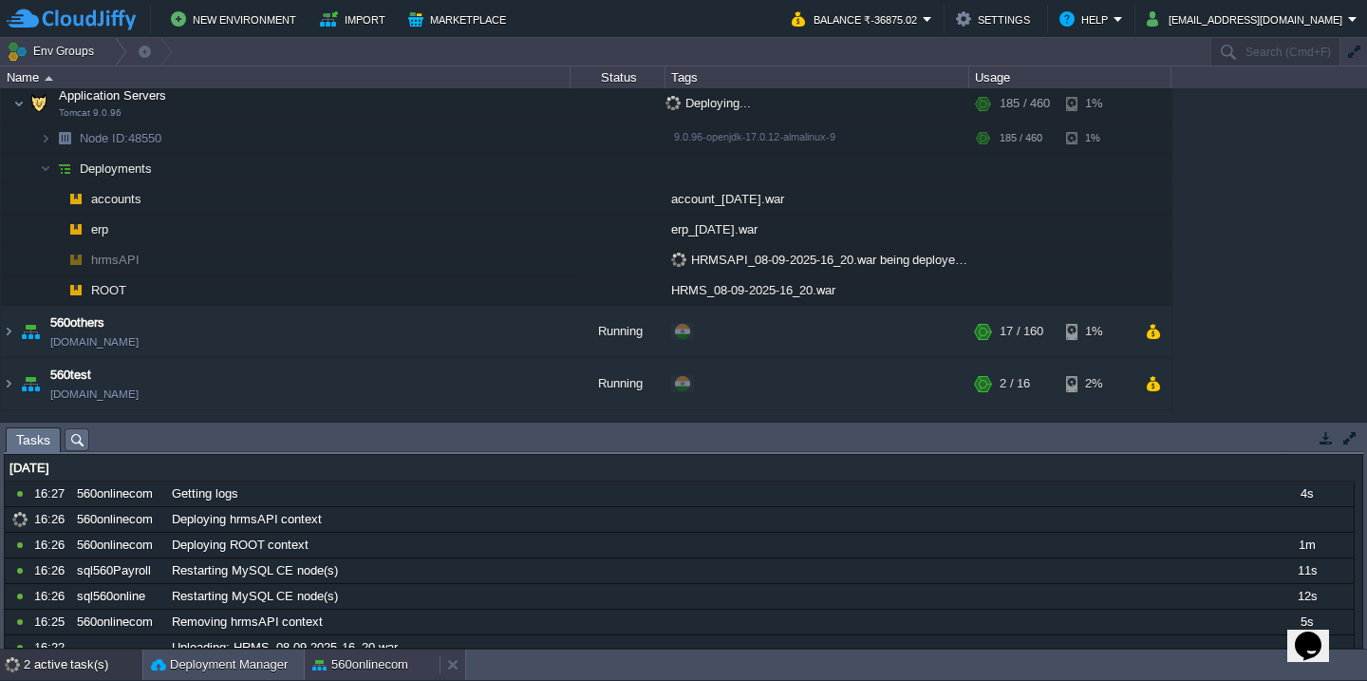
click at [349, 667] on button "560onlinecom" at bounding box center [360, 664] width 96 height 19
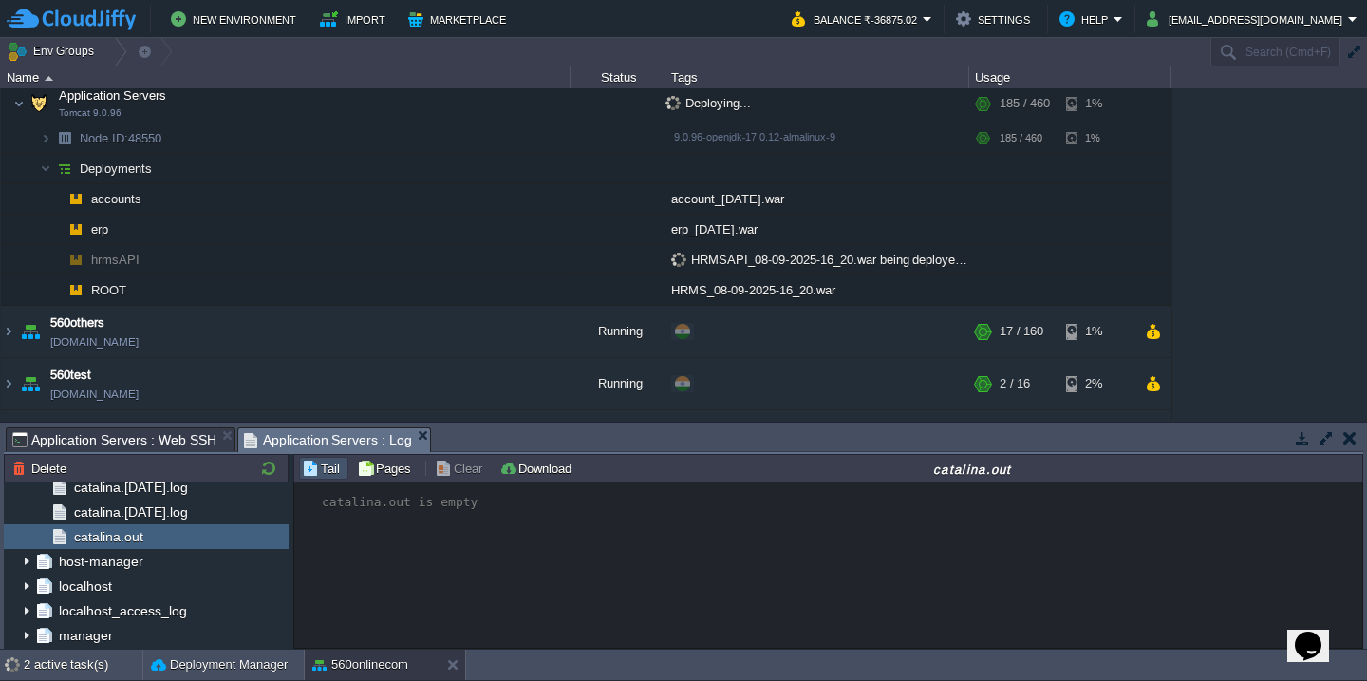
scroll to position [0, 0]
click at [47, 663] on div "2 active task(s)" at bounding box center [83, 665] width 119 height 30
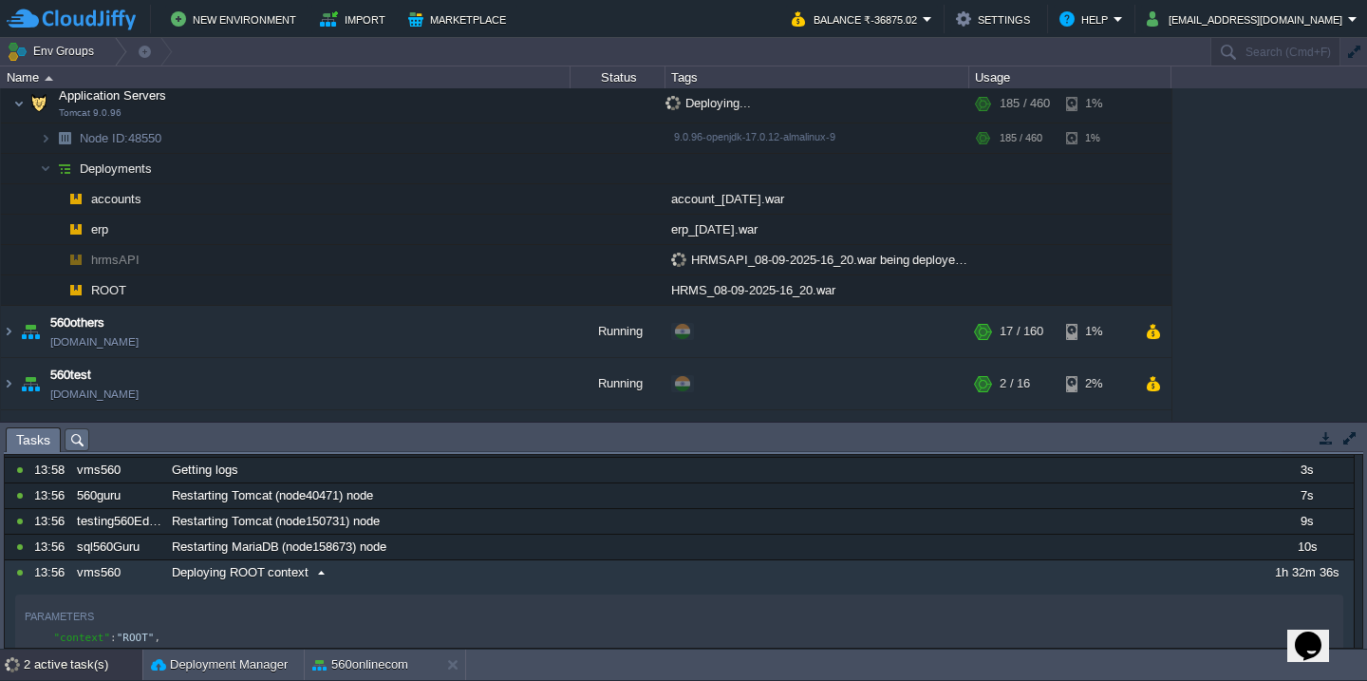
scroll to position [309, 0]
click at [465, 583] on div "10821273 16:27 560onlinecom Getting logs 4s 1757269800000 10821268 16:26 560onl…" at bounding box center [679, 611] width 1349 height 876
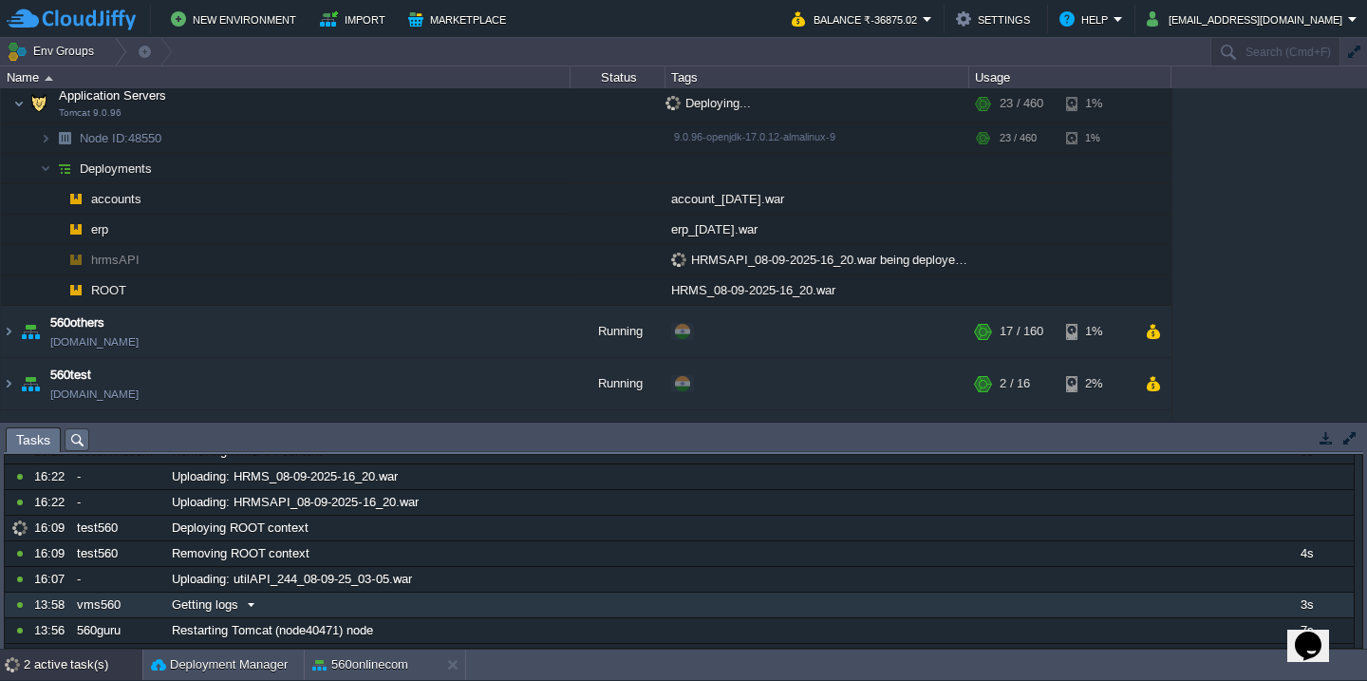
scroll to position [168, 0]
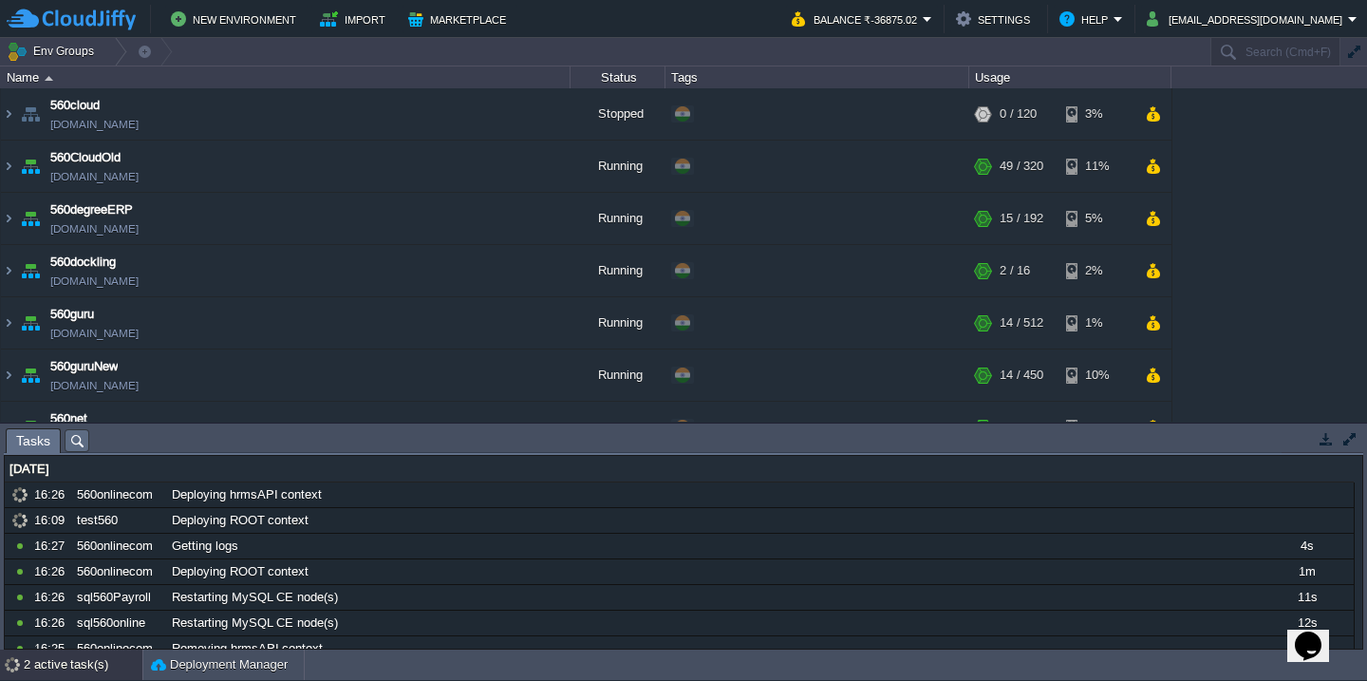
scroll to position [422, 0]
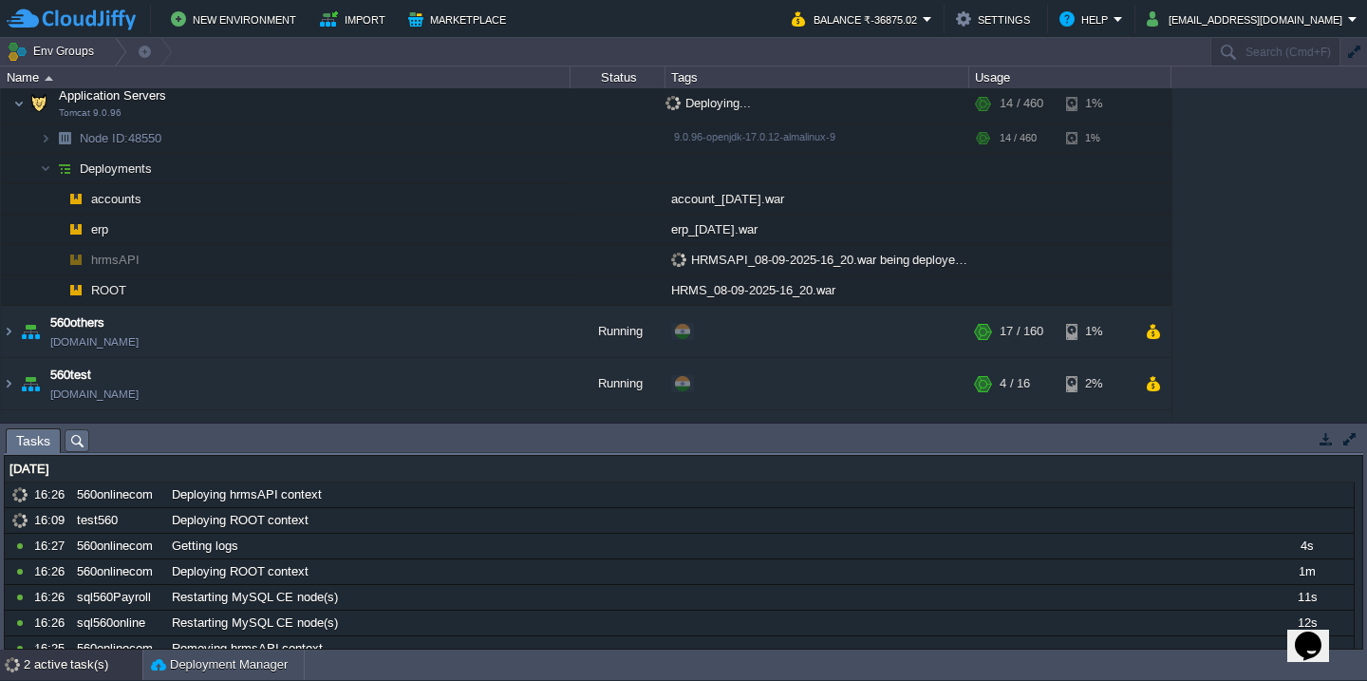
click at [56, 672] on div "2 active task(s)" at bounding box center [83, 665] width 119 height 30
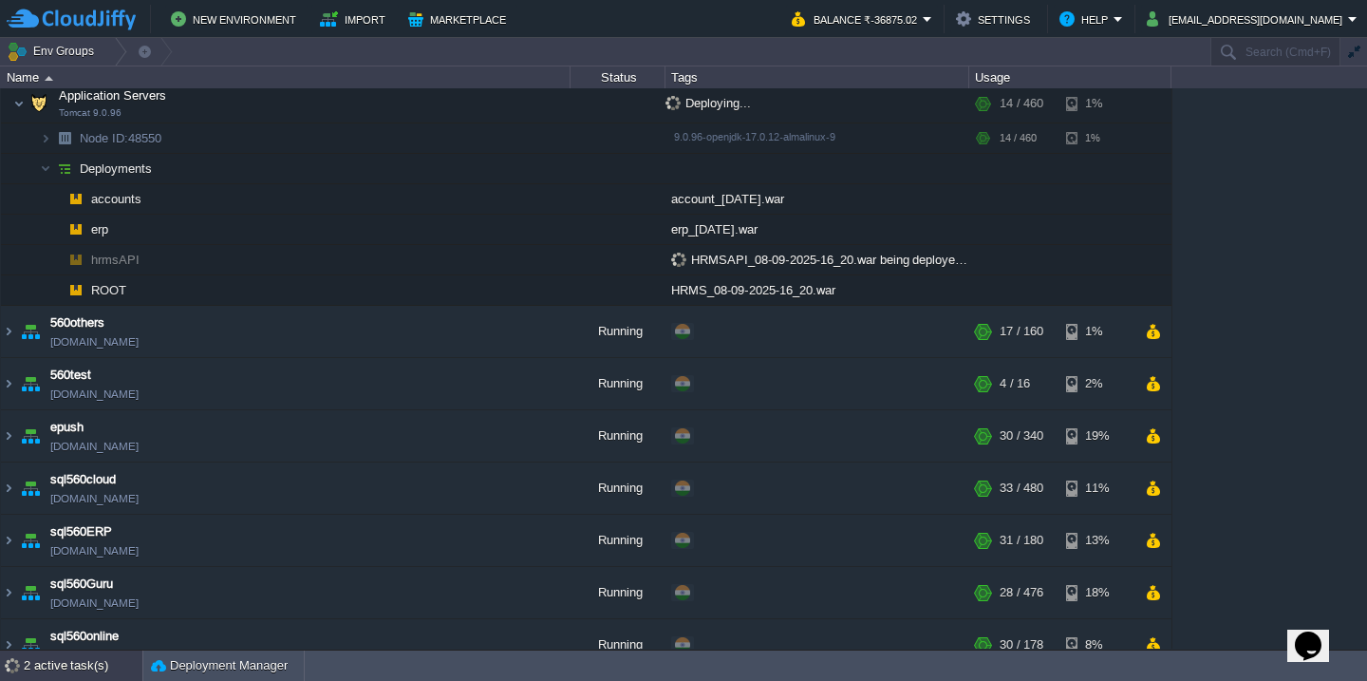
click at [71, 672] on div "2 active task(s)" at bounding box center [83, 665] width 119 height 30
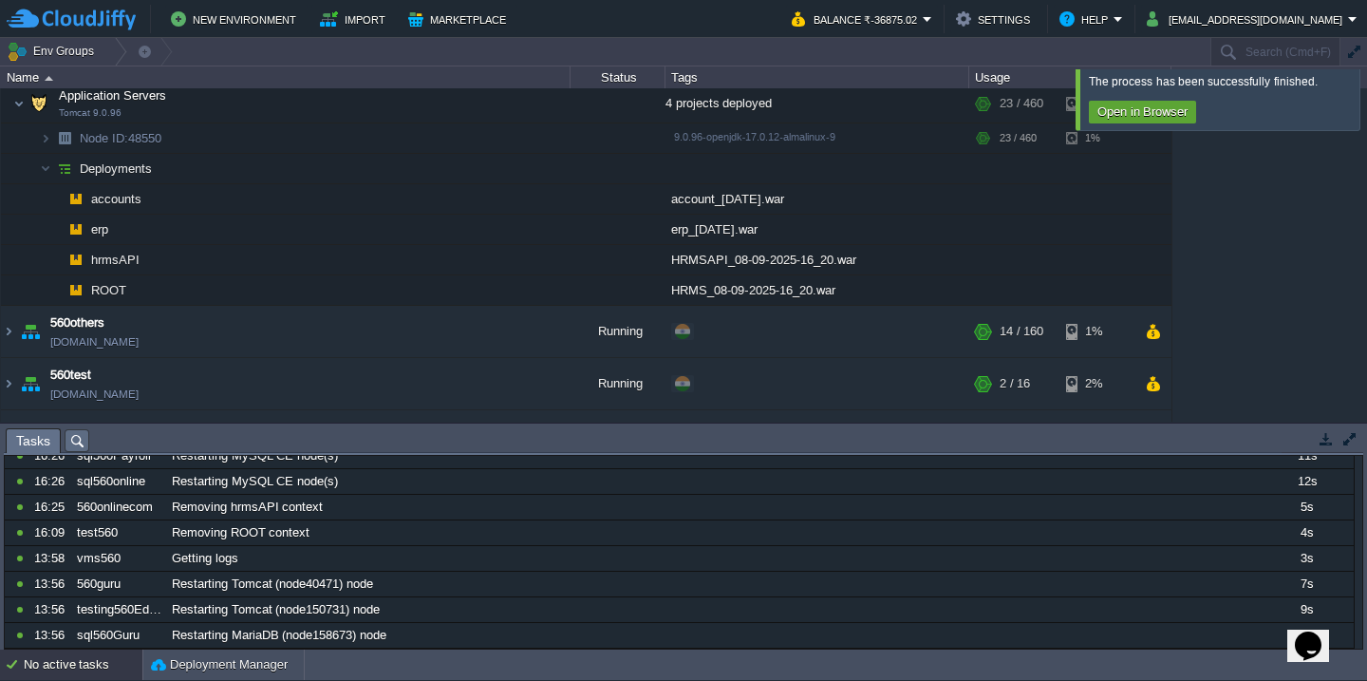
scroll to position [1573, 0]
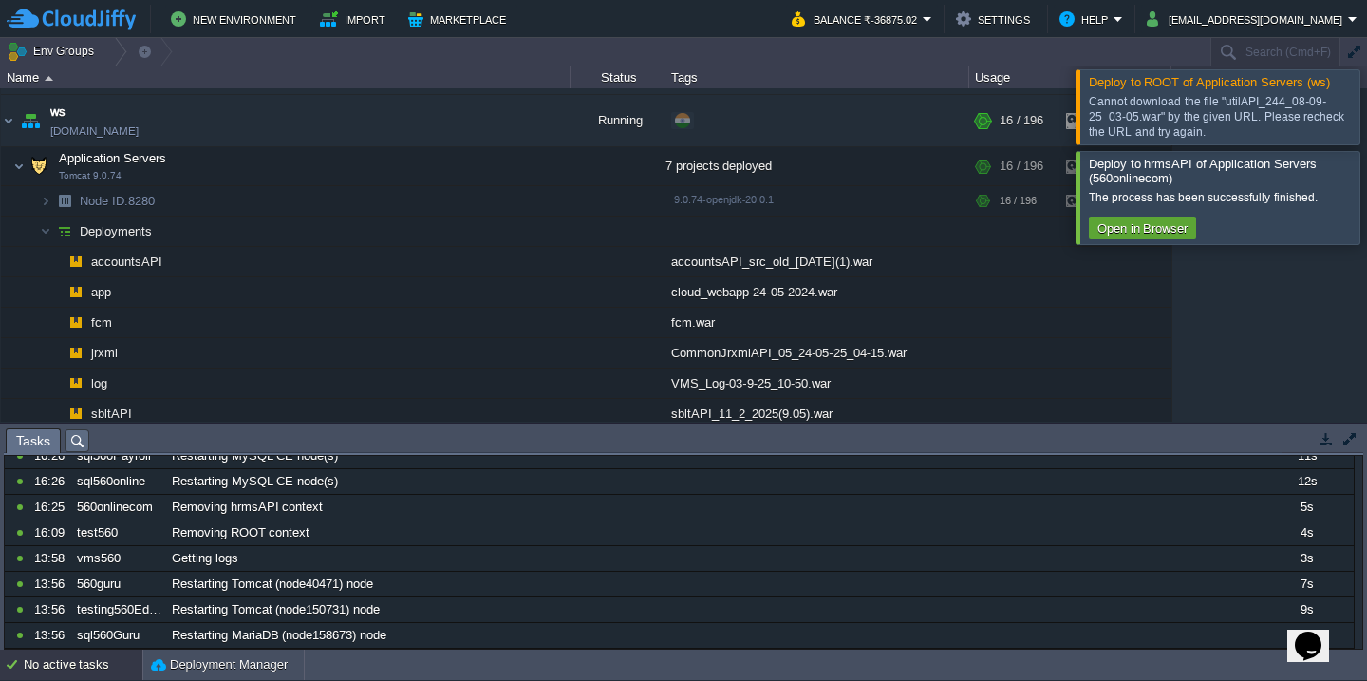
click at [1366, 115] on div at bounding box center [1390, 106] width 0 height 74
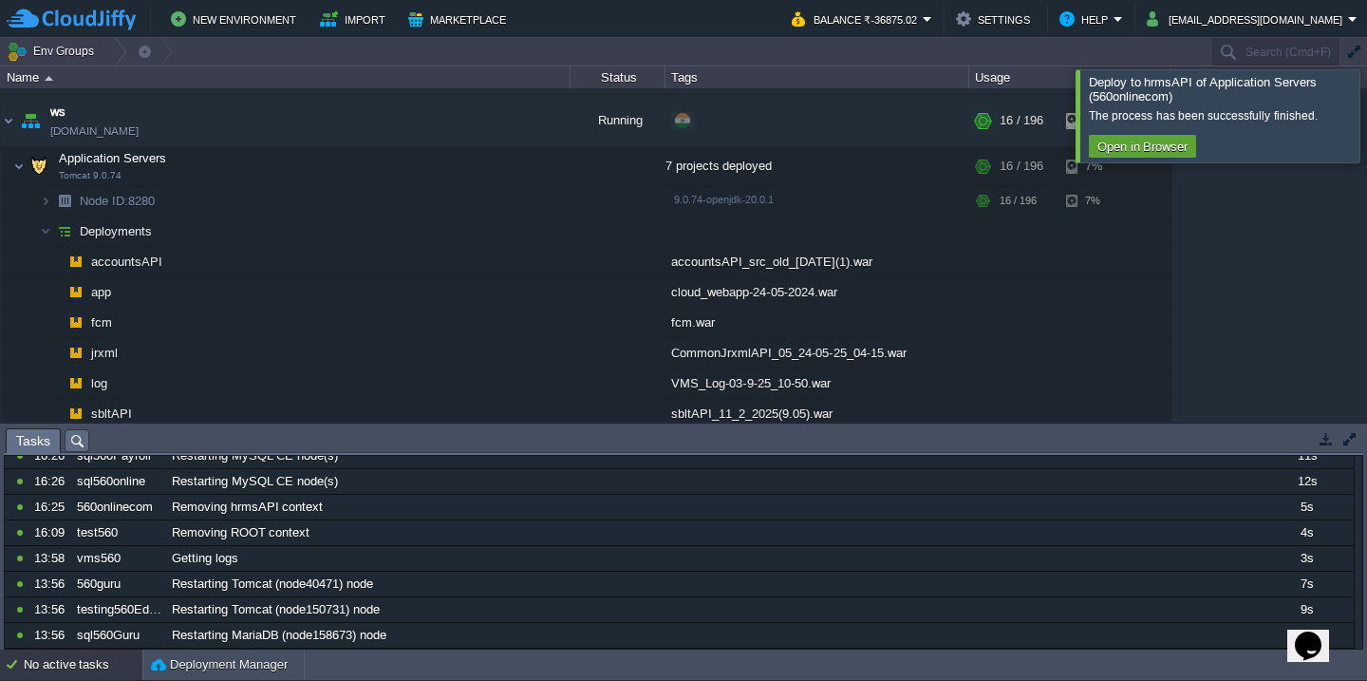
click at [1366, 127] on div at bounding box center [1390, 115] width 0 height 92
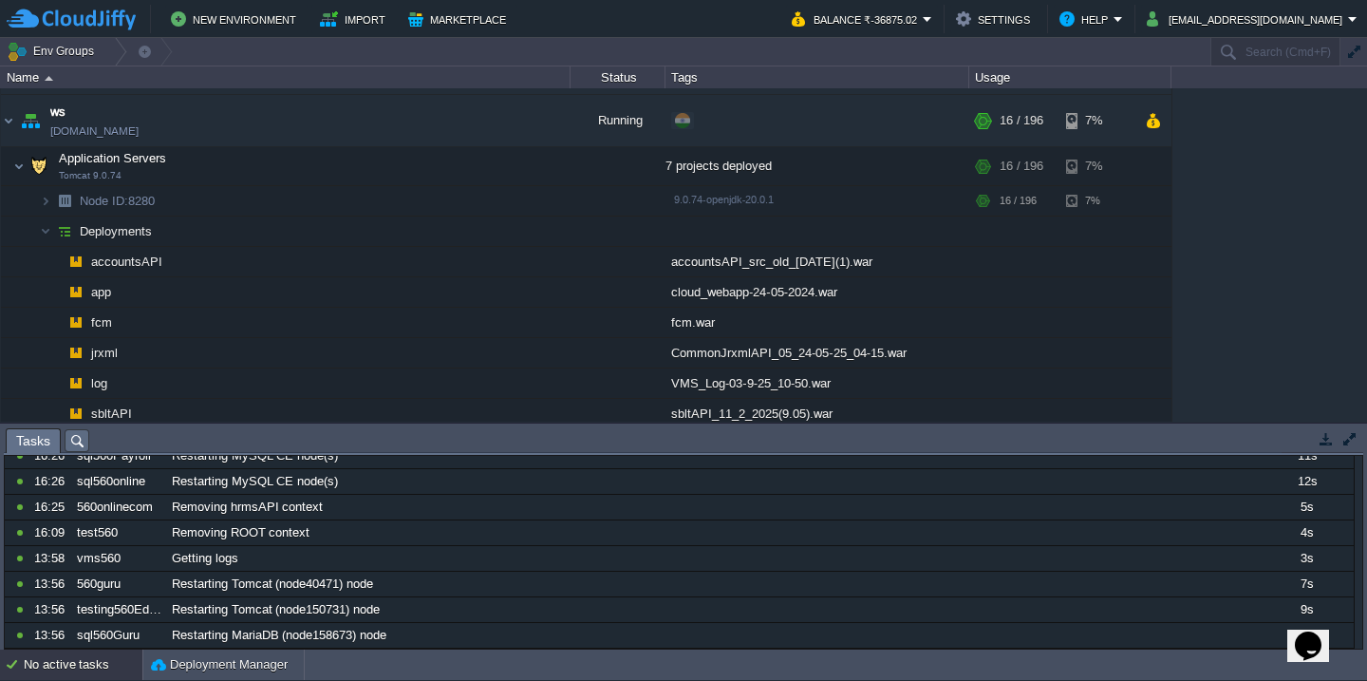
scroll to position [1603, 0]
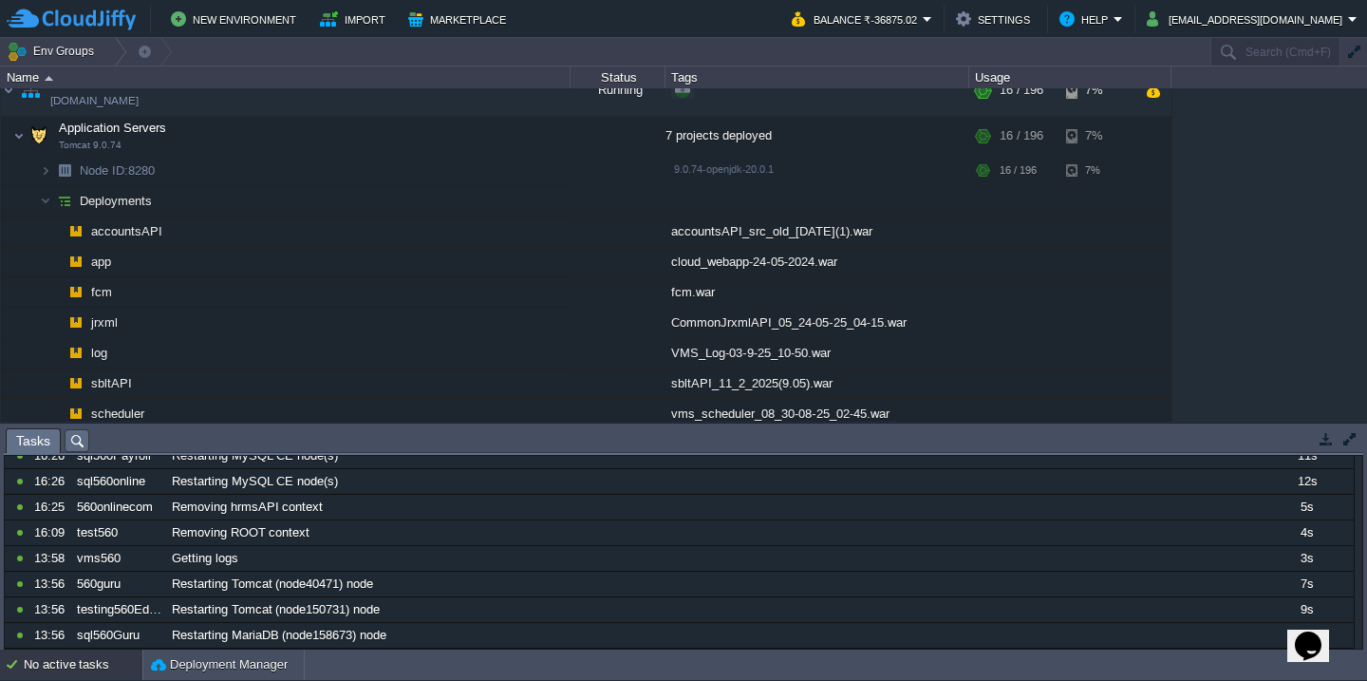
click at [71, 667] on div "No active tasks" at bounding box center [83, 665] width 119 height 30
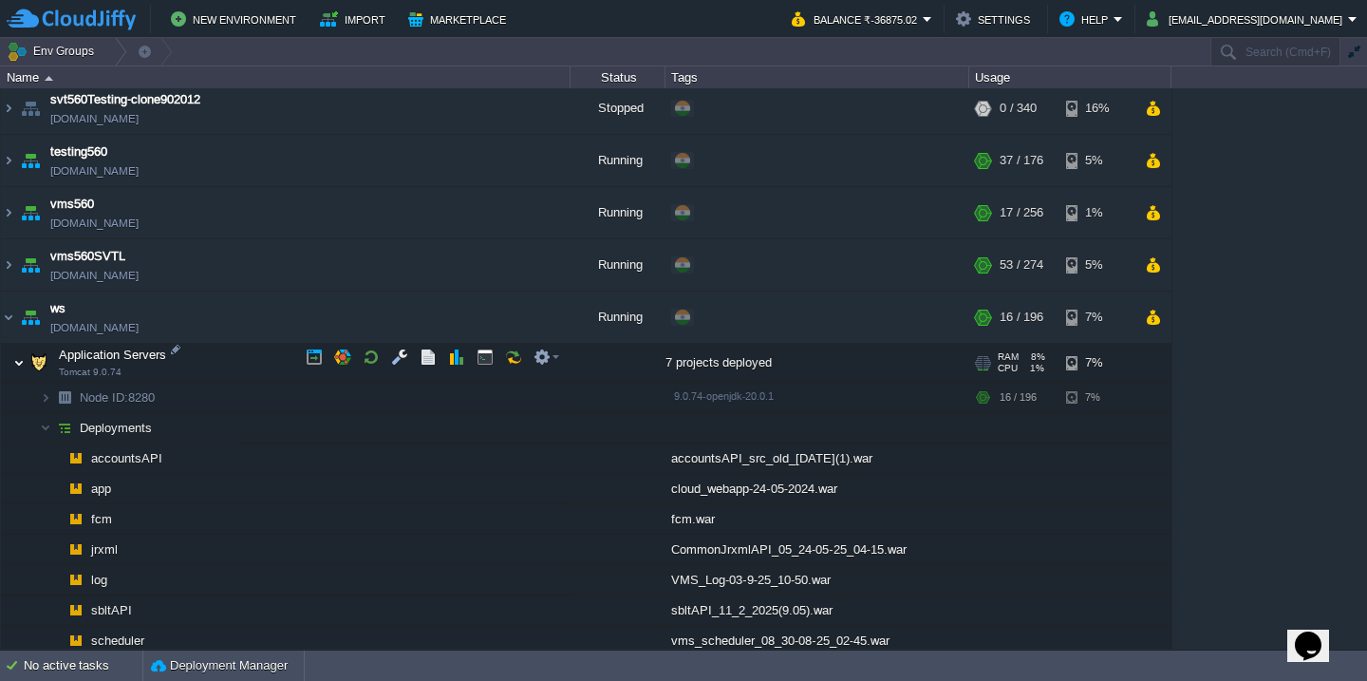
click at [19, 354] on img at bounding box center [18, 363] width 11 height 38
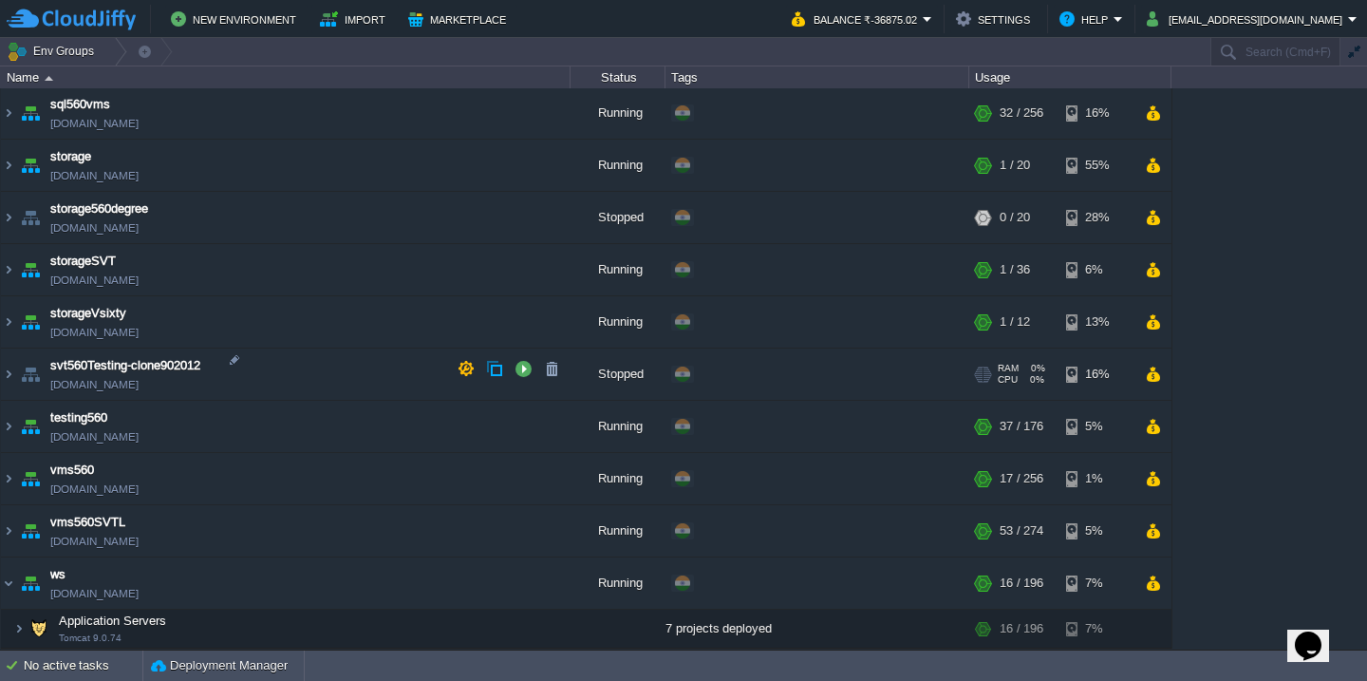
scroll to position [1104, 0]
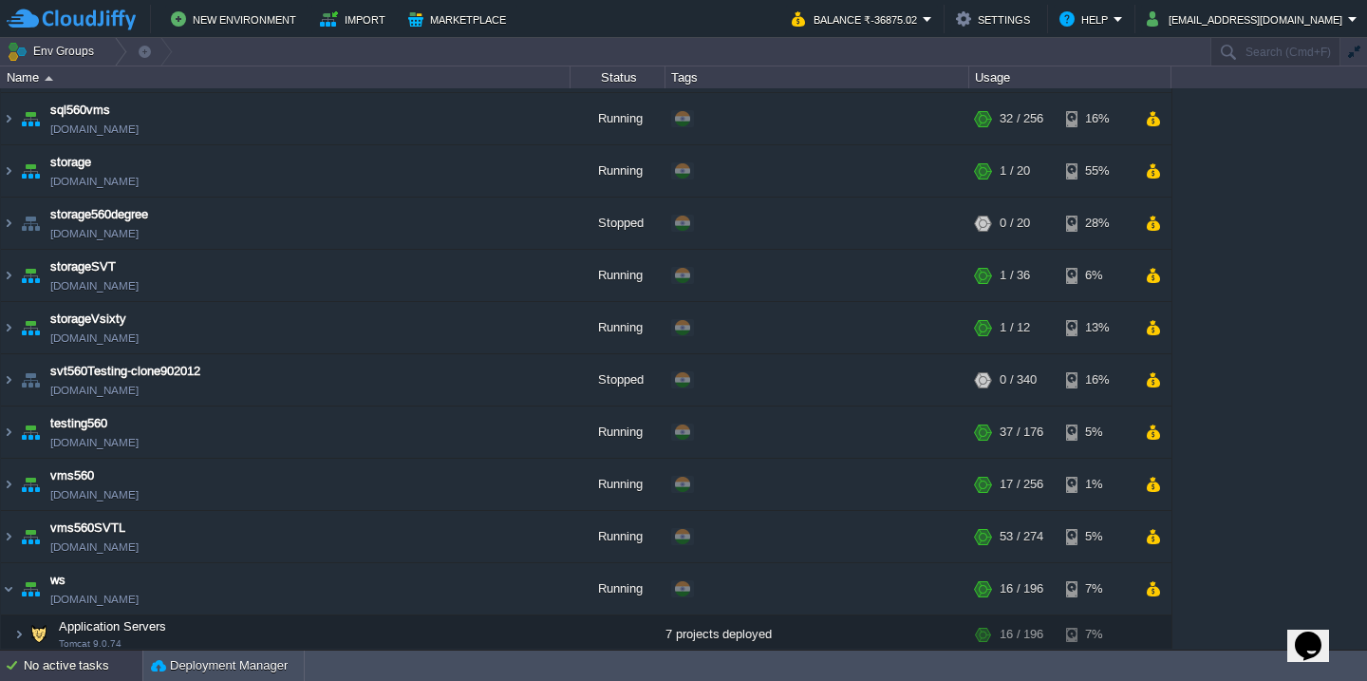
click at [85, 678] on div "No active tasks" at bounding box center [83, 665] width 119 height 30
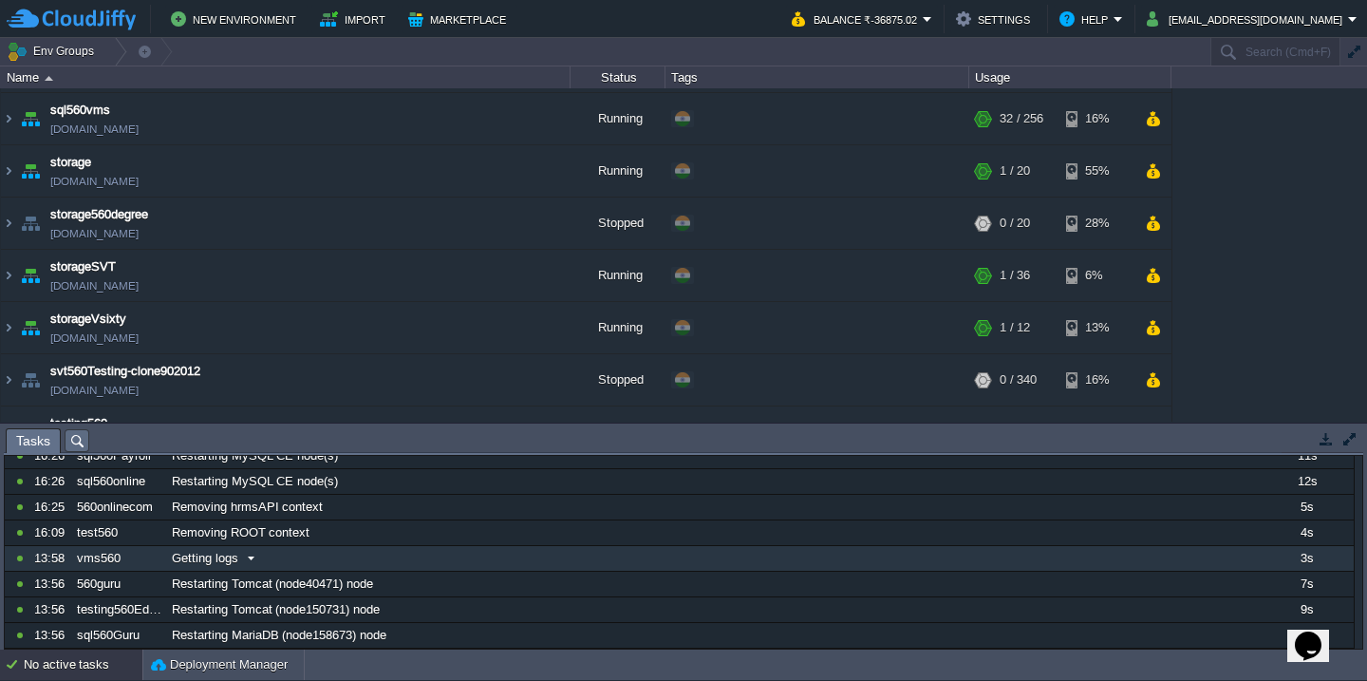
scroll to position [0, 0]
